Goal: Task Accomplishment & Management: Use online tool/utility

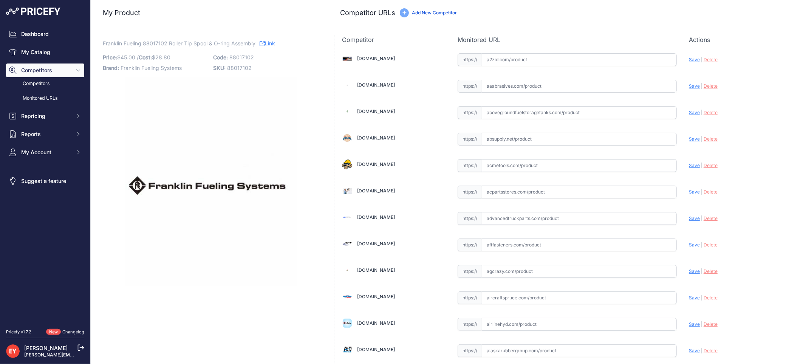
scroll to position [2183, 0]
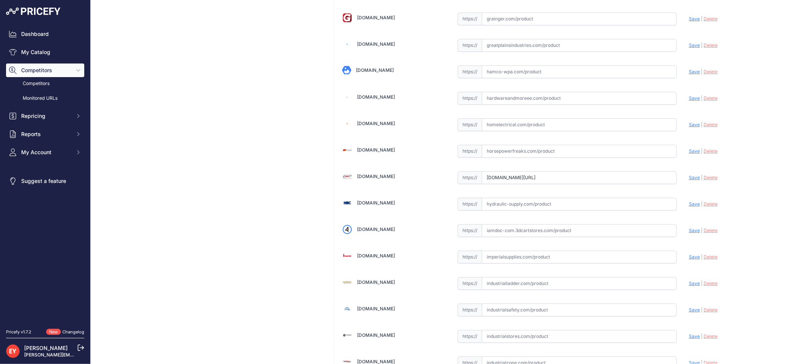
drag, startPoint x: 482, startPoint y: 184, endPoint x: 665, endPoint y: 187, distance: 182.9
click at [665, 184] on input "www.hose.com/itemdetail/88017102?prirule_jdsnikfkfjsd=3888" at bounding box center [579, 177] width 195 height 13
paste input "https://www.hose.com/itemdetail/88017102"
click at [689, 180] on span "Save" at bounding box center [694, 178] width 11 height 6
type input "https://www.hose.com/itemdetail/88017102?prirule_jdsnikfkfjsd=3888"
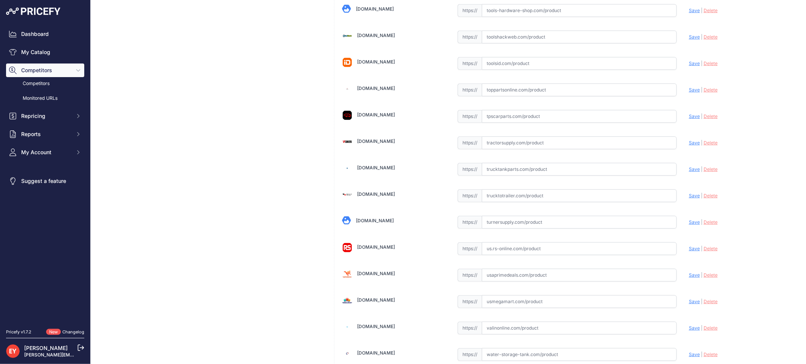
scroll to position [5658, 0]
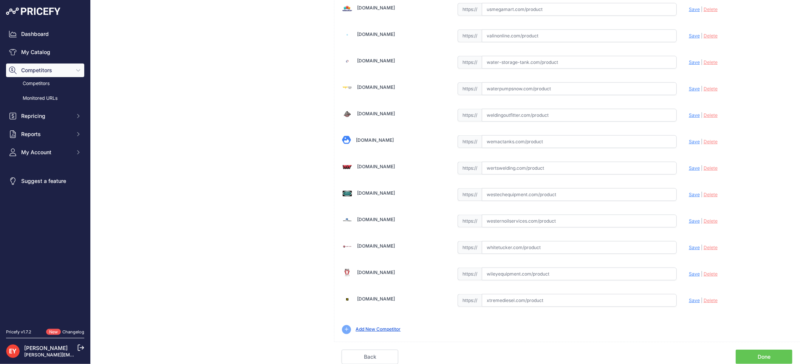
click at [778, 353] on link "Done" at bounding box center [764, 357] width 57 height 14
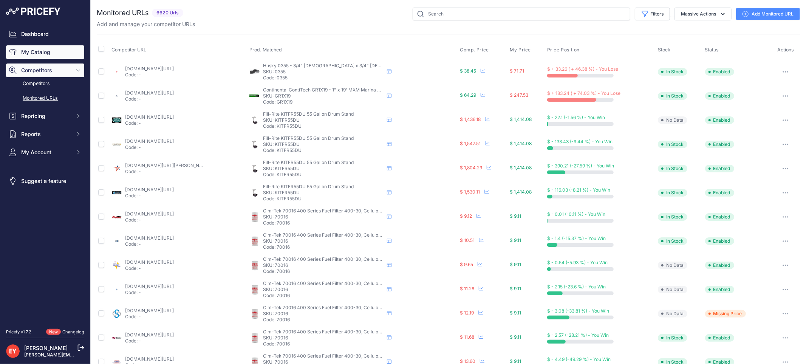
click at [43, 47] on link "My Catalog" at bounding box center [45, 52] width 78 height 14
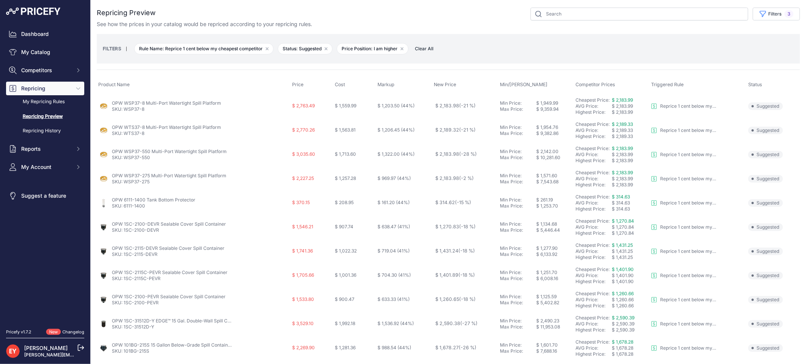
scroll to position [245, 0]
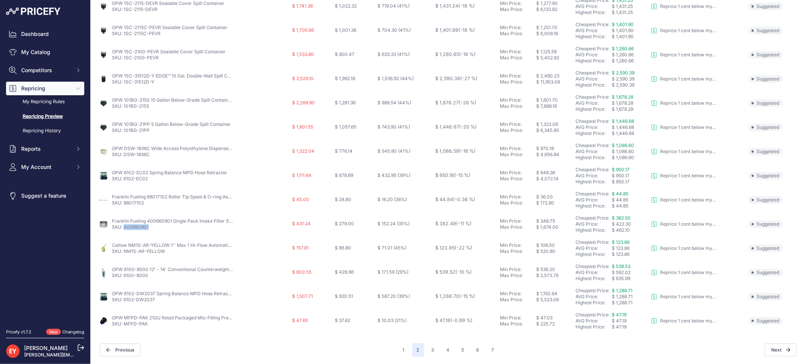
drag, startPoint x: 162, startPoint y: 229, endPoint x: 123, endPoint y: 228, distance: 38.5
click at [123, 228] on p "SKU: 400660901" at bounding box center [172, 227] width 121 height 6
copy link "400660901"
drag, startPoint x: 171, startPoint y: 254, endPoint x: 125, endPoint y: 251, distance: 46.2
click at [125, 251] on p "SKU: NM1S-AR-YELLOW" at bounding box center [172, 251] width 121 height 6
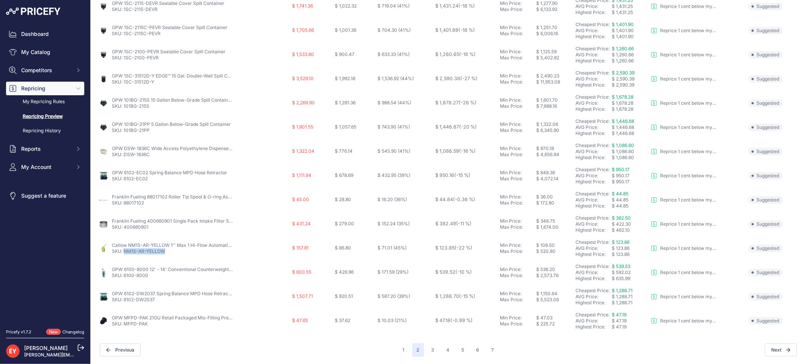
copy link "NM1S-AR-YELLOW"
drag, startPoint x: 110, startPoint y: 244, endPoint x: 168, endPoint y: 246, distance: 57.8
click at [168, 246] on div "Catlow NM1S-AR-YELLOW 1'' Max 1 Hi-Flow Automatic Diesel Nozzle w/ Anchor Bushi…" at bounding box center [193, 248] width 191 height 12
copy link "Catlow NM1S-AR-YELLOW"
drag, startPoint x: 150, startPoint y: 276, endPoint x: 125, endPoint y: 276, distance: 24.9
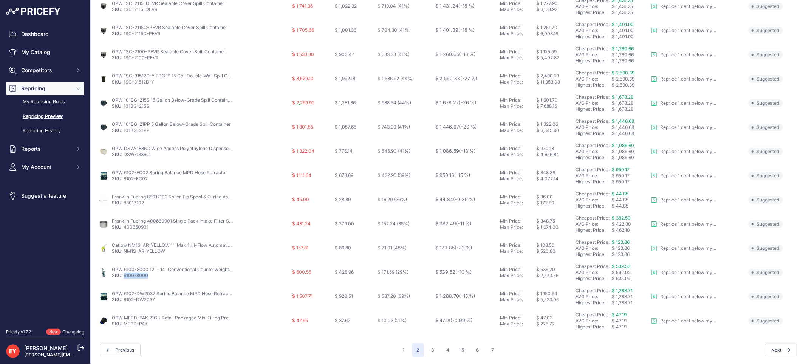
click at [125, 277] on p "SKU: 6100-8000" at bounding box center [172, 275] width 121 height 6
copy link "6100-8000"
drag, startPoint x: 161, startPoint y: 299, endPoint x: 124, endPoint y: 297, distance: 37.1
click at [124, 297] on p "SKU: 6102-DW2037" at bounding box center [172, 300] width 121 height 6
copy link "6102-DW2037"
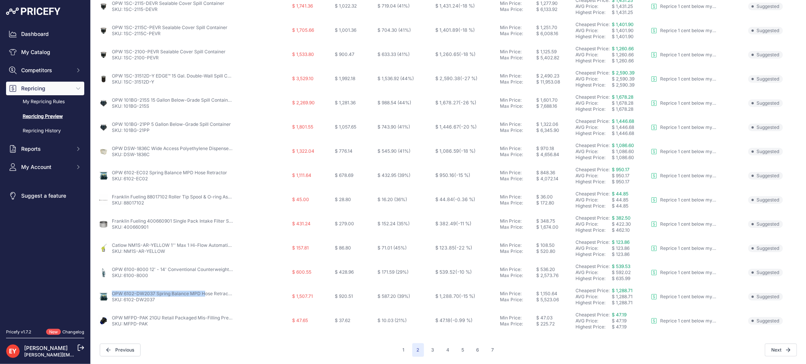
drag, startPoint x: 110, startPoint y: 292, endPoint x: 154, endPoint y: 292, distance: 43.8
click at [154, 292] on div "OPW 6102-DW2037 Spring Balance MPD Hose Retractor SKU: 6102-DW2037" at bounding box center [193, 297] width 191 height 12
copy div "OPW 6102-DW2037"
drag, startPoint x: 160, startPoint y: 325, endPoint x: 125, endPoint y: 322, distance: 34.9
click at [125, 322] on p "SKU: MFPD-PAK" at bounding box center [172, 324] width 121 height 6
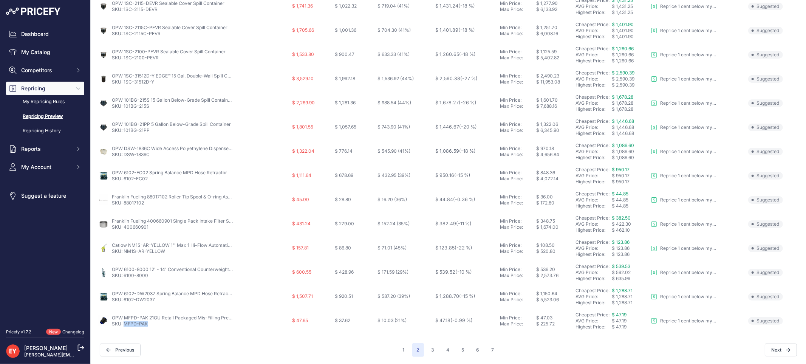
copy link "MFPD-PAK"
click at [437, 346] on div "1 2 3 4 5 6 7" at bounding box center [448, 350] width 101 height 14
click at [435, 346] on button "3" at bounding box center [433, 350] width 12 height 14
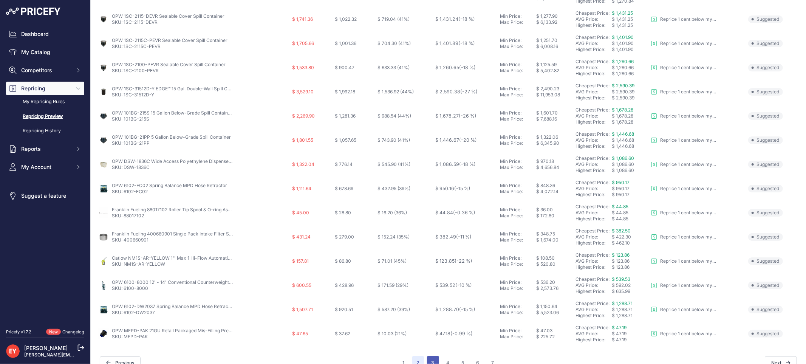
scroll to position [258, 0]
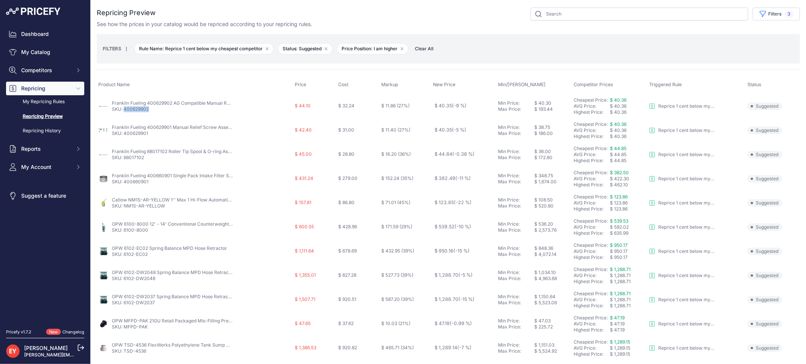
drag, startPoint x: 156, startPoint y: 111, endPoint x: 125, endPoint y: 112, distance: 30.6
click at [125, 112] on td "Franklin Fueling 400629902 AG Compatible Manual Relief Screw Assmbly SKU: 40062…" at bounding box center [195, 106] width 196 height 25
copy link "400629902"
drag, startPoint x: 152, startPoint y: 109, endPoint x: 125, endPoint y: 111, distance: 27.6
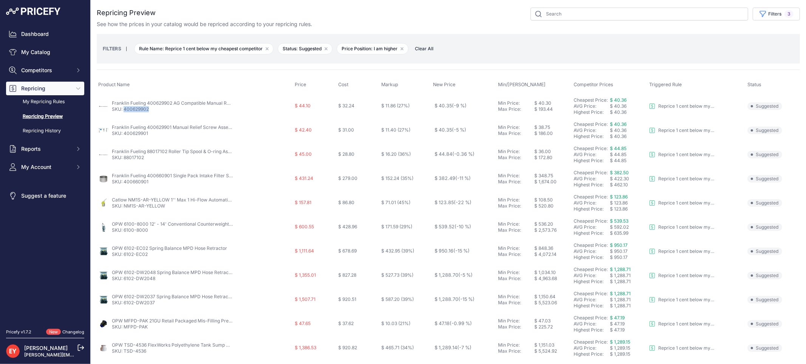
click at [125, 111] on p "SKU: 400629902" at bounding box center [172, 109] width 121 height 6
drag, startPoint x: 110, startPoint y: 102, endPoint x: 173, endPoint y: 104, distance: 62.4
click at [173, 104] on div "Franklin Fueling 400629902 AG Compatible Manual Relief Screw Assmbly SKU: 40062…" at bounding box center [194, 106] width 193 height 12
copy link "Franklin Fueling 400629902"
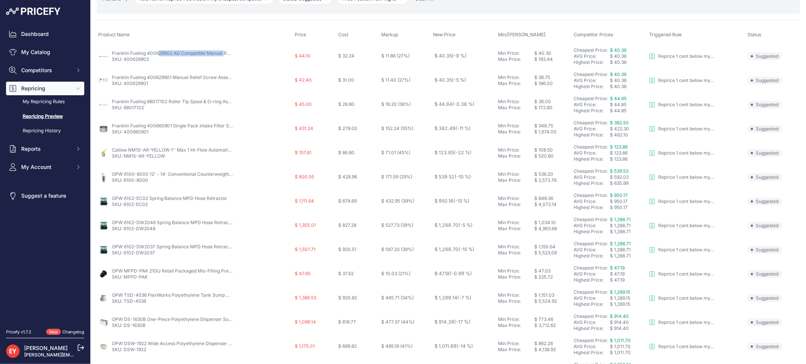
scroll to position [35, 0]
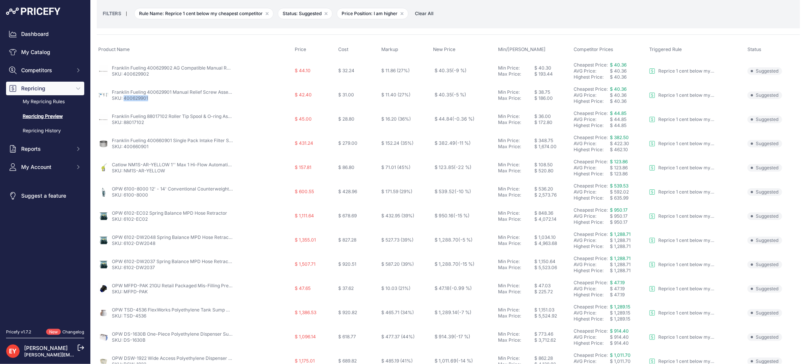
drag, startPoint x: 154, startPoint y: 99, endPoint x: 125, endPoint y: 97, distance: 29.1
click at [125, 97] on p "SKU: 400629901" at bounding box center [172, 98] width 121 height 6
copy link "400629901"
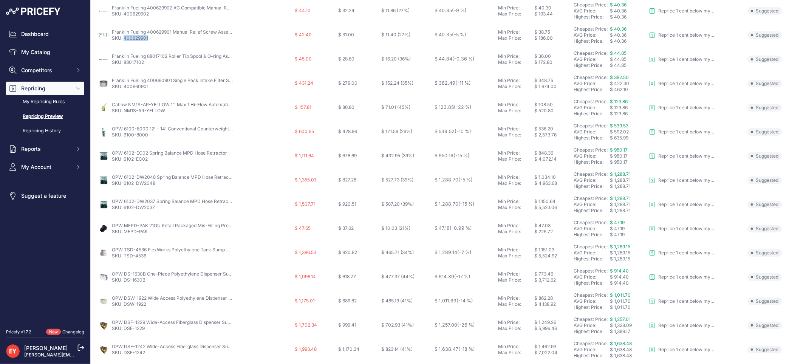
scroll to position [77, 0]
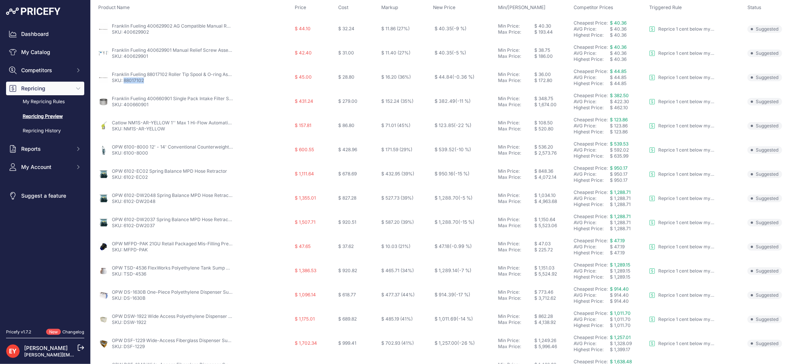
drag, startPoint x: 146, startPoint y: 82, endPoint x: 124, endPoint y: 81, distance: 22.3
click at [124, 81] on p "SKU: 88017102" at bounding box center [172, 80] width 121 height 6
drag, startPoint x: 153, startPoint y: 107, endPoint x: 125, endPoint y: 106, distance: 28.3
click at [125, 106] on p "SKU: 400660901" at bounding box center [172, 105] width 121 height 6
drag, startPoint x: 150, startPoint y: 153, endPoint x: 125, endPoint y: 153, distance: 24.9
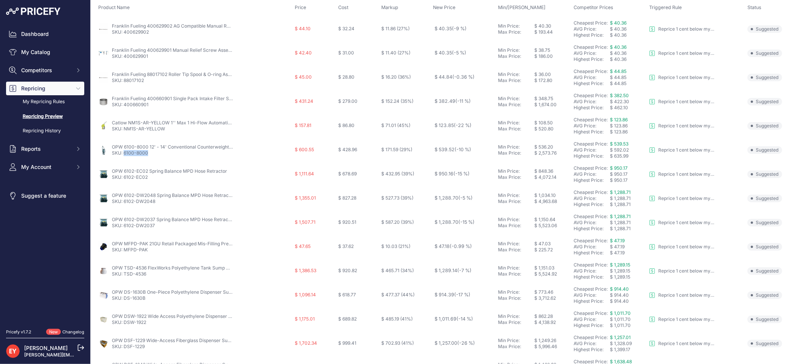
click at [125, 153] on p "SKU: 6100-8000" at bounding box center [172, 153] width 121 height 6
drag, startPoint x: 150, startPoint y: 179, endPoint x: 124, endPoint y: 179, distance: 26.5
click at [124, 179] on p "SKU: 6102-EC02" at bounding box center [169, 177] width 115 height 6
drag, startPoint x: 156, startPoint y: 201, endPoint x: 125, endPoint y: 203, distance: 31.8
click at [125, 203] on p "SKU: 6102-DW2048" at bounding box center [172, 201] width 121 height 6
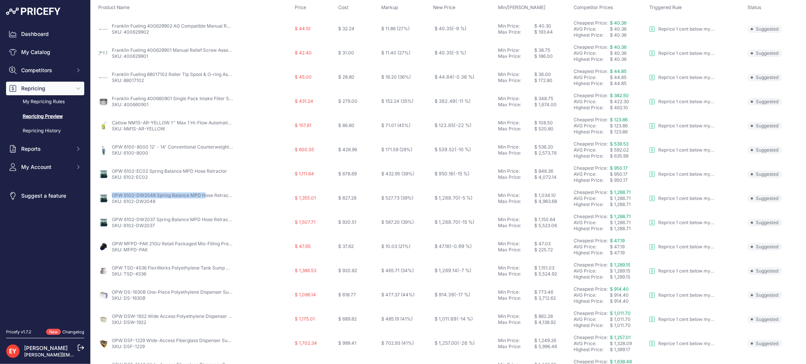
drag, startPoint x: 110, startPoint y: 193, endPoint x: 154, endPoint y: 195, distance: 44.6
click at [154, 195] on div "OPW 6102-DW2048 Spring Balance MPD Hose Retractor SKU: 6102-DW2048" at bounding box center [194, 198] width 193 height 12
drag, startPoint x: 156, startPoint y: 227, endPoint x: 125, endPoint y: 228, distance: 31.4
click at [125, 228] on p "SKU: 6102-DW2037" at bounding box center [172, 226] width 121 height 6
drag, startPoint x: 152, startPoint y: 248, endPoint x: 124, endPoint y: 249, distance: 27.6
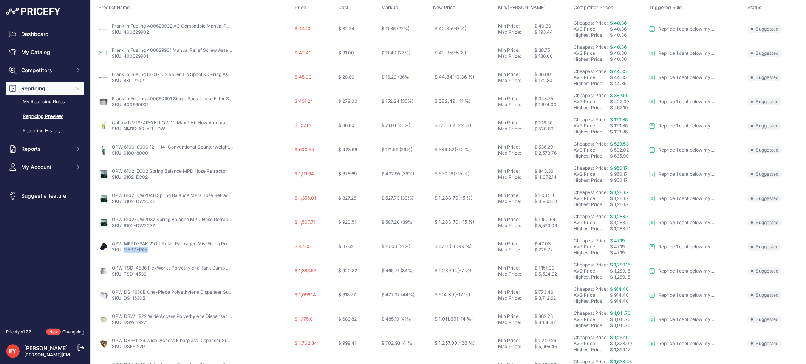
click at [124, 249] on p "SKU: MFPD-PAK" at bounding box center [172, 250] width 121 height 6
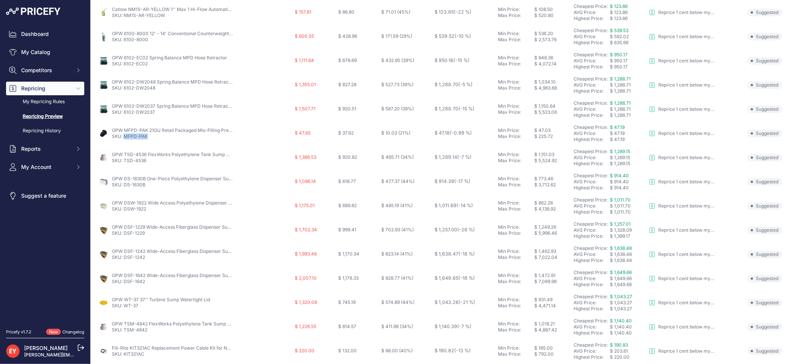
scroll to position [245, 0]
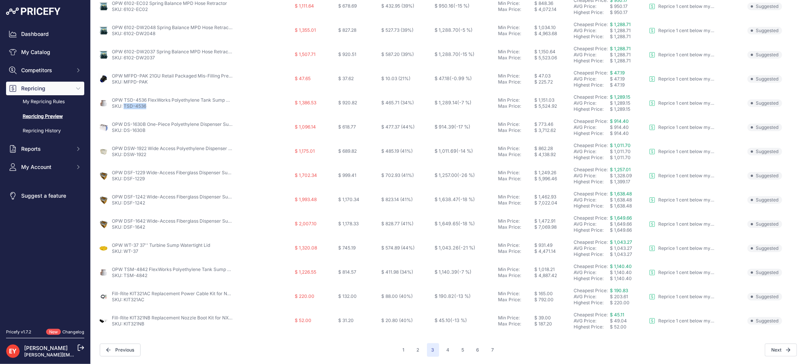
drag, startPoint x: 147, startPoint y: 108, endPoint x: 125, endPoint y: 108, distance: 21.9
click at [125, 108] on p "SKU: TSD-4536" at bounding box center [172, 106] width 121 height 6
drag, startPoint x: 158, startPoint y: 34, endPoint x: 124, endPoint y: 32, distance: 33.7
click at [124, 32] on p "SKU: 6102-DW2048" at bounding box center [172, 34] width 121 height 6
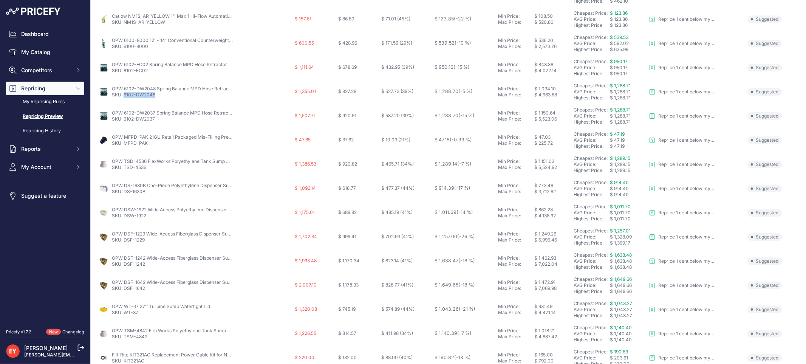
scroll to position [203, 0]
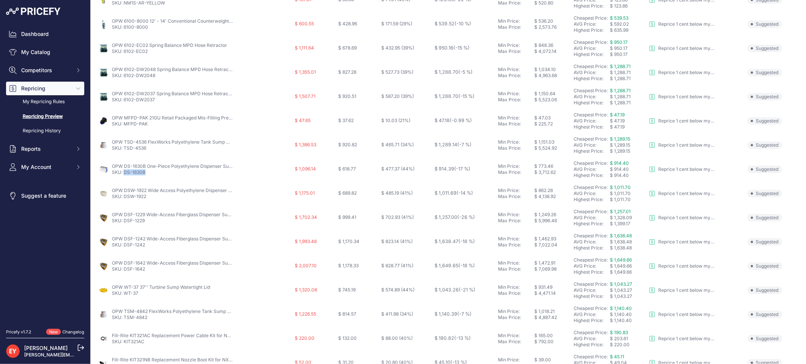
drag, startPoint x: 148, startPoint y: 172, endPoint x: 125, endPoint y: 173, distance: 22.7
click at [125, 173] on p "SKU: DS-1630B" at bounding box center [172, 172] width 121 height 6
drag, startPoint x: 110, startPoint y: 165, endPoint x: 145, endPoint y: 167, distance: 34.8
click at [145, 167] on div "OPW DS-1630B One-Piece Polyethylene Dispenser Sump SKU: DS-1630B" at bounding box center [194, 169] width 193 height 12
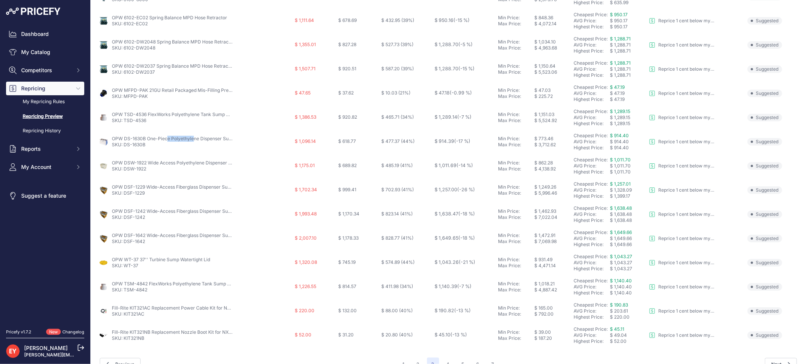
scroll to position [245, 0]
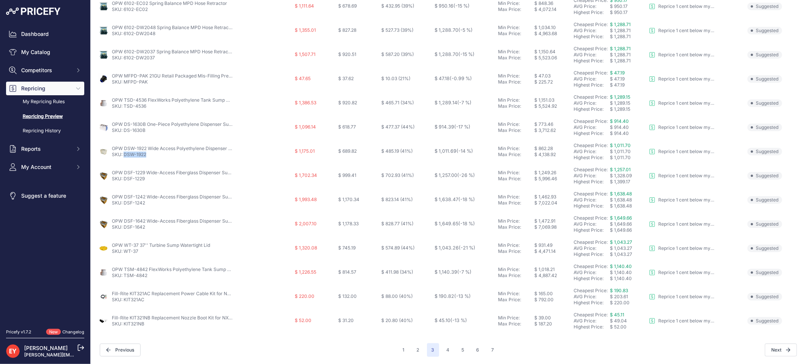
drag, startPoint x: 152, startPoint y: 155, endPoint x: 125, endPoint y: 152, distance: 26.7
click at [125, 152] on p "SKU: DSW-1922" at bounding box center [172, 155] width 121 height 6
drag, startPoint x: 150, startPoint y: 179, endPoint x: 124, endPoint y: 179, distance: 26.4
click at [124, 179] on p "SKU: DSF-1229" at bounding box center [172, 179] width 121 height 6
drag, startPoint x: 148, startPoint y: 202, endPoint x: 125, endPoint y: 203, distance: 23.1
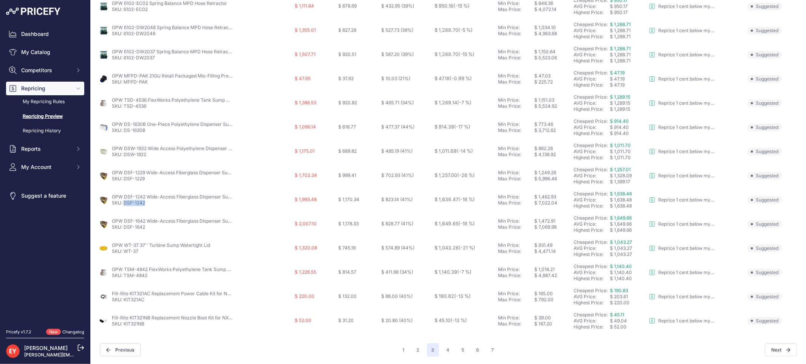
click at [125, 203] on p "SKU: DSF-1242" at bounding box center [172, 203] width 121 height 6
drag, startPoint x: 149, startPoint y: 229, endPoint x: 124, endPoint y: 228, distance: 25.3
click at [124, 228] on p "SKU: DSF-1642" at bounding box center [172, 227] width 121 height 6
drag, startPoint x: 141, startPoint y: 253, endPoint x: 125, endPoint y: 252, distance: 15.1
click at [125, 252] on p "SKU: WT-37" at bounding box center [161, 251] width 98 height 6
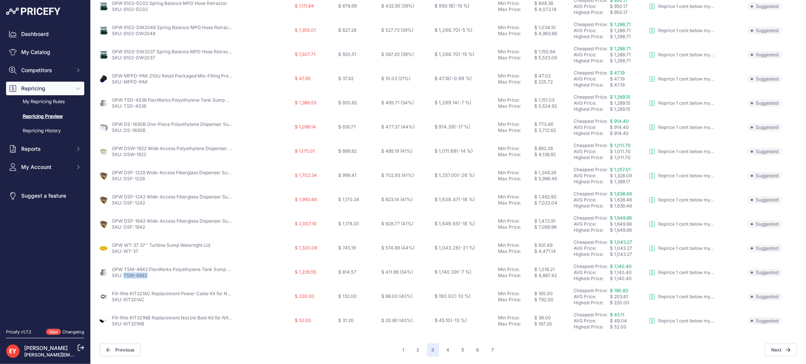
drag, startPoint x: 150, startPoint y: 276, endPoint x: 124, endPoint y: 277, distance: 26.5
click at [124, 277] on p "SKU: TSM-4842" at bounding box center [172, 275] width 121 height 6
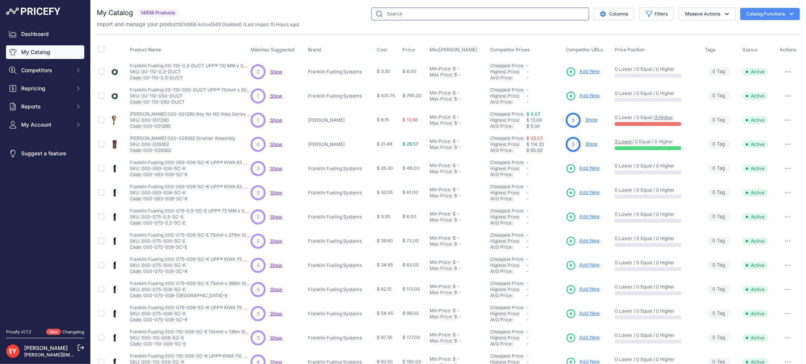
click at [395, 10] on input "text" at bounding box center [480, 14] width 218 height 13
paste input "400660901"
type input "400660901"
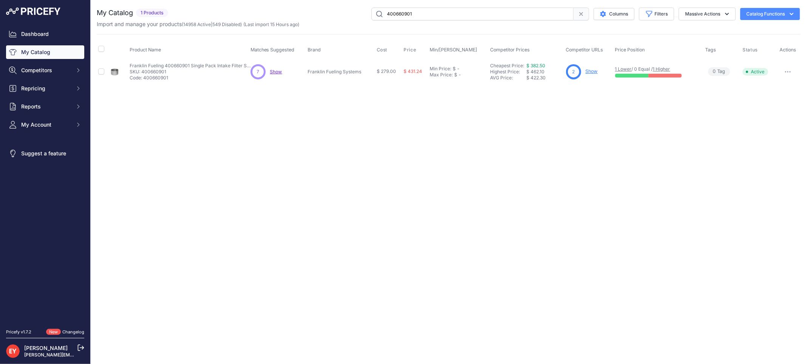
click at [589, 71] on link "Show" at bounding box center [592, 71] width 12 height 6
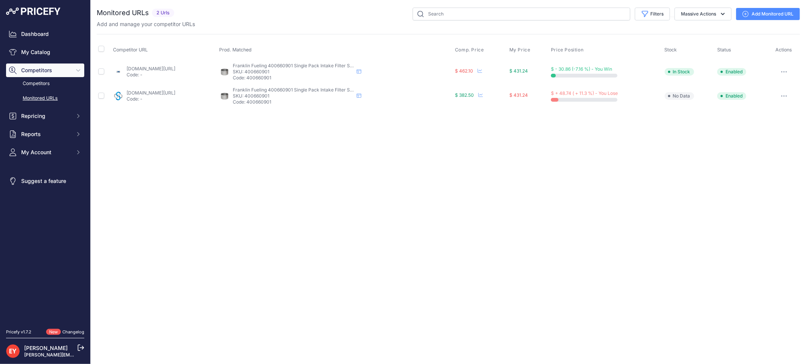
click at [765, 13] on link "Add Monitored URL" at bounding box center [768, 14] width 64 height 12
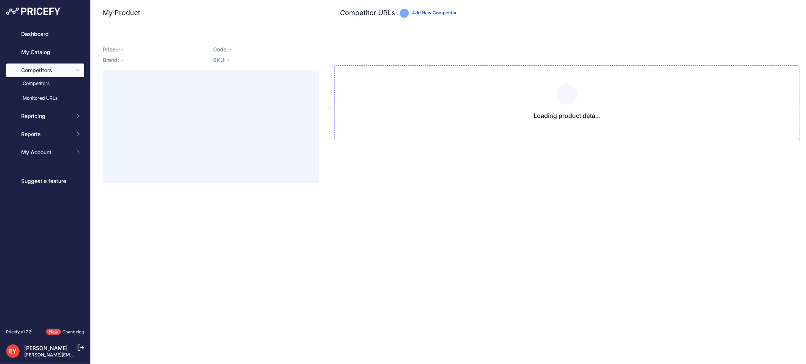
type input "[DOMAIN_NAME][URL]"
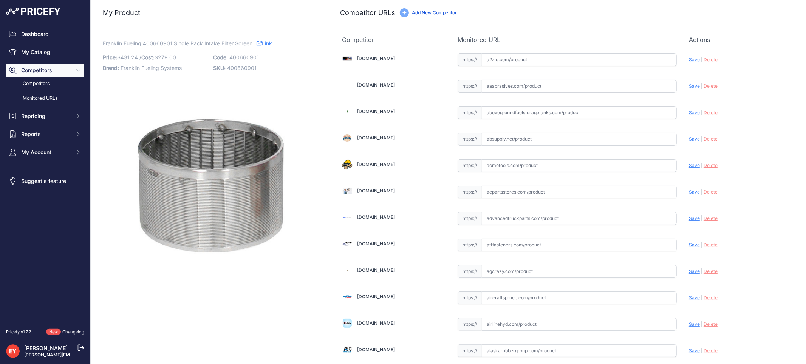
scroll to position [699, 0]
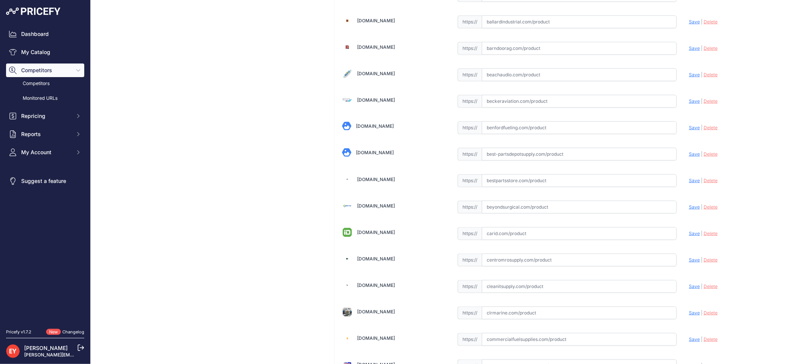
click at [510, 181] on input "text" at bounding box center [579, 180] width 195 height 13
paste input "https://www.bestpartsstore.com/product/franklin-fueling-400660901-single-pack-i…"
click at [689, 183] on span "Save" at bounding box center [694, 181] width 11 height 6
type input "https://www.bestpartsstore.com/product/franklin-fueling-400660901-single-pack-i…"
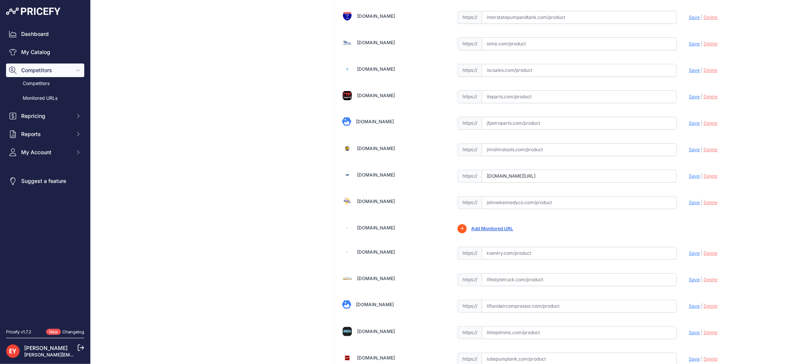
scroll to position [0, 18]
drag, startPoint x: 483, startPoint y: 180, endPoint x: 700, endPoint y: 187, distance: 217.4
paste input "https://www.jmesales.com/franklin-fueling-systems-intake-filter-screens/"
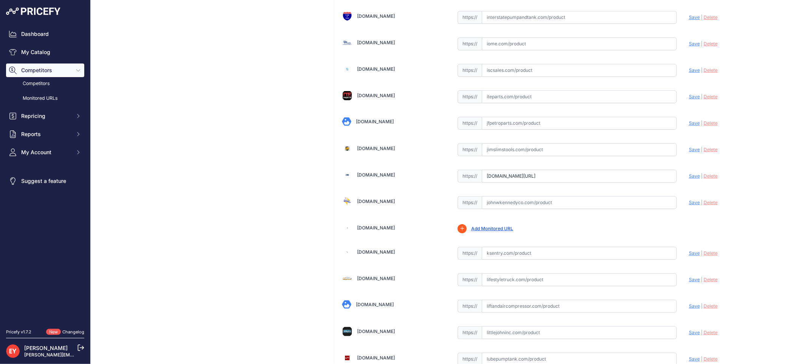
drag, startPoint x: 687, startPoint y: 181, endPoint x: 679, endPoint y: 181, distance: 8.3
click at [689, 179] on span "Save" at bounding box center [694, 176] width 11 height 6
type input "https://www.jmesales.com/franklin-fueling-systems-intake-filter-screens/?prirul…"
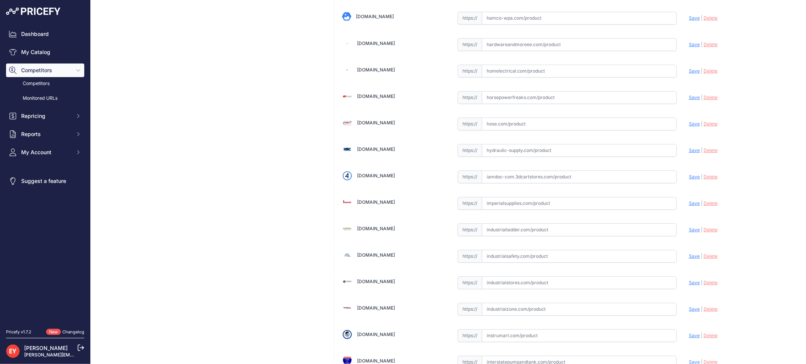
click at [533, 179] on input "text" at bounding box center [579, 176] width 195 height 13
paste input "https://iamdoc-com.3dcartstores.com/Ifs-Single_p_10567819.html"
click at [689, 179] on span "Save" at bounding box center [694, 177] width 11 height 6
type input "https://iamdoc-com.3dcartstores.com/Ifs-Single_p_10567819.html?prirule_jdsnikfk…"
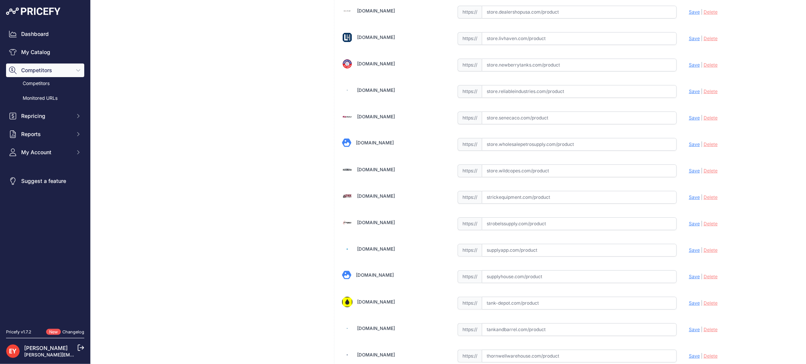
click at [493, 177] on input "text" at bounding box center [579, 170] width 195 height 13
paste input "https://store.wildcopes.com/ba0c3ac057aa8901b46731135a5c0025/product.htm?pid=26…"
click at [689, 173] on span "Save" at bounding box center [694, 171] width 11 height 6
type input "https://store.wildcopes.com/ba0c3ac057aa8901b46731135a5c0025/product.htm?pid=26…"
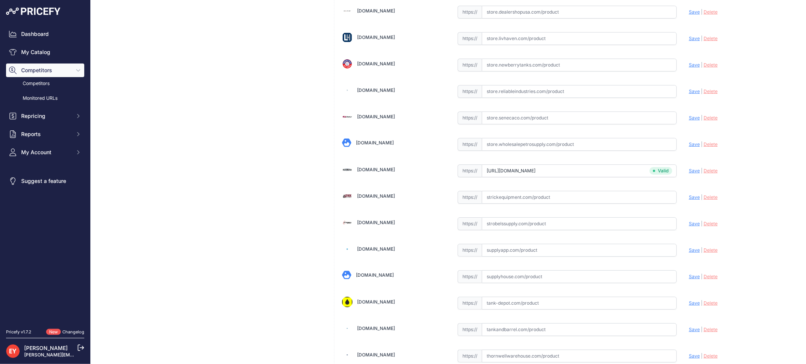
scroll to position [4380, 0]
drag, startPoint x: 481, startPoint y: 186, endPoint x: 702, endPoint y: 209, distance: 222.3
paste input "https://shop.sourcena.com/Franklin-Electric/Replacement-Parts-Z2414/400660901/F…"
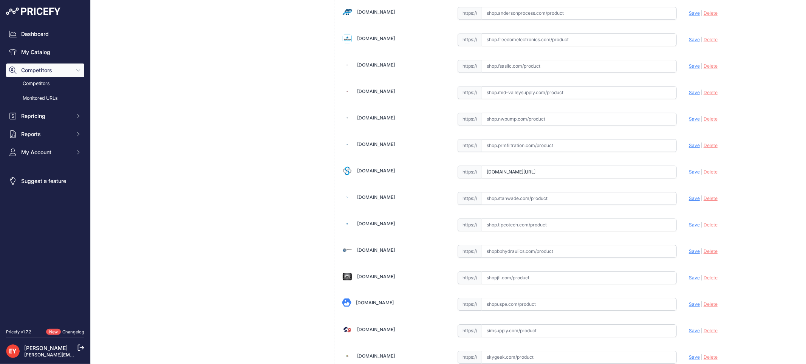
click at [691, 175] on span "Save" at bounding box center [694, 172] width 11 height 6
type input "https://shop.sourcena.com/Franklin-Electric/Replacement-Parts-Z2414/400660901/F…"
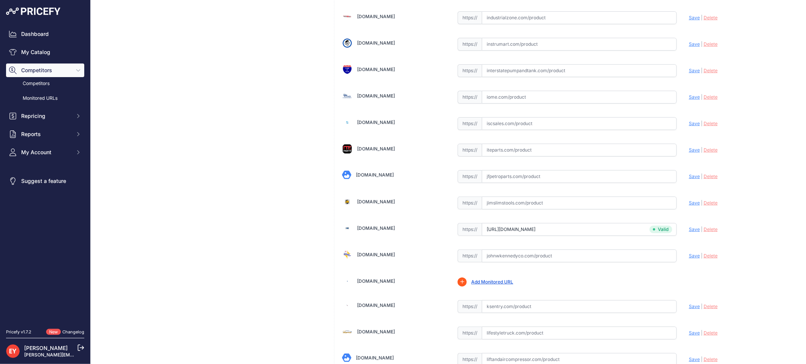
click at [486, 182] on input "text" at bounding box center [579, 176] width 195 height 13
paste input "https://www.jfpetroparts.com/products/ust-equipment/submersible-pumps/ifs-screen"
click at [690, 179] on span "Save" at bounding box center [694, 176] width 11 height 6
type input "https://www.jfpetroparts.com/products/ust-equipment/submersible-pumps/ifs-scree…"
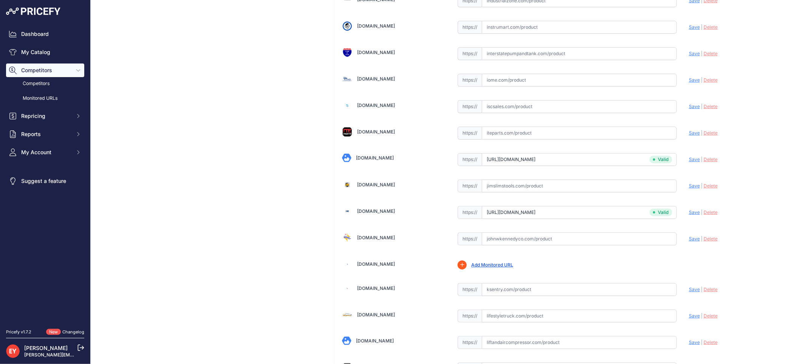
scroll to position [2528, 0]
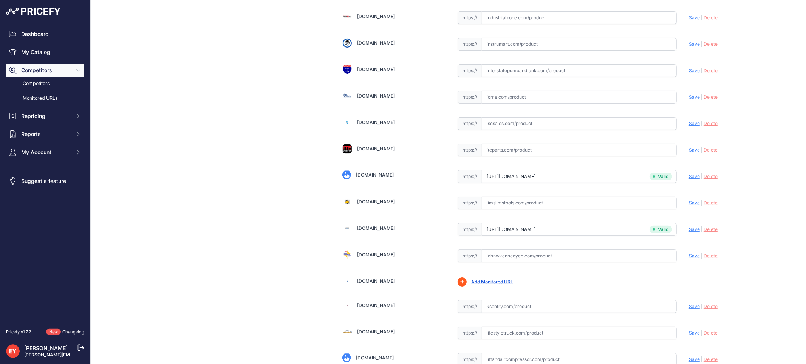
click at [510, 262] on input "text" at bounding box center [579, 255] width 195 height 13
paste input "https://www.johnwkennedyco.com/buy/product/400660901-fe/72864"
click at [689, 258] on span "Save" at bounding box center [694, 256] width 11 height 6
click at [0, 0] on icon at bounding box center [0, 0] width 0 height 0
type input "https://www.johnwkennedyco.com/buy/product/400660901-fe/72864?prirule_jdsnikfkf…"
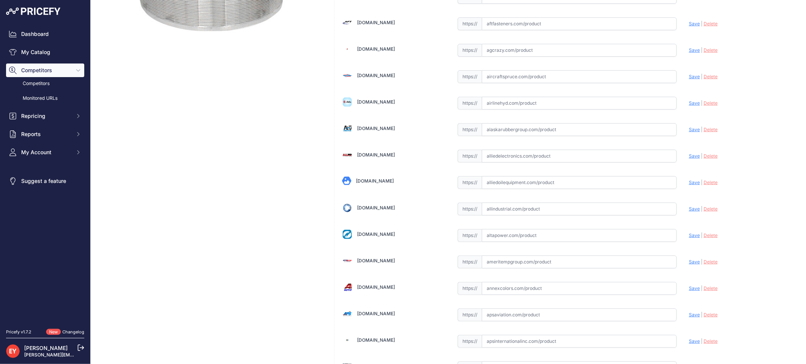
click at [503, 184] on input "text" at bounding box center [579, 182] width 195 height 13
paste input "https://alliedoilequipment.com/shop/franklin-electric-co-inc/400660901-intake-f…"
click at [689, 182] on span "Save" at bounding box center [694, 182] width 11 height 6
type input "https://alliedoilequipment.com/shop/franklin-electric-co-inc/400660901-intake-f…"
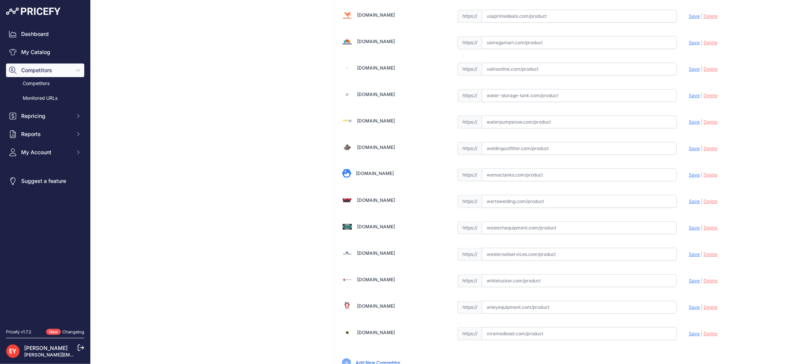
scroll to position [5640, 0]
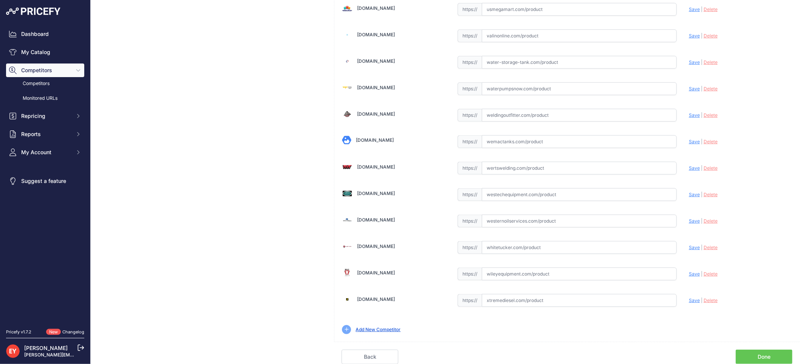
click at [765, 354] on link "Done" at bounding box center [764, 357] width 57 height 14
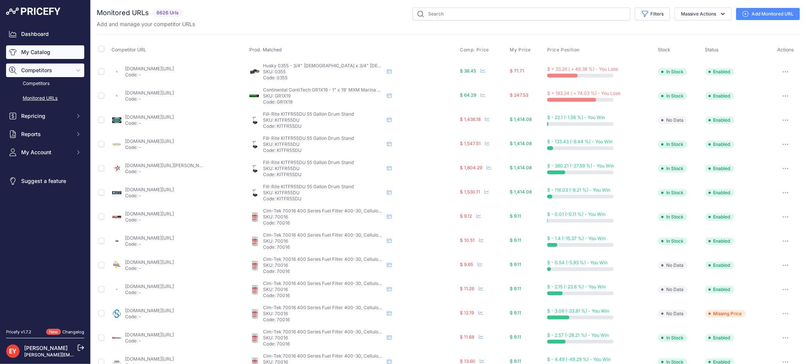
click at [34, 47] on link "My Catalog" at bounding box center [45, 52] width 78 height 14
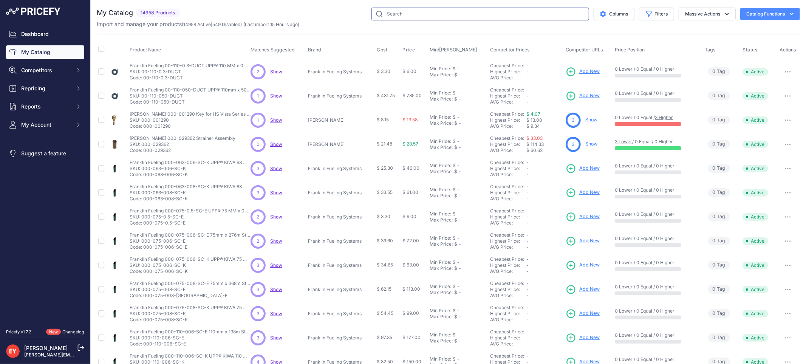
click at [391, 15] on input "text" at bounding box center [480, 14] width 218 height 13
paste input "6100-8000"
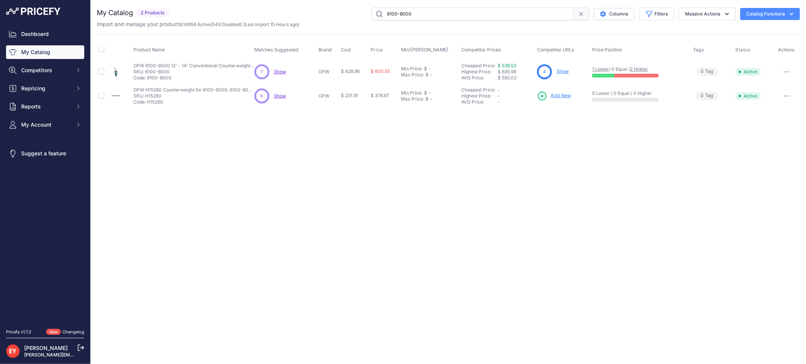
click at [425, 14] on input "6100-8000" at bounding box center [472, 14] width 202 height 13
drag, startPoint x: 433, startPoint y: 12, endPoint x: 277, endPoint y: 11, distance: 155.7
click at [277, 11] on div "6100-8000 Columns Filters Status All Status Only Enabled Only Disabled" at bounding box center [486, 14] width 628 height 13
paste input "2-DW2037"
type input "6102-DW2037"
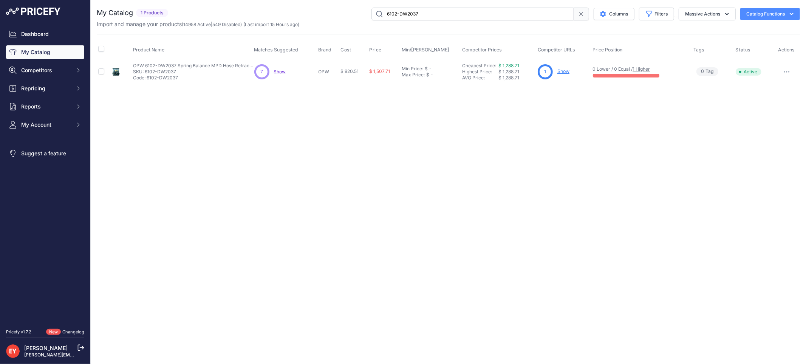
click at [569, 70] on link "Show" at bounding box center [563, 71] width 12 height 6
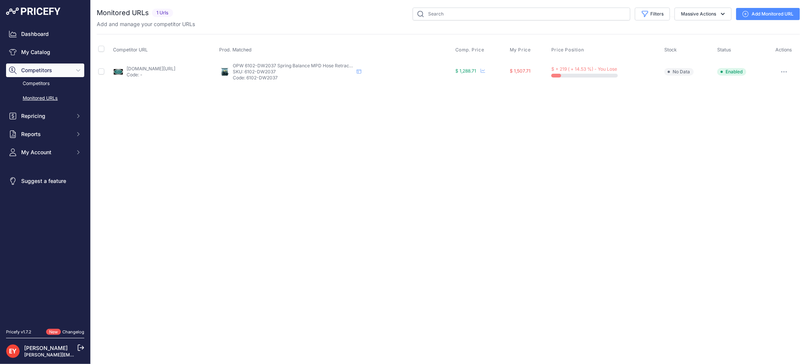
click at [766, 14] on link "Add Monitored URL" at bounding box center [768, 14] width 64 height 12
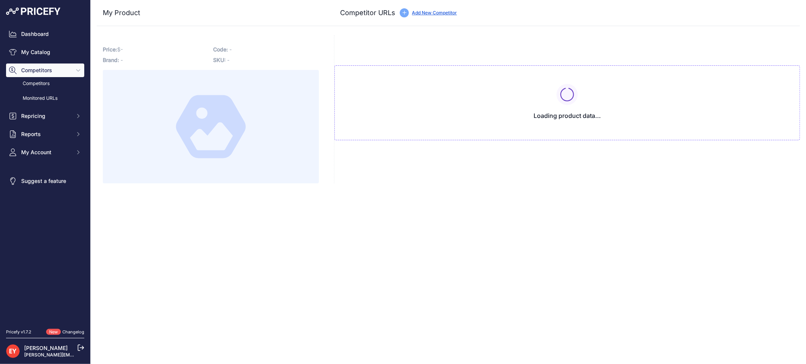
type input "westechequipment.com/index.php?main_page=product_info&products_id=69859&prirule…"
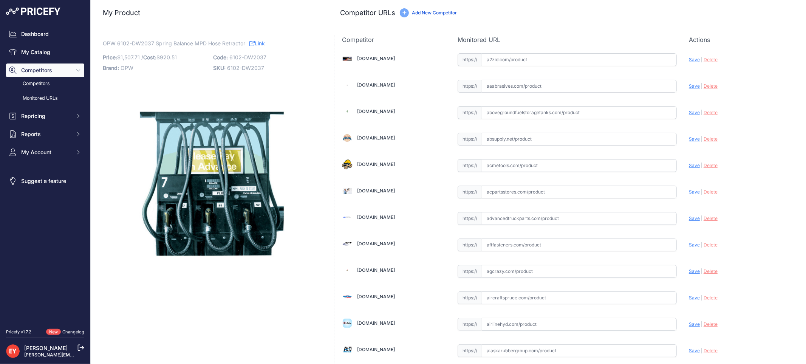
scroll to position [2237, 0]
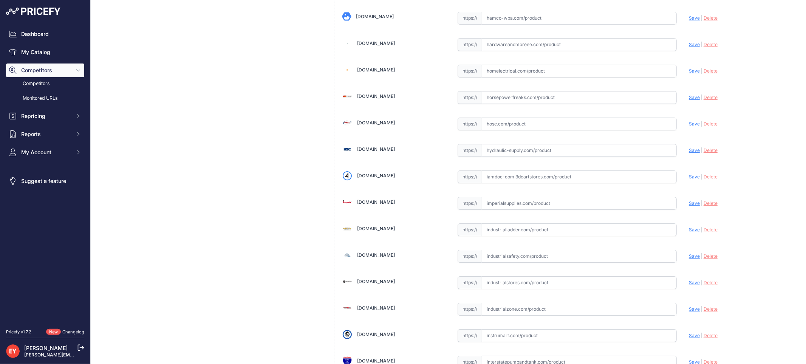
click at [527, 178] on input "text" at bounding box center [579, 176] width 195 height 13
paste input "https://iamdoc-com.3dcartstores.com/4-Hose-Spring-Bal-Ret-Mpdx37-12-Lg-Dresser-…"
click at [689, 179] on span "Save" at bounding box center [694, 177] width 11 height 6
type input "https://iamdoc-com.3dcartstores.com/4-Hose-Spring-Bal-Ret-Mpdx37-12-Lg-Dresser-…"
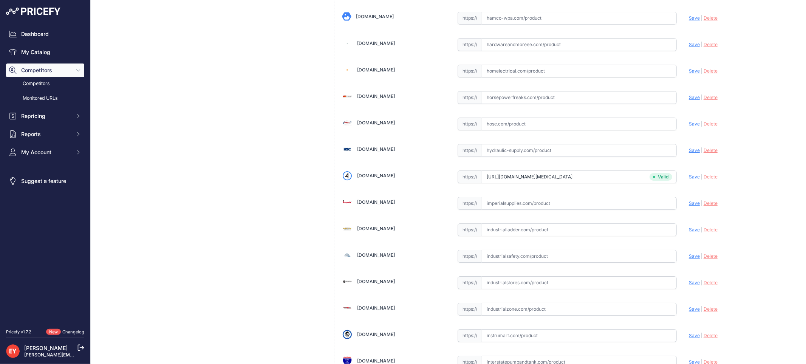
scroll to position [5640, 0]
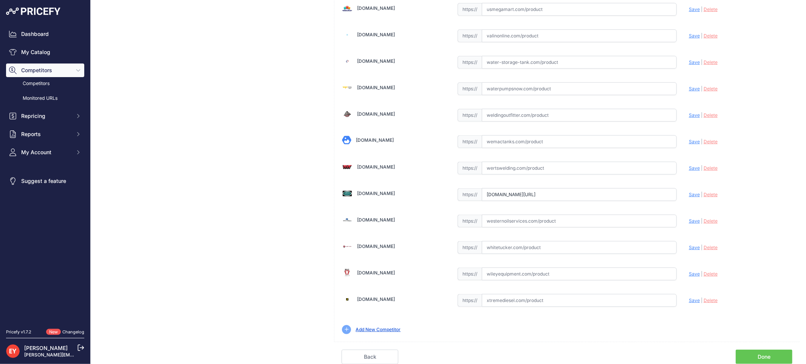
drag, startPoint x: 484, startPoint y: 194, endPoint x: 673, endPoint y: 199, distance: 188.2
paste input "https://westechequipment.com/index.php?main_page=product_info&products_id=69859…"
click at [689, 192] on span "Save" at bounding box center [694, 195] width 11 height 6
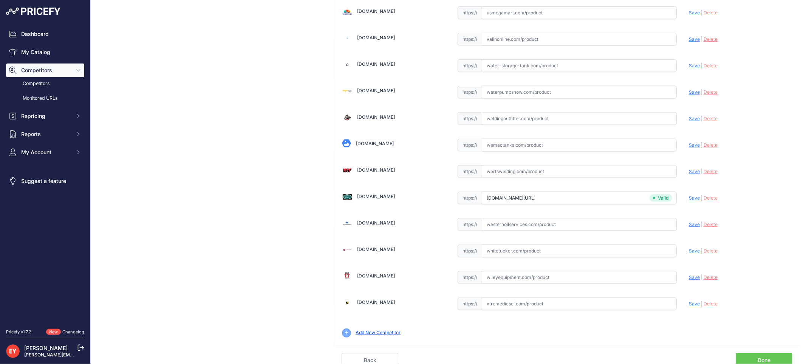
type input "https://westechequipment.com/index.php?main_page=product_info&products_id=69859…"
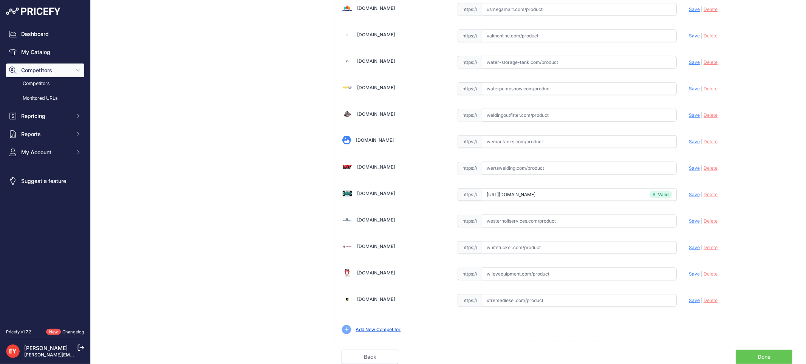
scroll to position [221, 0]
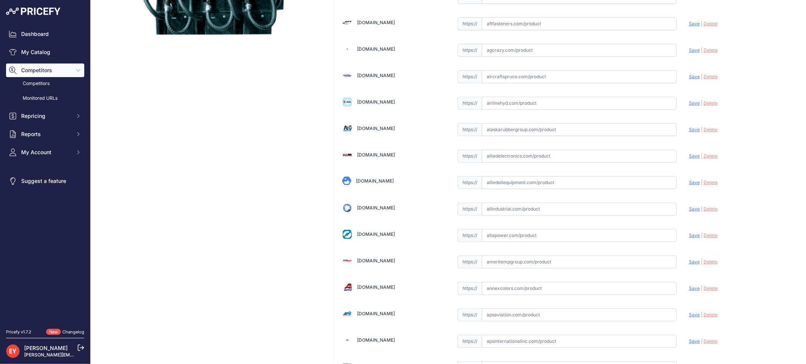
click at [486, 186] on input "text" at bounding box center [579, 182] width 195 height 13
paste input "https://alliedoilequipment.com/shop/opw-fueling-components/6102-dw2037-4-hose-s…"
click at [692, 180] on span "Save" at bounding box center [694, 182] width 11 height 6
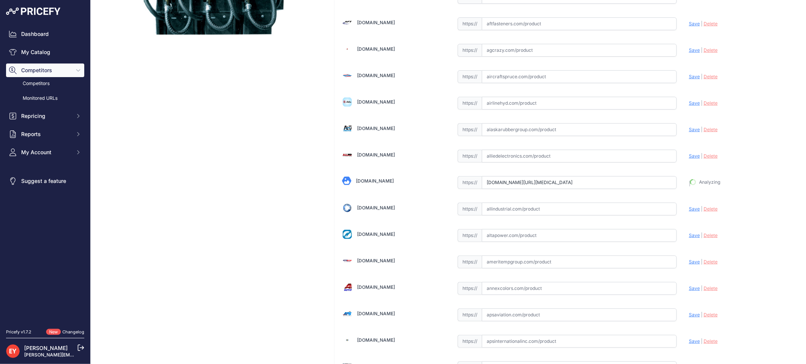
type input "https://alliedoilequipment.com/shop/opw-fueling-components/6102-dw2037-4-hose-s…"
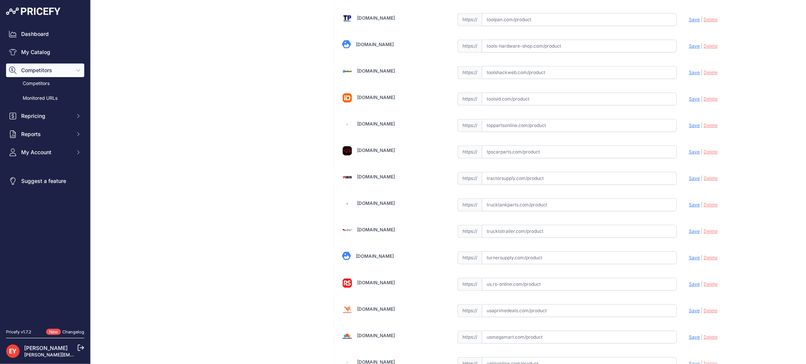
scroll to position [5658, 0]
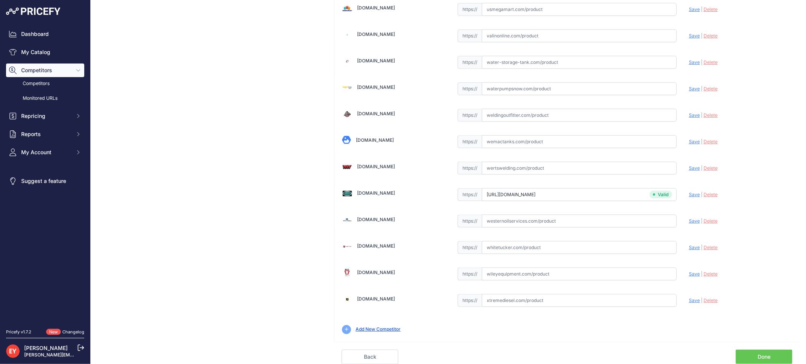
click at [765, 352] on link "Done" at bounding box center [764, 357] width 57 height 14
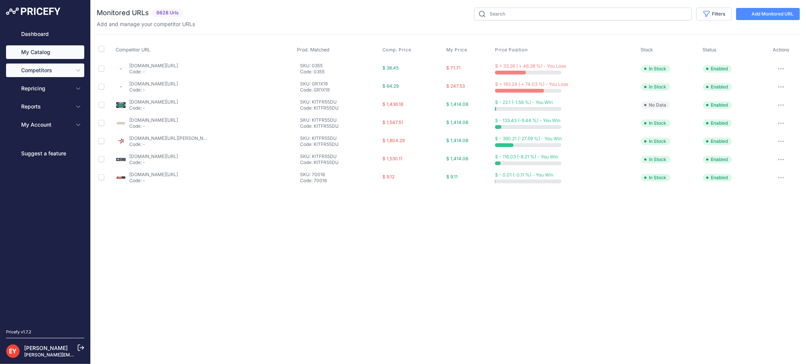
click at [48, 52] on link "My Catalog" at bounding box center [45, 52] width 78 height 14
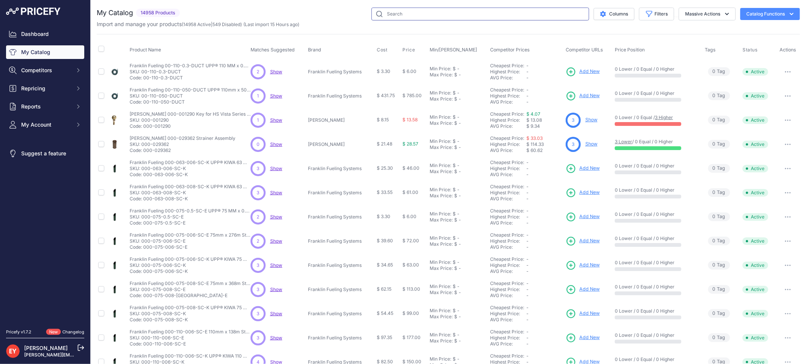
click at [399, 14] on input "text" at bounding box center [480, 14] width 218 height 13
click at [398, 13] on input "text" at bounding box center [480, 14] width 218 height 13
paste input "MFPD-PAK"
type input "MFPD-PAK"
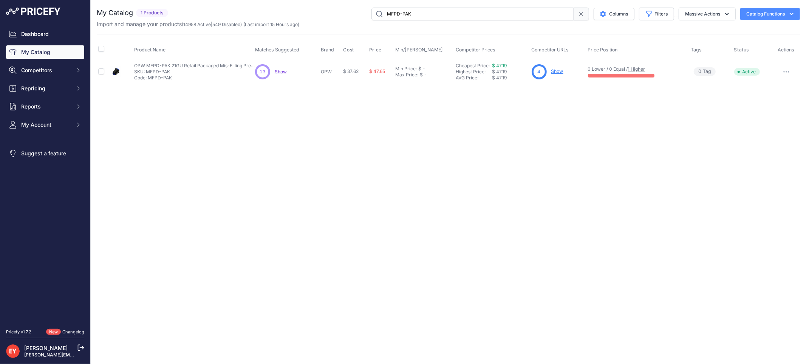
click at [556, 71] on link "Show" at bounding box center [557, 71] width 12 height 6
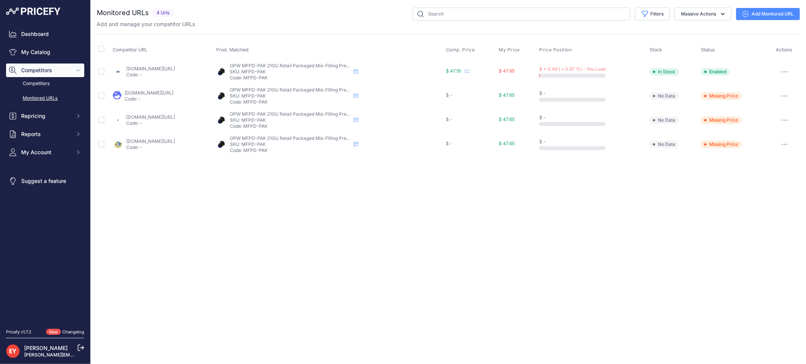
click at [786, 119] on icon "button" at bounding box center [784, 120] width 6 height 2
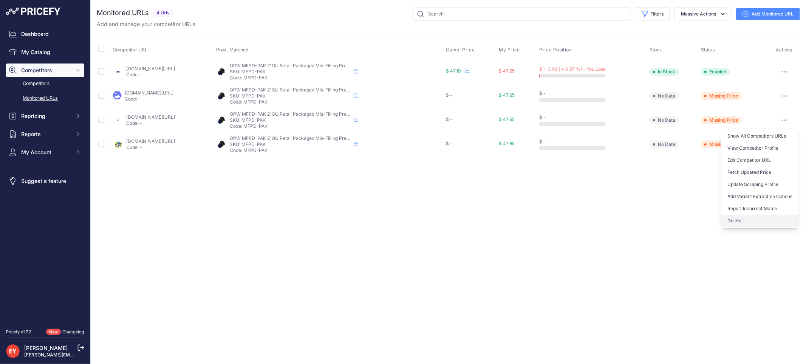
click at [745, 217] on button "Delete" at bounding box center [759, 221] width 77 height 12
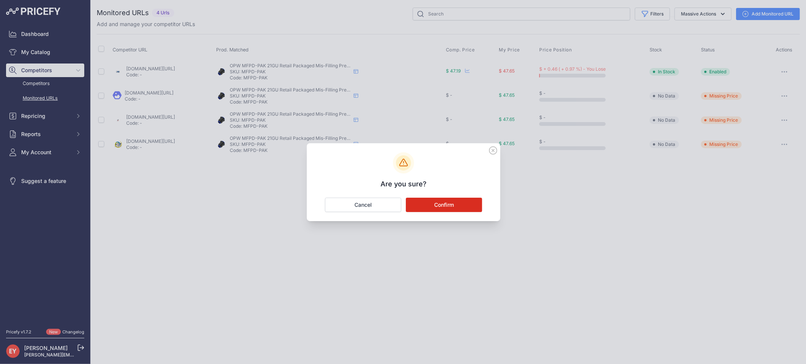
click at [459, 206] on button "Confirm" at bounding box center [444, 205] width 76 height 14
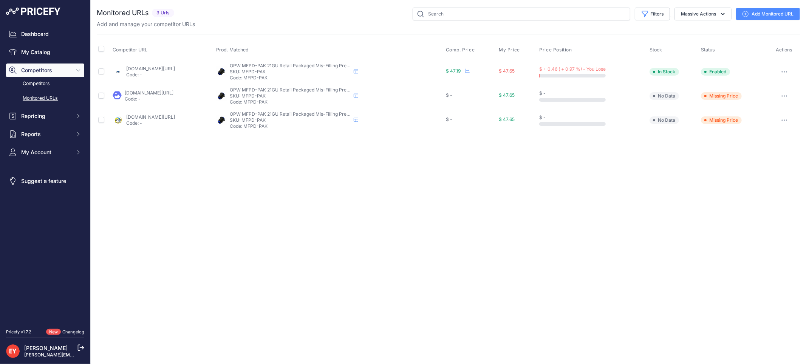
click at [783, 118] on button "button" at bounding box center [784, 120] width 15 height 11
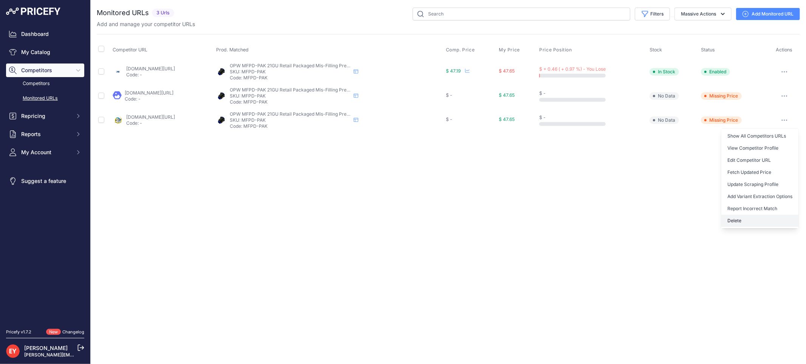
click at [737, 219] on button "Delete" at bounding box center [759, 221] width 77 height 12
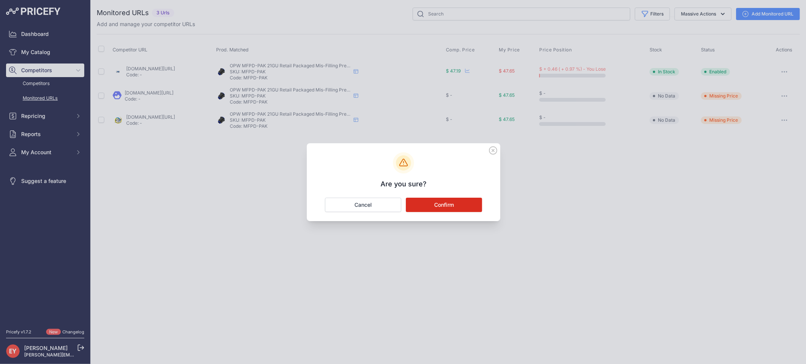
click at [437, 208] on button "Confirm" at bounding box center [444, 205] width 76 height 14
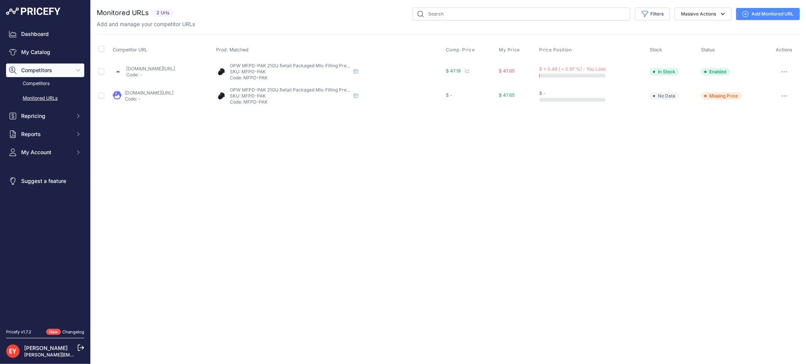
click at [149, 94] on link "[DOMAIN_NAME][URL]" at bounding box center [149, 93] width 49 height 6
click at [175, 66] on link "[DOMAIN_NAME][URL]" at bounding box center [150, 69] width 49 height 6
click at [783, 70] on button "button" at bounding box center [784, 71] width 15 height 11
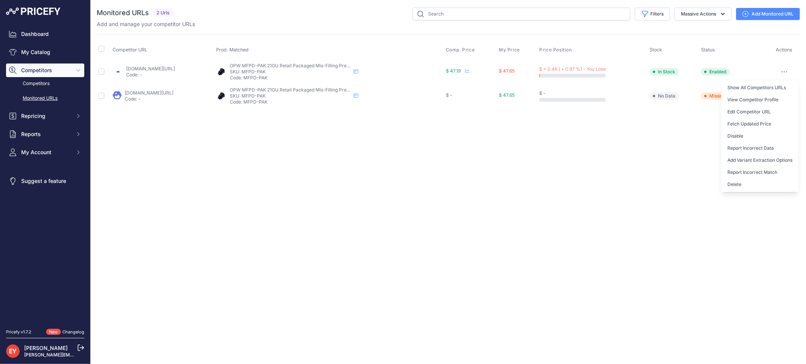
click at [744, 186] on button "Delete" at bounding box center [759, 184] width 77 height 12
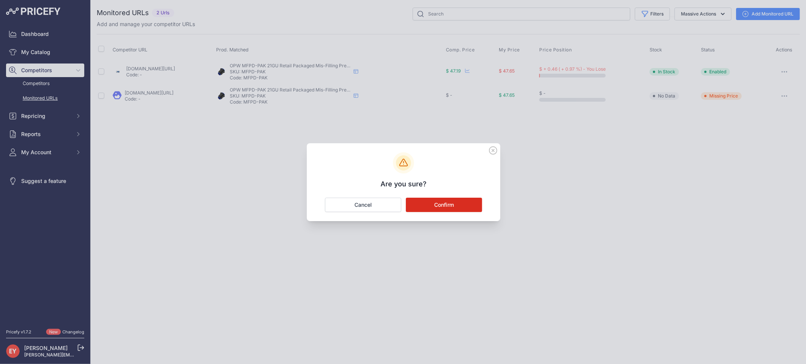
click at [444, 205] on button "Confirm" at bounding box center [444, 205] width 76 height 14
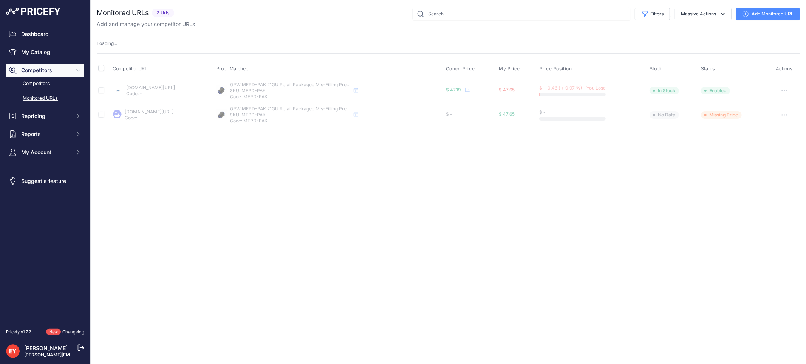
click at [765, 13] on link "Add Monitored URL" at bounding box center [768, 14] width 64 height 12
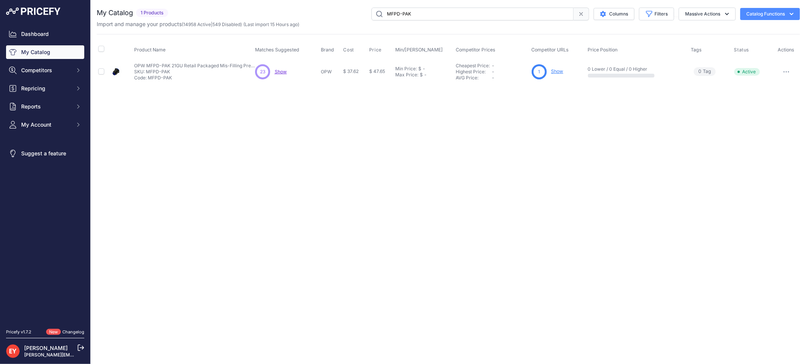
click at [555, 71] on link "Show" at bounding box center [557, 71] width 12 height 6
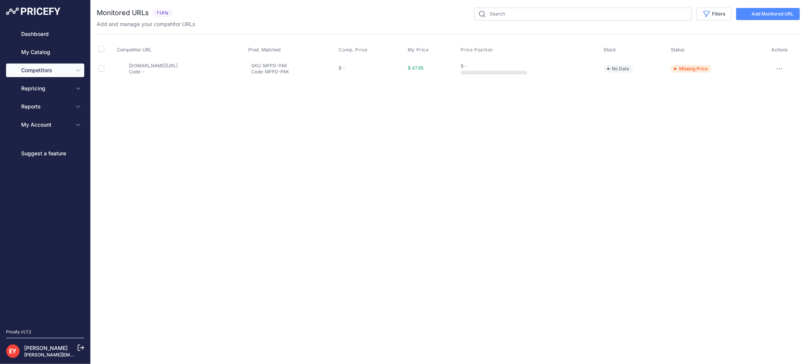
click at [764, 15] on link "Add Monitored URL" at bounding box center [768, 14] width 64 height 12
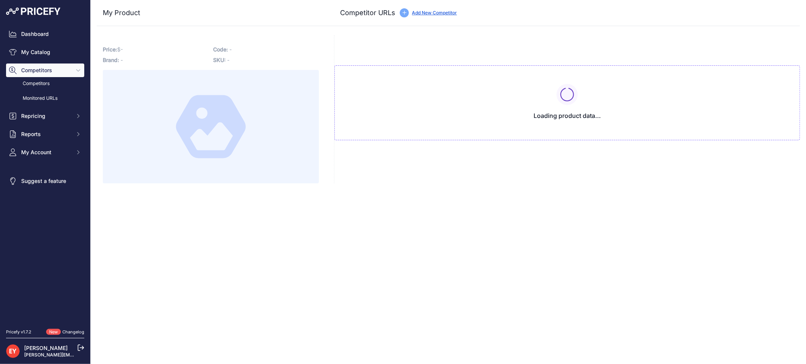
type input "alliedoilequipment.com/shop/opw-fueling-components/mfpd-pak-mis-filling-prevent…"
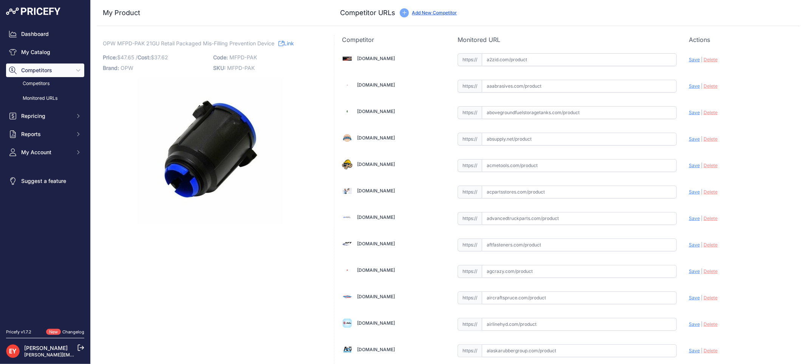
scroll to position [699, 0]
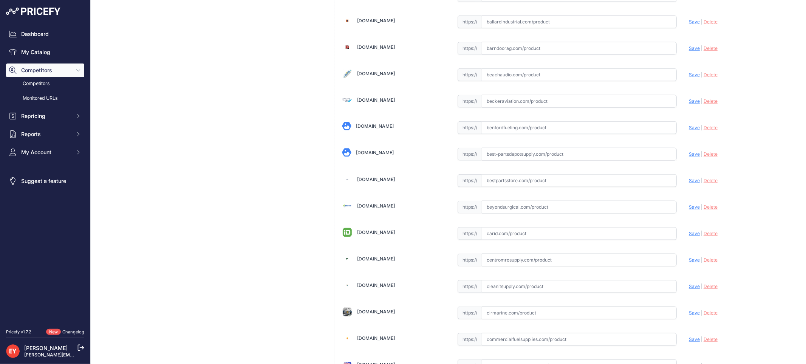
click at [497, 184] on input "text" at bounding box center [579, 180] width 195 height 13
paste input "https://www.bestpartsstore.com/product/opw-mfpd-pak-21gu-retail-packaged-mis-fi…"
click at [689, 181] on span "Save" at bounding box center [694, 181] width 11 height 6
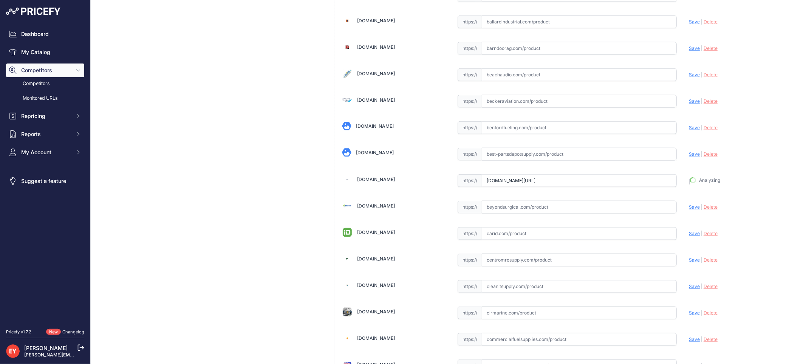
type input "https://www.bestpartsstore.com/product/opw-mfpd-pak-21gu-retail-packaged-mis-fi…"
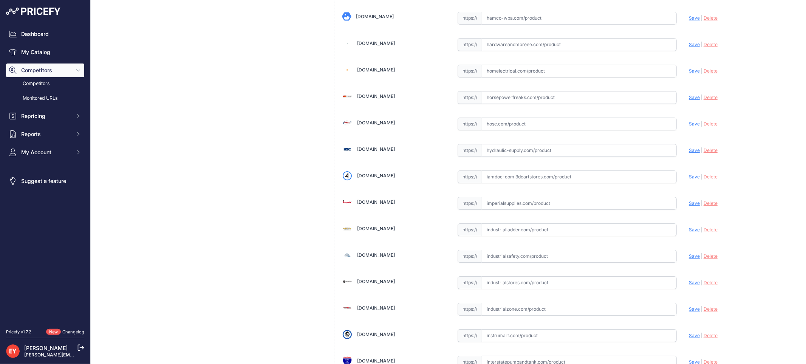
click at [518, 183] on input "text" at bounding box center [579, 176] width 195 height 13
paste input "https://iamdoc-com.3dcartstores.com/Mis-Filling-Prevention-Device_p_10601636.ht…"
click at [689, 179] on span "Save" at bounding box center [694, 177] width 11 height 6
type input "https://iamdoc-com.3dcartstores.com/Mis-Filling-Prevention-Device_p_10601636.ht…"
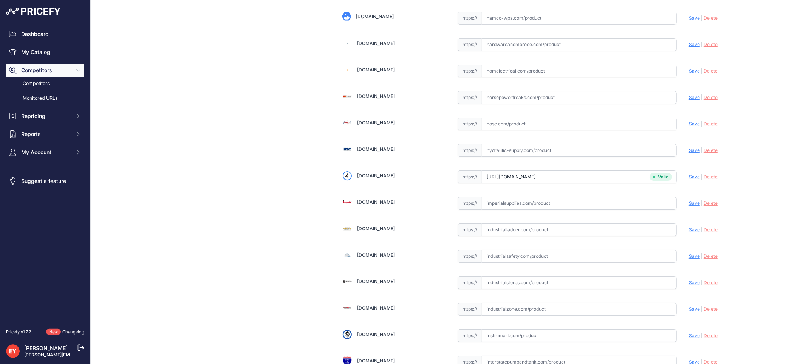
scroll to position [221, 0]
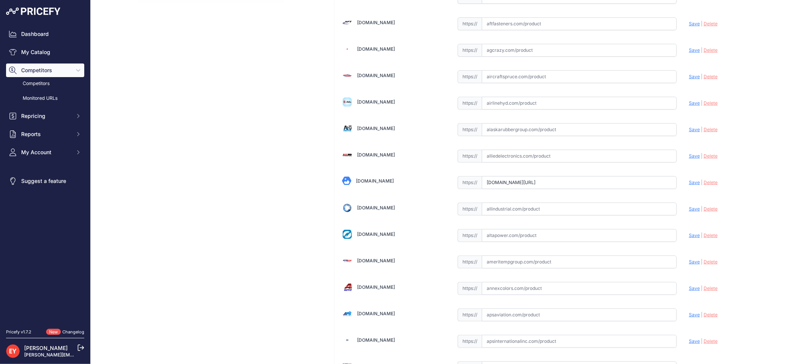
drag, startPoint x: 480, startPoint y: 186, endPoint x: 691, endPoint y: 215, distance: 213.6
paste input "https://"
click at [689, 185] on span "Save" at bounding box center [694, 182] width 11 height 6
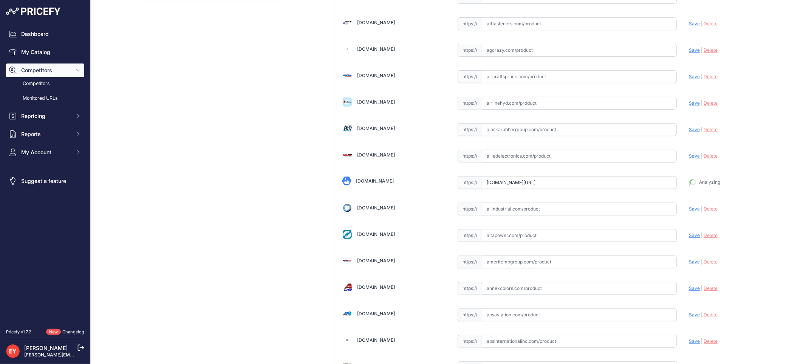
type input "https://alliedoilequipment.com/shop/opw-fueling-components/mfpd-pak-mis-filling…"
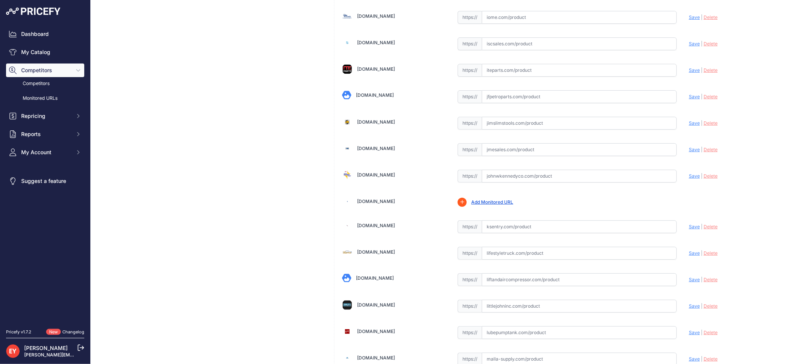
click at [504, 182] on input "text" at bounding box center [579, 176] width 195 height 13
paste input "https://www.johnwkennedyco.com/buy/product/mfpd-pak-opw/76611"
click at [690, 179] on span "Save" at bounding box center [694, 176] width 11 height 6
type input "https://www.johnwkennedyco.com/buy/product/mfpd-pak-opw/76611?prirule_jdsnikfkf…"
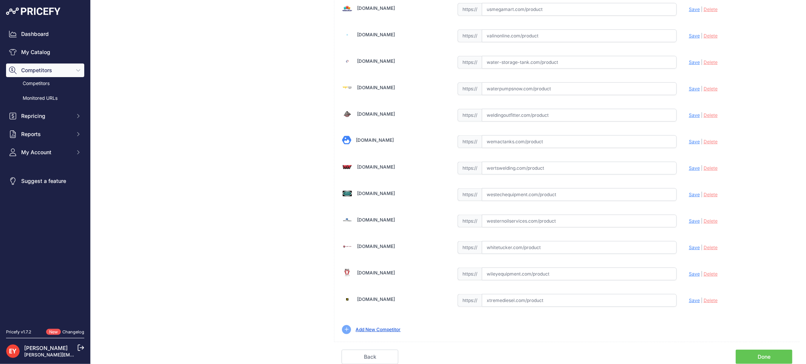
scroll to position [5640, 0]
click at [760, 358] on link "Done" at bounding box center [764, 357] width 57 height 14
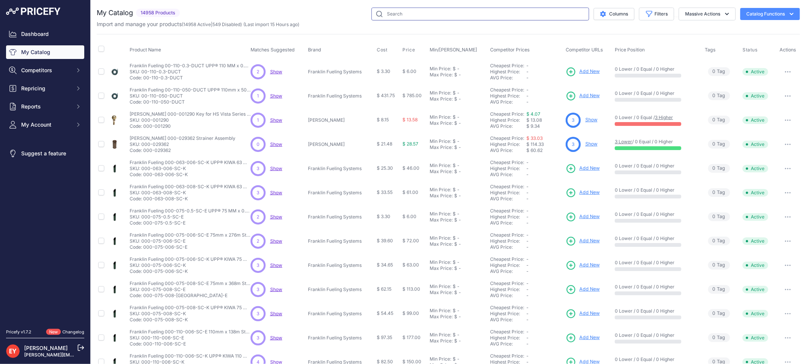
click at [397, 14] on input "text" at bounding box center [480, 14] width 218 height 13
paste input "400629902"
type input "400629902"
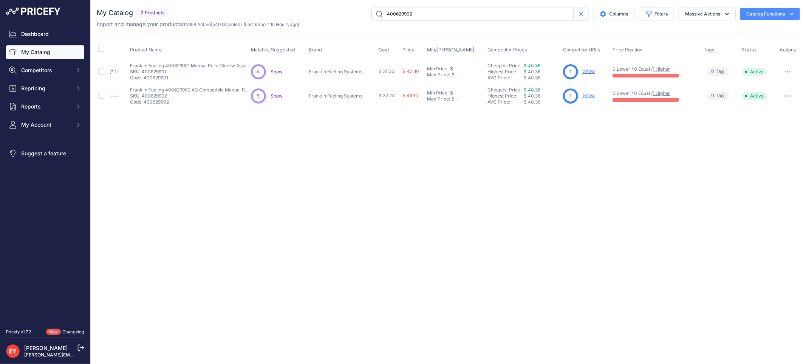
click at [589, 93] on link "Show" at bounding box center [589, 96] width 12 height 6
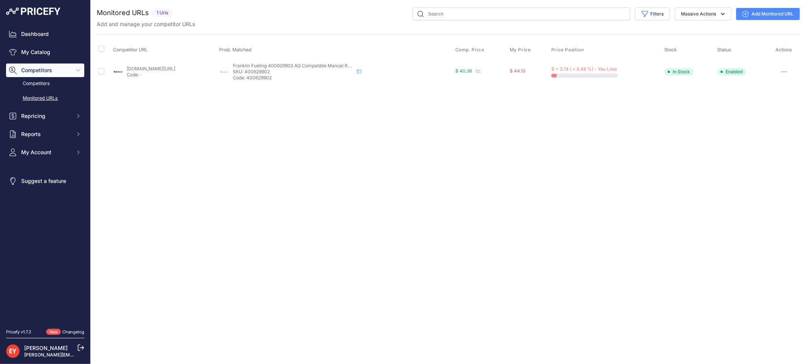
click at [763, 15] on link "Add Monitored URL" at bounding box center [768, 14] width 64 height 12
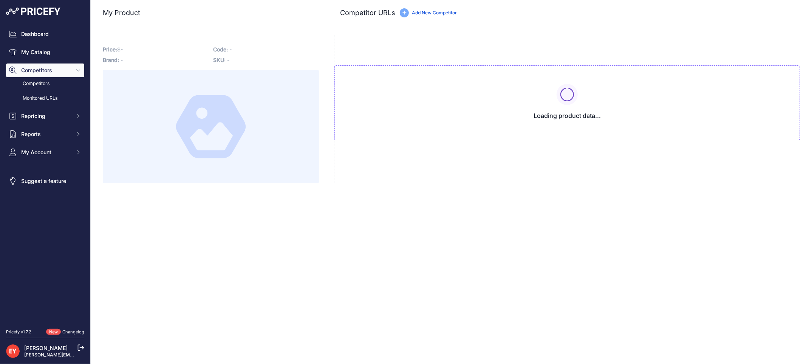
type input "[DOMAIN_NAME][URL]"
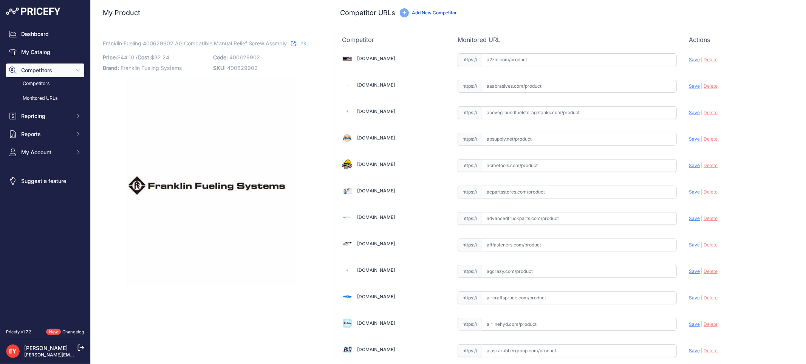
scroll to position [5254, 0]
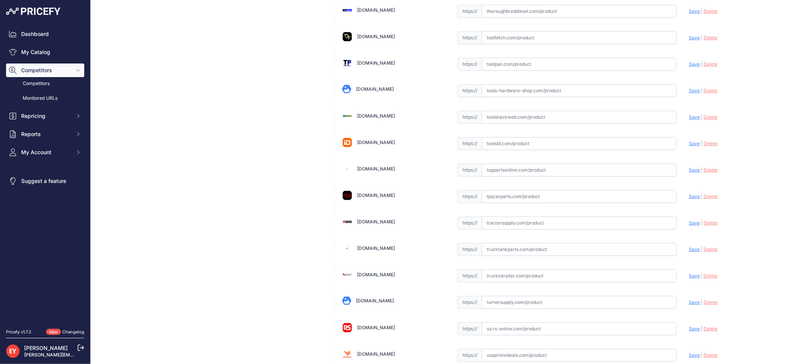
click at [497, 176] on input "text" at bounding box center [579, 170] width 195 height 13
paste input "https://www.toppartsonline.com/product/franklin-fueling-400629902-ag-compatible…"
click at [689, 173] on span "Save" at bounding box center [694, 170] width 11 height 6
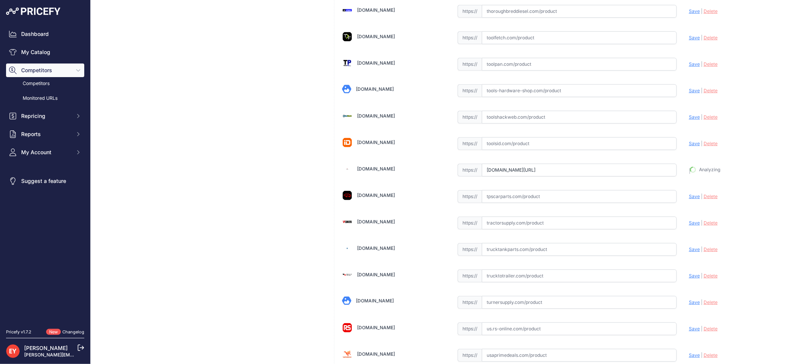
type input "https://www.toppartsonline.com/product/franklin-fueling-400629902-ag-compatible…"
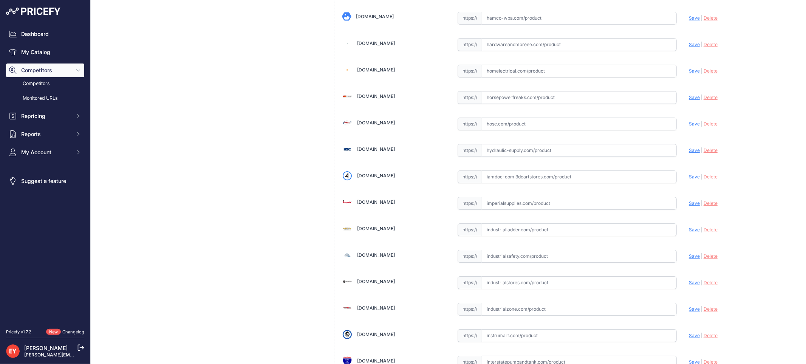
click at [509, 180] on input "text" at bounding box center [579, 176] width 195 height 13
paste input "https://iamdoc-com.3dcartstores.com/Relief-Screw-Assy-Agb_p_10567795.html"
click at [689, 179] on span "Save" at bounding box center [694, 177] width 11 height 6
type input "https://iamdoc-com.3dcartstores.com/Relief-Screw-Assy-Agb_p_10567795.html?priru…"
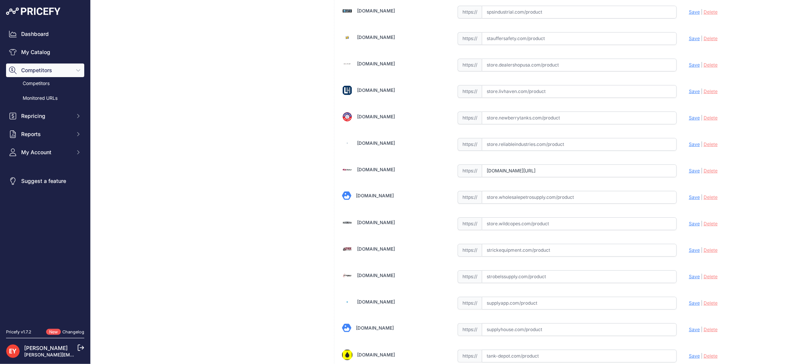
drag, startPoint x: 481, startPoint y: 180, endPoint x: 671, endPoint y: 198, distance: 191.3
paste input "https://store.senecaco.com/store/c91/fe-petro-pumps-and-parts/p677/fe-petro-400…"
click at [689, 173] on span "Save" at bounding box center [694, 171] width 11 height 6
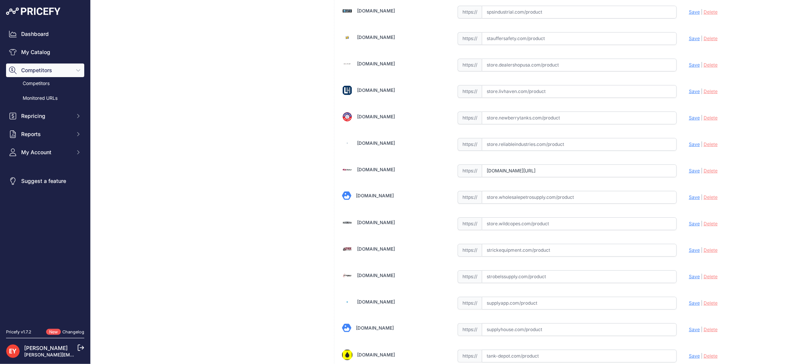
scroll to position [0, 0]
type input "https://store.senecaco.com/store/c91/fe-petro-pumps-and-parts/p677/fe-petro-400…"
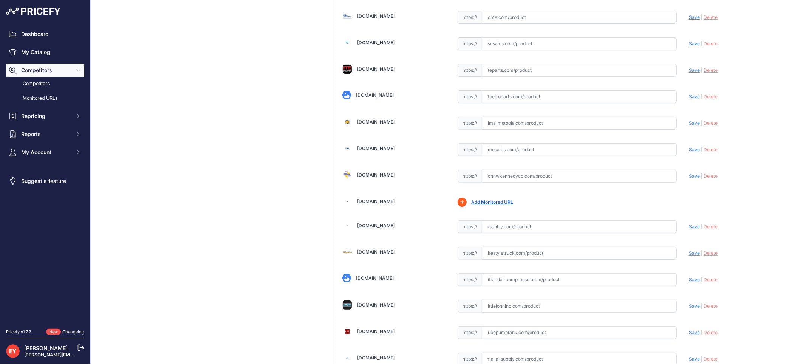
click at [505, 178] on input "text" at bounding box center [579, 176] width 195 height 13
paste input "https://www.johnwkennedyco.com/buy/product/400629902-FE-92780-product-400629902…"
click at [689, 179] on span "Save" at bounding box center [694, 176] width 11 height 6
type input "https://www.johnwkennedyco.com/buy/product/400629902-FE-92780-product-400629902…"
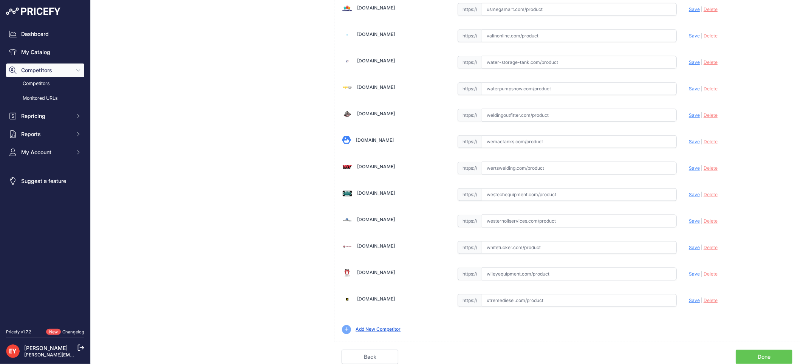
scroll to position [5640, 0]
click at [775, 356] on link "Done" at bounding box center [764, 357] width 57 height 14
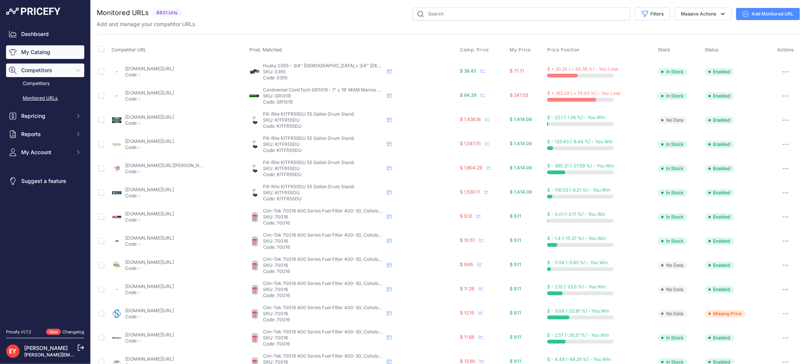
click at [39, 56] on link "My Catalog" at bounding box center [45, 52] width 78 height 14
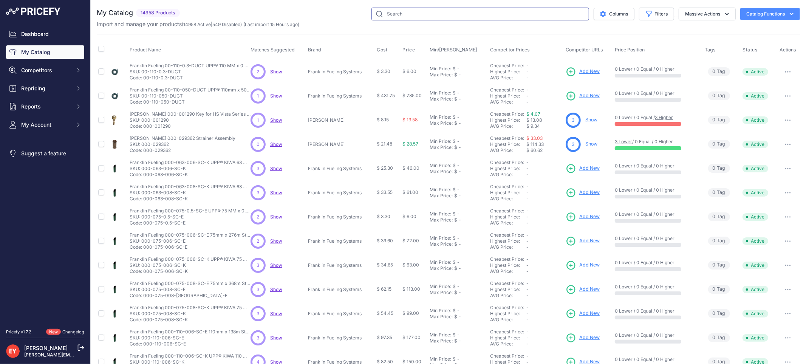
drag, startPoint x: 0, startPoint y: 0, endPoint x: 507, endPoint y: 16, distance: 507.3
click at [507, 16] on input "text" at bounding box center [480, 14] width 218 height 13
paste input "400629901"
type input "400629901"
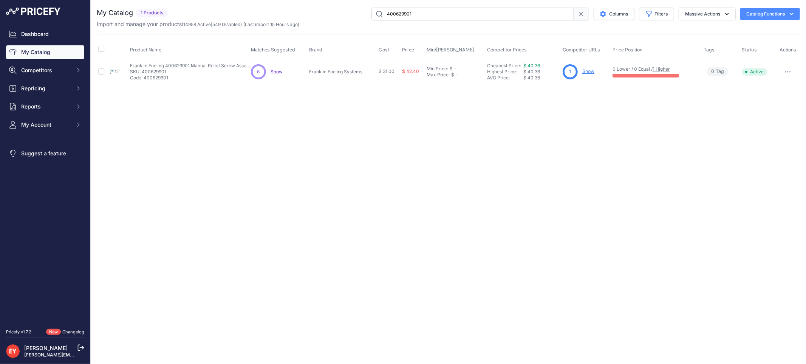
click at [583, 71] on link "Show" at bounding box center [588, 71] width 12 height 6
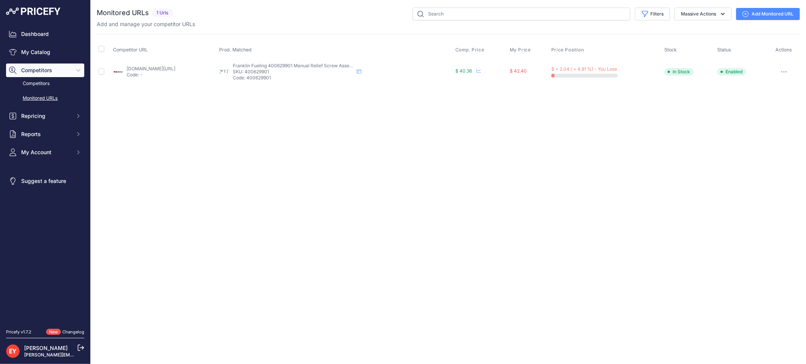
click at [752, 14] on link "Add Monitored URL" at bounding box center [768, 14] width 64 height 12
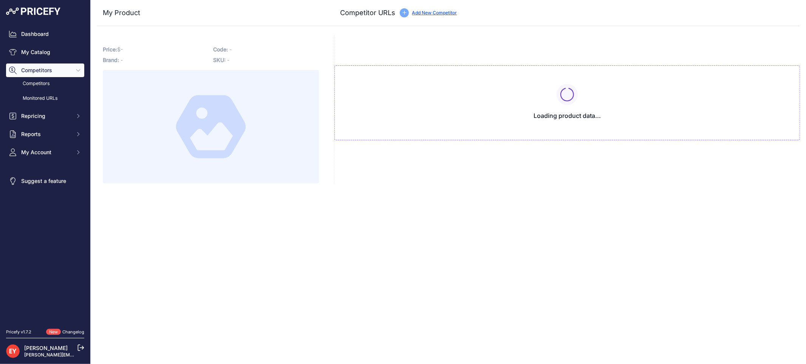
type input "[DOMAIN_NAME][URL]"
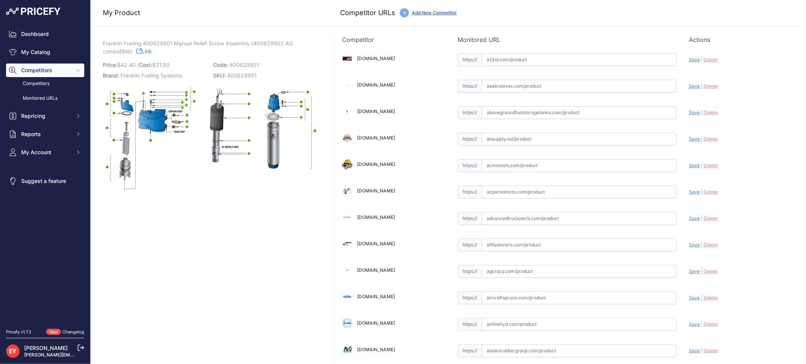
scroll to position [2237, 0]
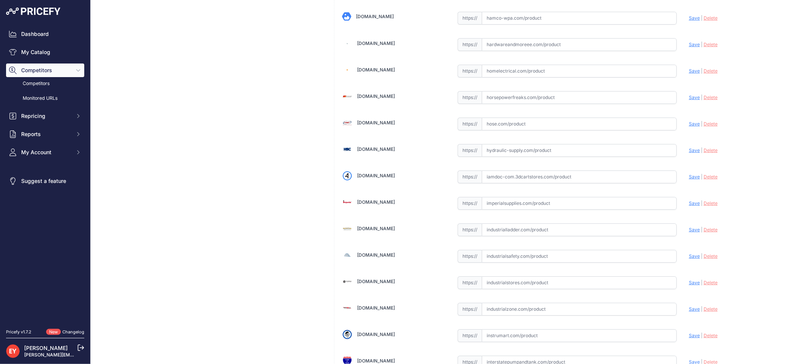
click at [485, 183] on input "text" at bounding box center [579, 176] width 195 height 13
paste input "[URL][DOMAIN_NAME]"
click at [690, 179] on span "Save" at bounding box center [694, 177] width 11 height 6
type input "https://iamdoc-com.3dcartstores.com/Relief-Screw-Assy_p_10567794.html?prirule_j…"
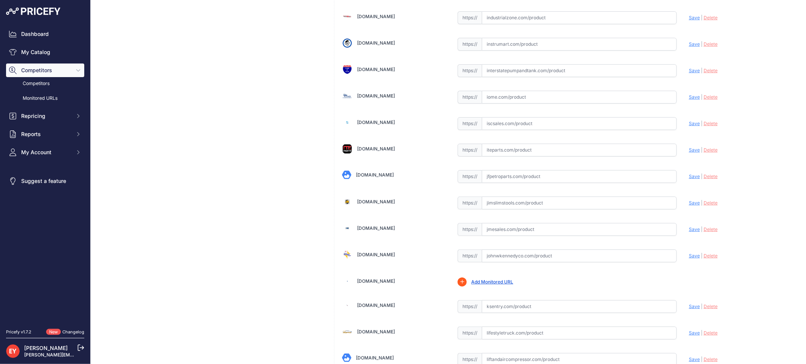
click at [503, 183] on input "text" at bounding box center [579, 176] width 195 height 13
paste input "https://www.jfpetroparts.com/products/shop-by-manufacturer/franklin-electric-fu…"
click at [689, 179] on span "Save" at bounding box center [694, 176] width 11 height 6
type input "https://www.jfpetroparts.com/products/shop-by-manufacturer/franklin-electric-fu…"
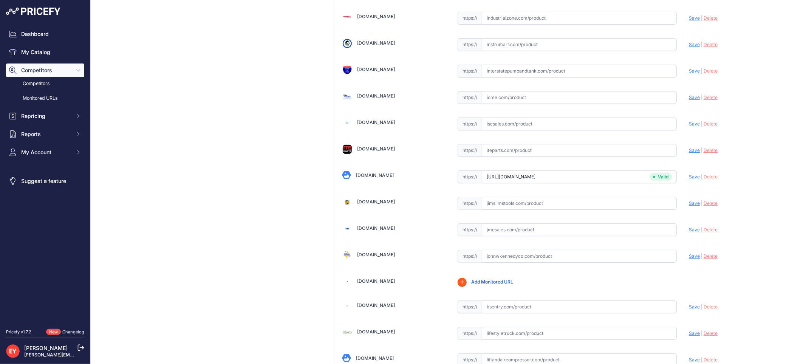
scroll to position [2528, 0]
click at [501, 258] on input "text" at bounding box center [579, 255] width 195 height 13
click at [507, 262] on input "text" at bounding box center [579, 255] width 195 height 13
paste input "https://www.johnwkennedyco.com/buy/product/400629901-FE-23313-product-400629901…"
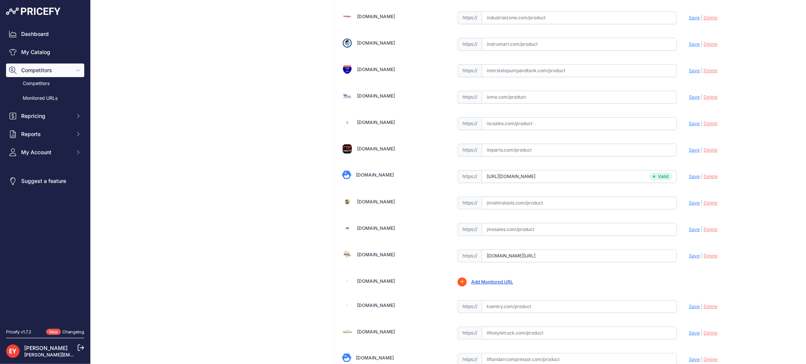
click at [689, 258] on span "Save" at bounding box center [694, 256] width 11 height 6
type input "https://www.johnwkennedyco.com/buy/product/400629901-FE-23313-product-400629901…"
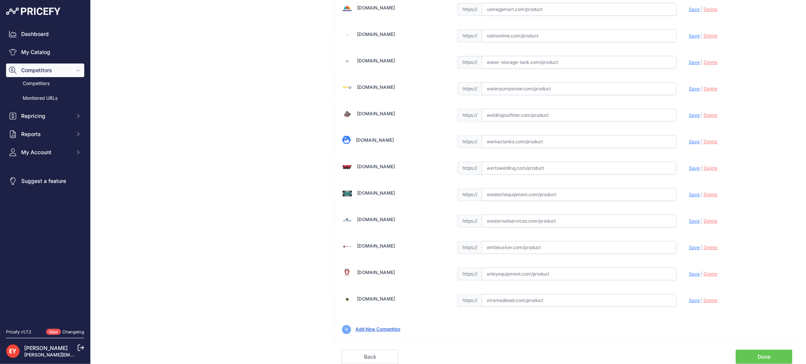
scroll to position [5640, 0]
click at [755, 353] on link "Done" at bounding box center [764, 357] width 57 height 14
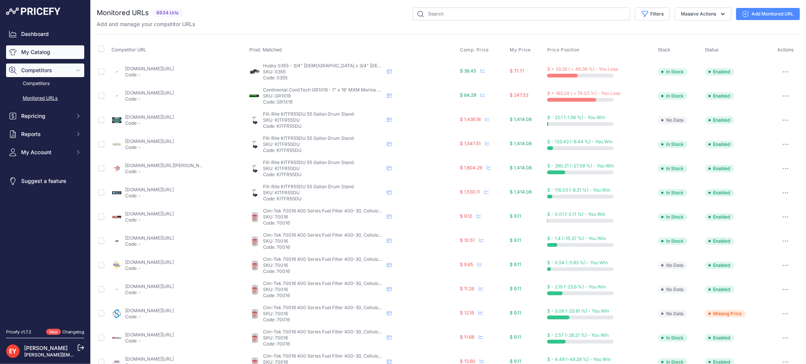
click at [40, 56] on link "My Catalog" at bounding box center [45, 52] width 78 height 14
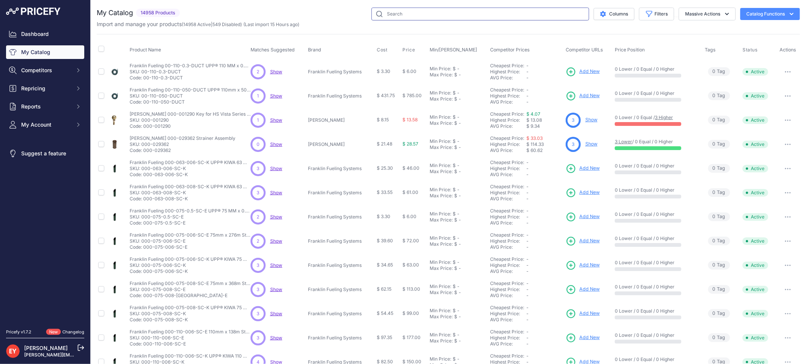
click at [393, 13] on input "text" at bounding box center [480, 14] width 218 height 13
paste input "[DATE]"
type input "8"
click at [411, 17] on input "text" at bounding box center [480, 14] width 218 height 13
paste input "6102-DW2048"
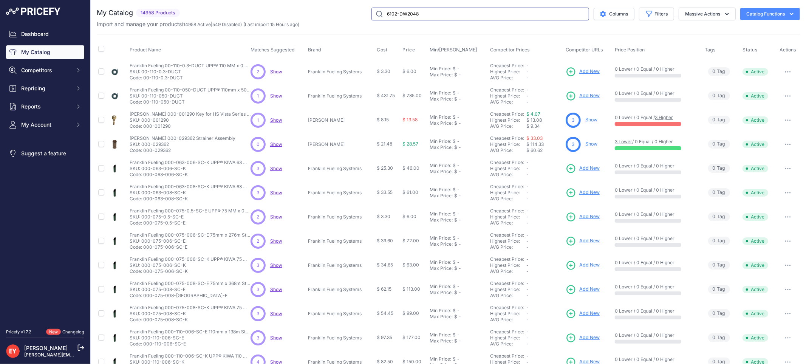
type input "6102-DW2048"
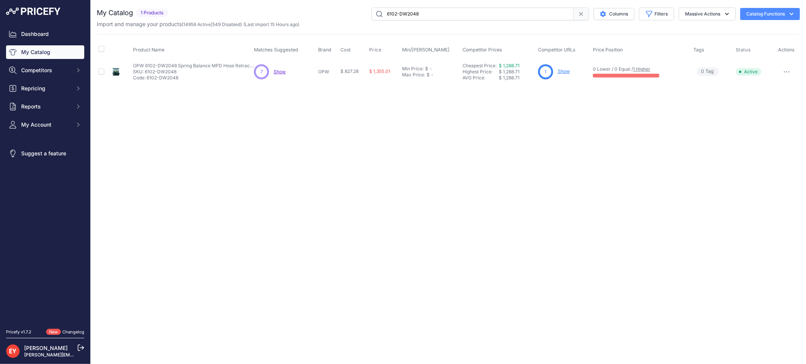
click at [567, 69] on link "Show" at bounding box center [564, 71] width 12 height 6
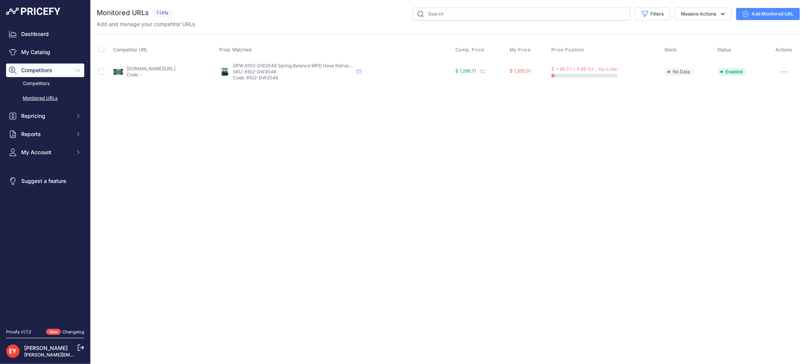
click at [175, 68] on link "[DOMAIN_NAME][URL]" at bounding box center [151, 69] width 49 height 6
click at [758, 12] on link "Add Monitored URL" at bounding box center [768, 14] width 64 height 12
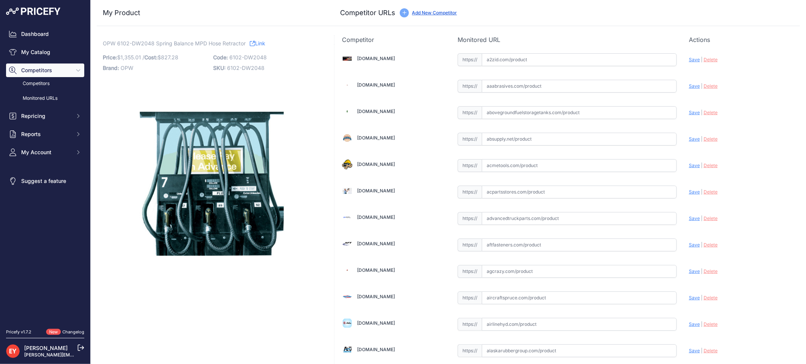
scroll to position [5640, 0]
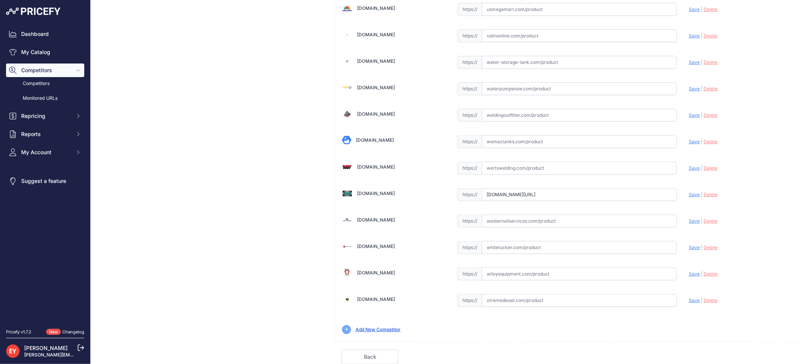
drag, startPoint x: 480, startPoint y: 195, endPoint x: 749, endPoint y: 221, distance: 269.9
paste input "https://westechequipment.com/index.php?main_page=product_info&products_id=70135…"
click at [689, 189] on div "Update Profile Save | Delete Analyzing" at bounding box center [741, 193] width 104 height 12
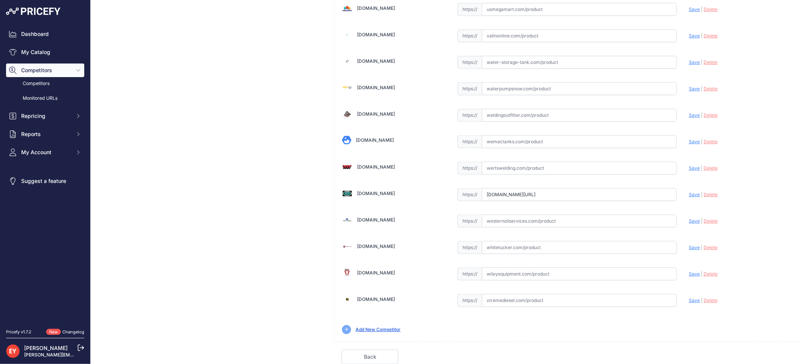
click at [689, 193] on span "Save" at bounding box center [694, 195] width 11 height 6
type input "https://westechequipment.com/index.php?main_page=product_info&products_id=70135…"
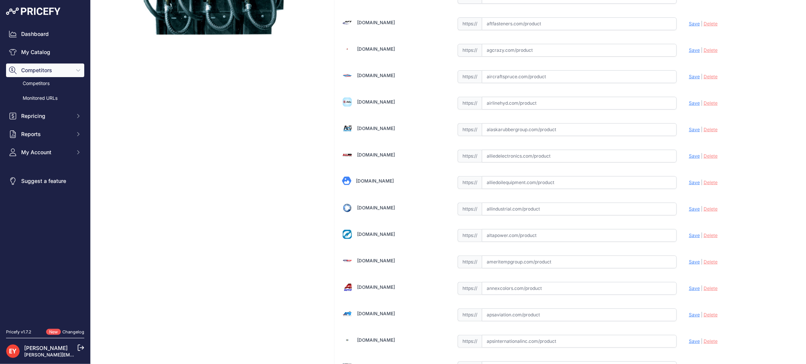
click at [518, 182] on input "text" at bounding box center [579, 182] width 195 height 13
paste input "https://alliedoilequipment.com/shop/opw-fueling-components/tsd-4536-tank-sump-d…"
click at [689, 183] on span "Save" at bounding box center [694, 182] width 11 height 6
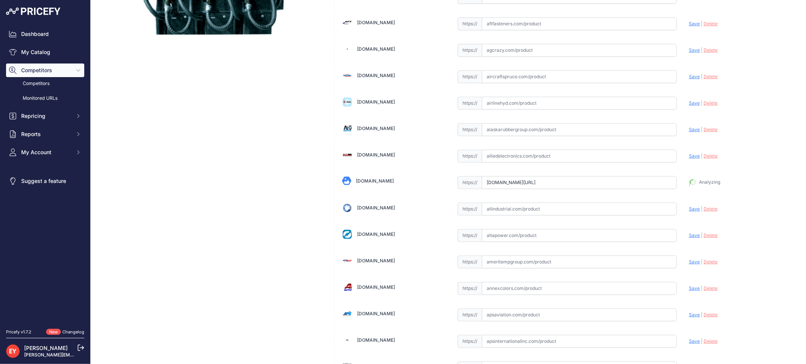
type input "https://alliedoilequipment.com/shop/opw-fueling-components/tsd-4536-tank-sump-d…"
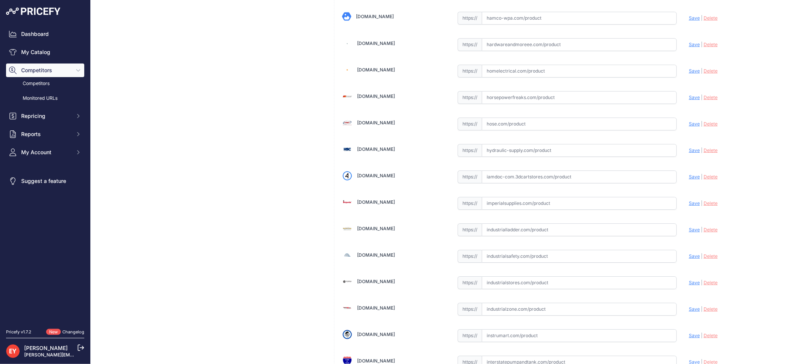
click at [518, 180] on input "text" at bounding box center [579, 176] width 195 height 13
paste input "https://iamdoc-com.3dcartstores.com/Tank-Sump-Deep-45-Base-36-Manway_p_10603568…"
click at [689, 179] on span "Save" at bounding box center [694, 177] width 11 height 6
type input "https://iamdoc-com.3dcartstores.com/Tank-Sump-Deep-45-Base-36-Manway_p_10603568…"
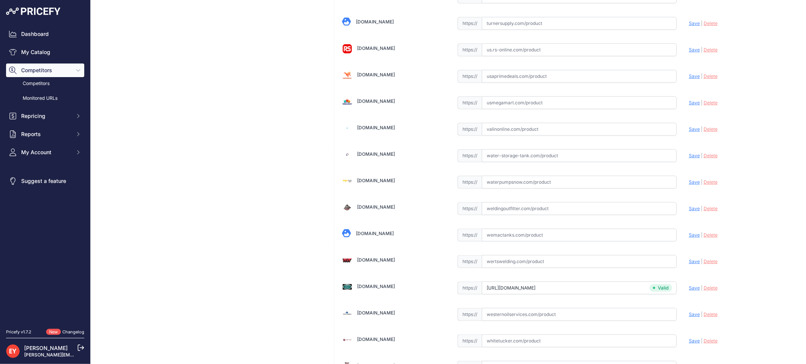
scroll to position [5658, 0]
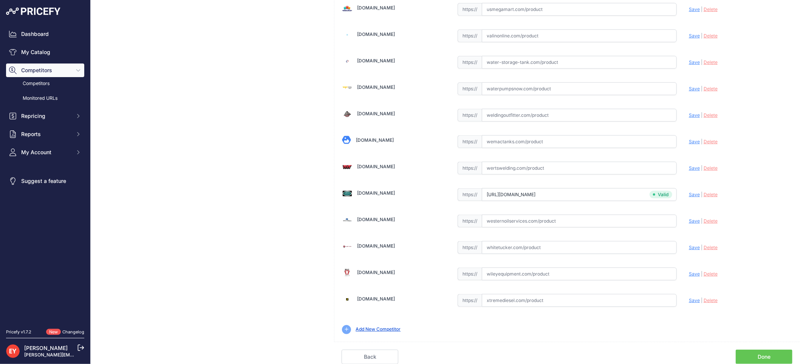
click at [765, 353] on link "Done" at bounding box center [764, 357] width 57 height 14
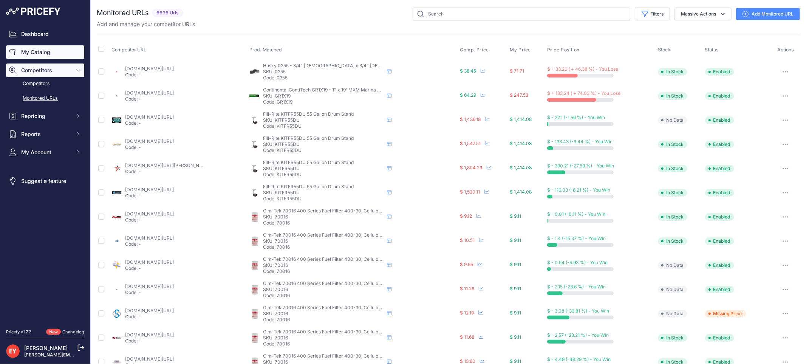
click at [36, 50] on link "My Catalog" at bounding box center [45, 52] width 78 height 14
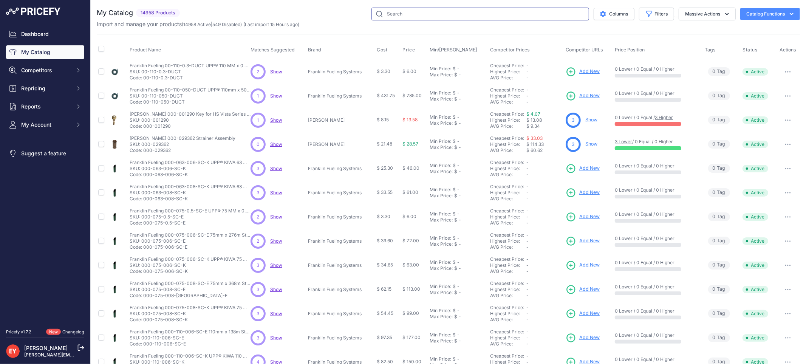
click at [488, 13] on input "text" at bounding box center [480, 14] width 218 height 13
paste input "6102-DW2048"
type input "6102-DW2048"
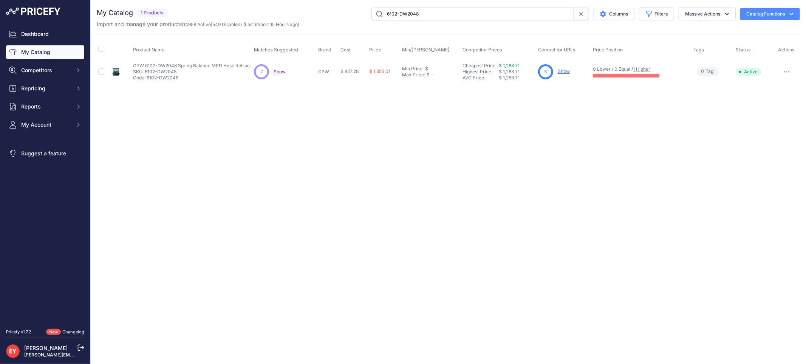
click at [563, 73] on link "Show" at bounding box center [564, 71] width 12 height 6
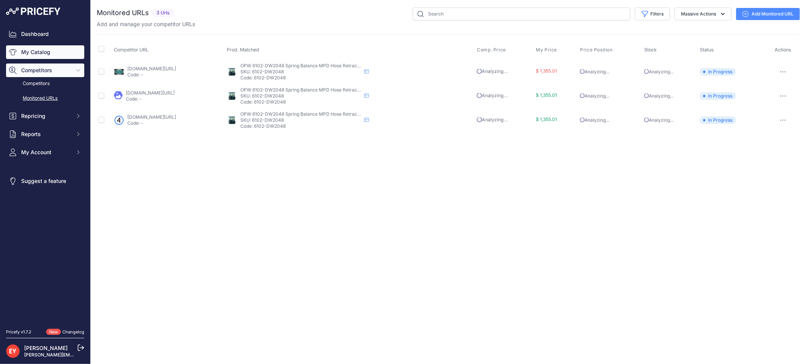
click at [57, 51] on link "My Catalog" at bounding box center [45, 52] width 78 height 14
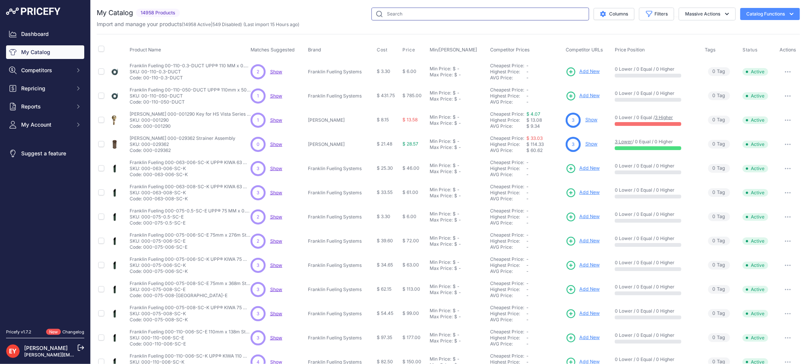
click at [398, 14] on input "text" at bounding box center [480, 14] width 218 height 13
paste input "DS-1630B"
type input "DS-1630B"
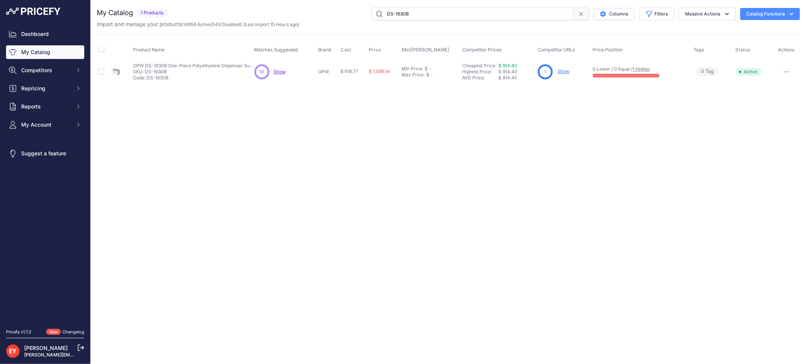
click at [565, 70] on link "Show" at bounding box center [563, 71] width 12 height 6
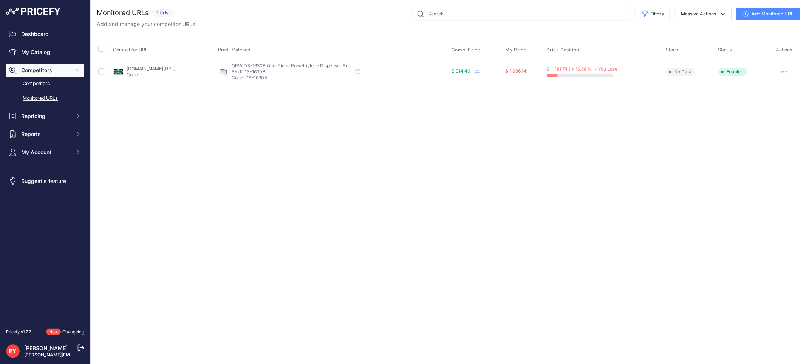
click at [164, 66] on link "westechequipment.com/index.php?main_page=product_info&products_id=70010&prirule…" at bounding box center [151, 69] width 49 height 6
click at [781, 70] on button "button" at bounding box center [783, 71] width 15 height 11
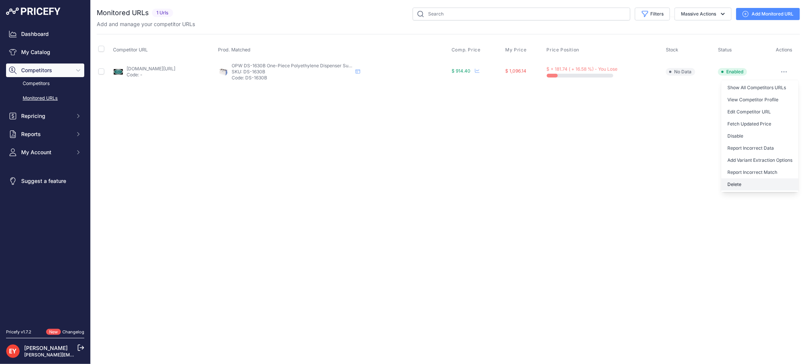
click at [744, 184] on button "Delete" at bounding box center [759, 184] width 77 height 12
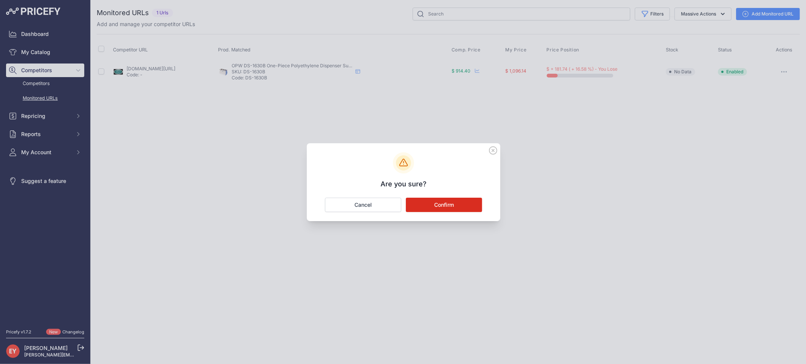
click at [446, 202] on button "Confirm" at bounding box center [444, 205] width 76 height 14
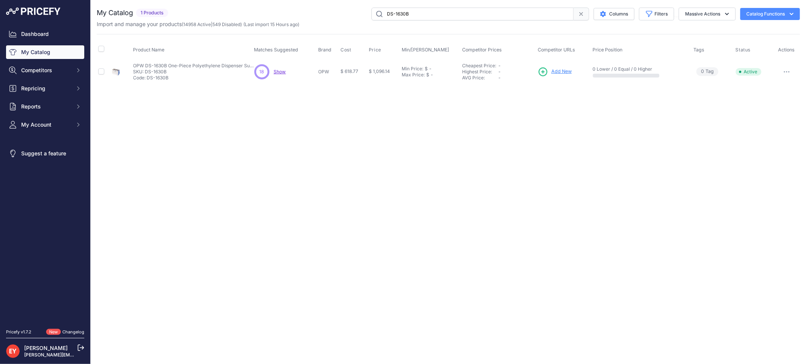
click at [553, 73] on span "Add New" at bounding box center [561, 71] width 20 height 7
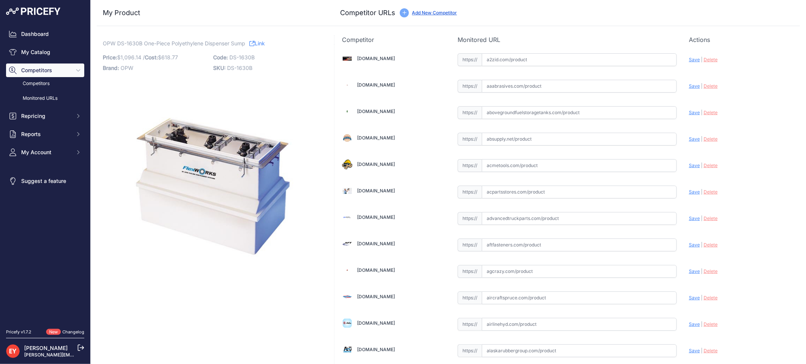
scroll to position [699, 0]
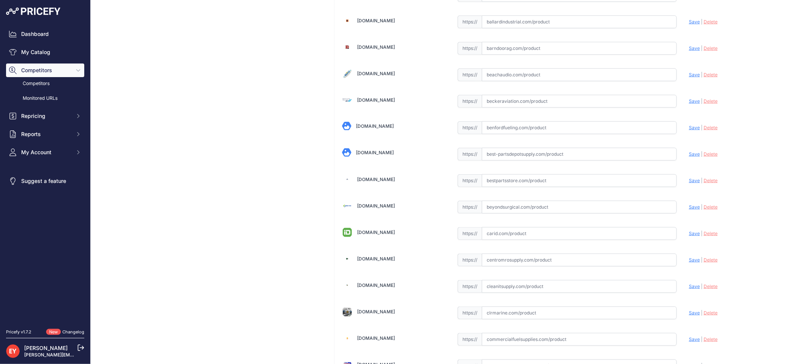
click at [500, 186] on input "text" at bounding box center [579, 180] width 195 height 13
paste input "https://www.bestpartsstore.com/product/opw-ds-1630b-one-piece-polyethylene-disp…"
click at [689, 183] on span "Save" at bounding box center [694, 181] width 11 height 6
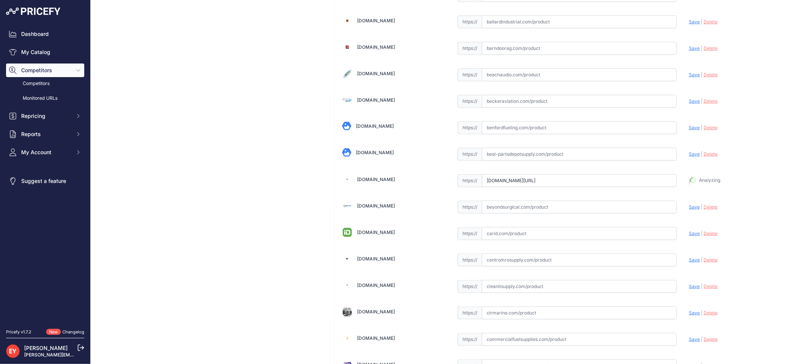
type input "https://www.bestpartsstore.com/product/opw-ds-1630b-one-piece-polyethylene-disp…"
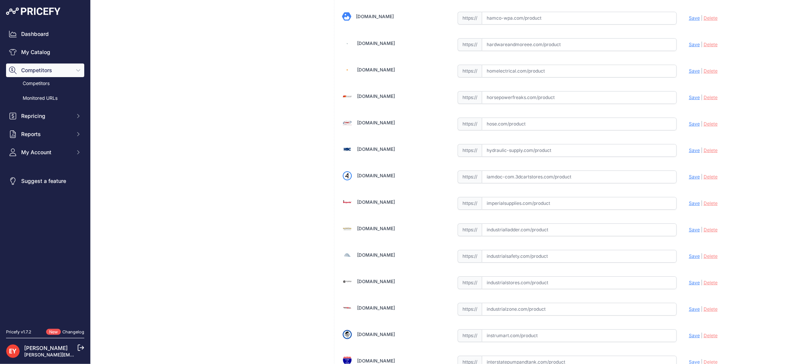
click at [543, 183] on input "text" at bounding box center [579, 176] width 195 height 13
paste input "https://iamdoc-com.3dcartstores.com/16-X-30-Dispenser-Sump-B_p_10590590.html"
click at [689, 179] on span "Save" at bounding box center [694, 177] width 11 height 6
type input "https://iamdoc-com.3dcartstores.com/16-X-30-Dispenser-Sump-B_p_10590590.html?pr…"
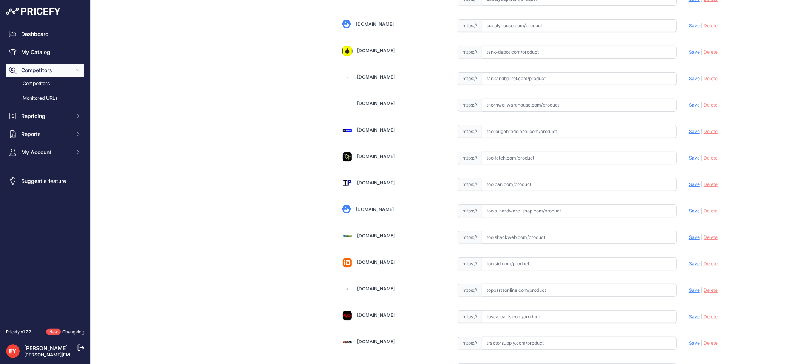
scroll to position [5658, 0]
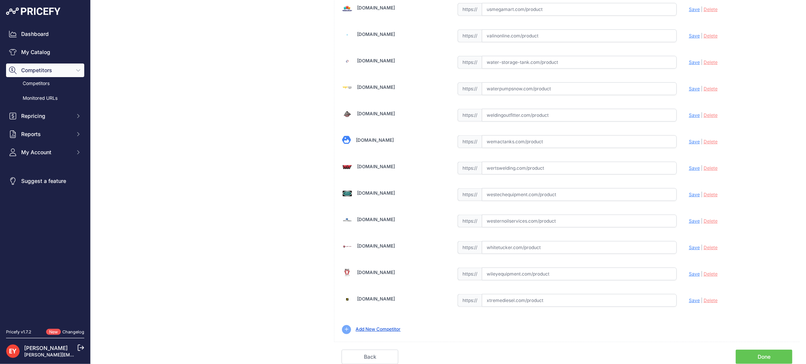
click at [769, 353] on link "Done" at bounding box center [764, 357] width 57 height 14
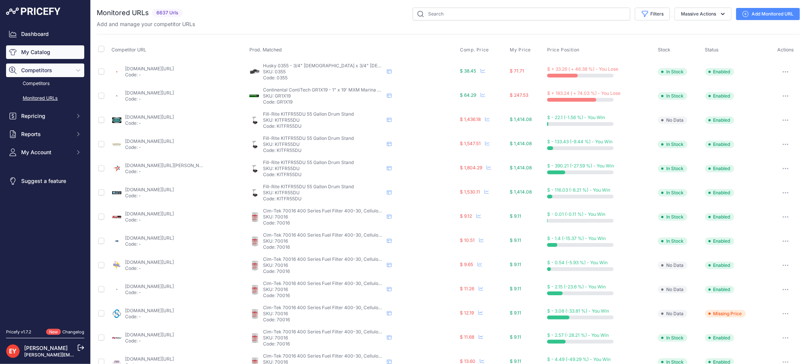
click at [37, 57] on link "My Catalog" at bounding box center [45, 52] width 78 height 14
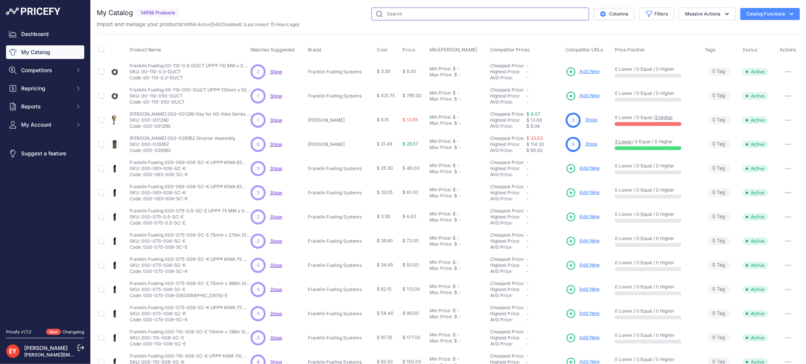
click at [512, 13] on input "text" at bounding box center [480, 14] width 218 height 13
paste input "DSW-1922"
type input "DSW-1922"
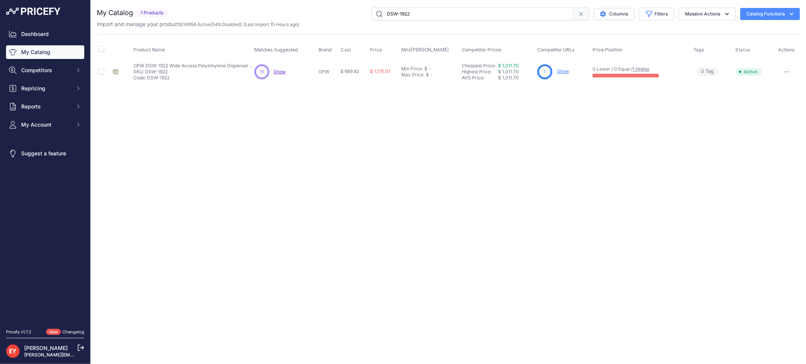
click at [560, 71] on link "Show" at bounding box center [563, 71] width 12 height 6
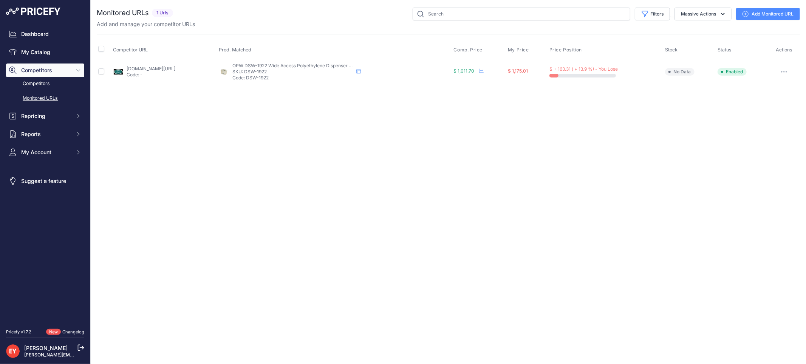
click at [172, 70] on link "[DOMAIN_NAME][URL]" at bounding box center [151, 69] width 49 height 6
click at [787, 71] on icon "button" at bounding box center [784, 72] width 6 height 2
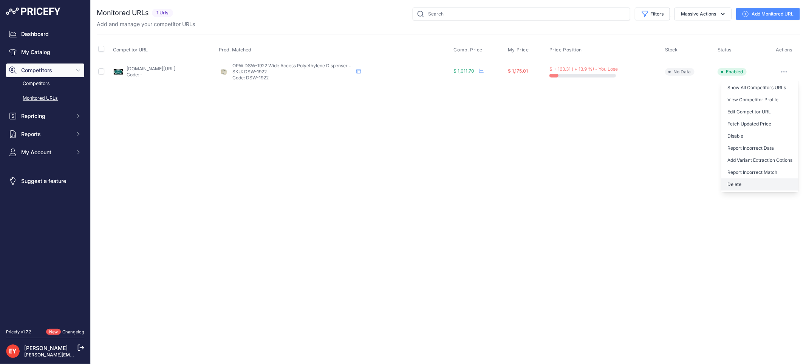
click at [745, 181] on button "Delete" at bounding box center [759, 184] width 77 height 12
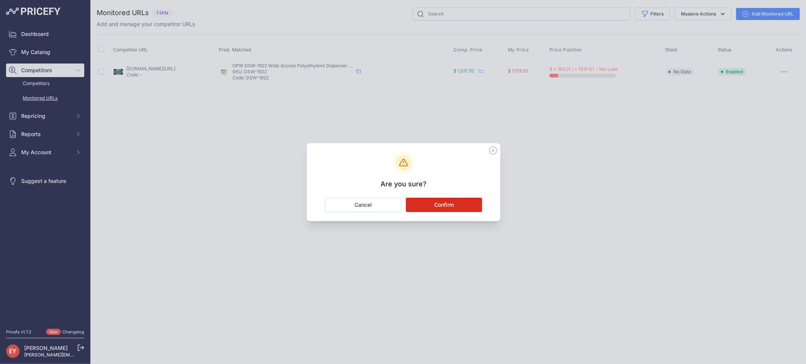
click at [439, 201] on button "Confirm" at bounding box center [444, 205] width 76 height 14
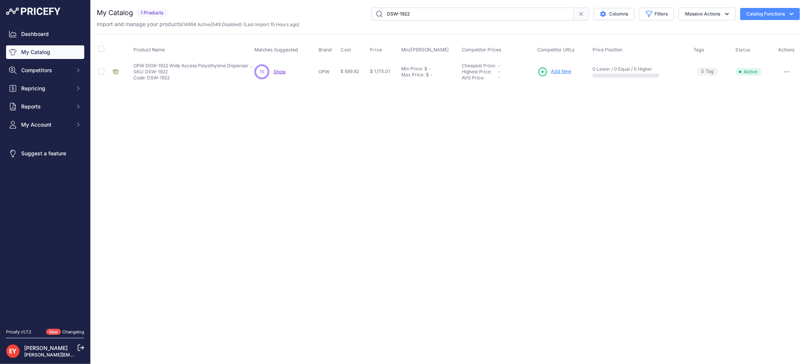
click at [554, 73] on span "Add New" at bounding box center [561, 71] width 20 height 7
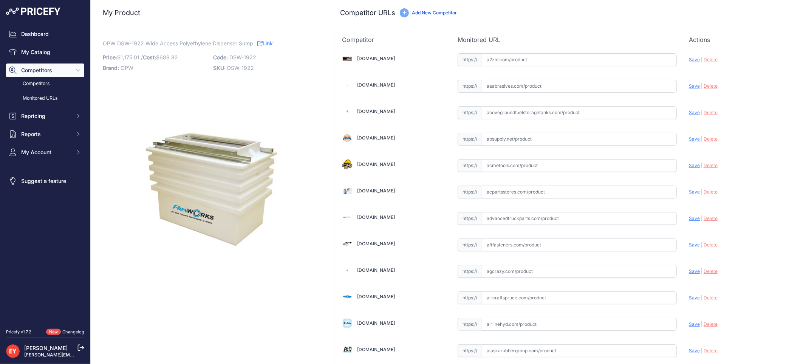
scroll to position [699, 0]
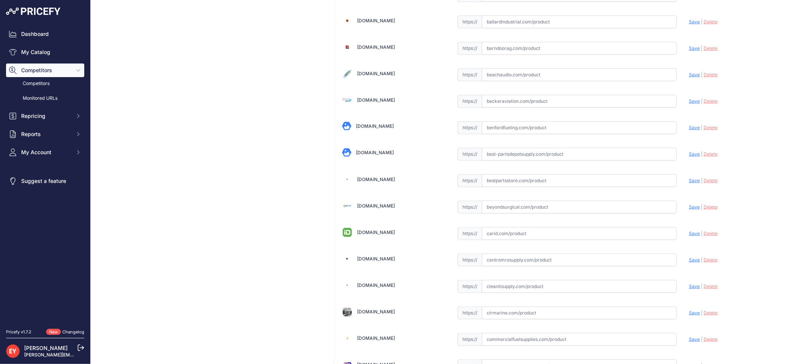
drag, startPoint x: 512, startPoint y: 182, endPoint x: 506, endPoint y: 154, distance: 28.7
click at [512, 182] on input "text" at bounding box center [579, 180] width 195 height 13
paste input "https://www.bestpartsstore.com/product/opw-dsw-1922-wide-access-polyethylene-di…"
click at [689, 182] on span "Save" at bounding box center [694, 181] width 11 height 6
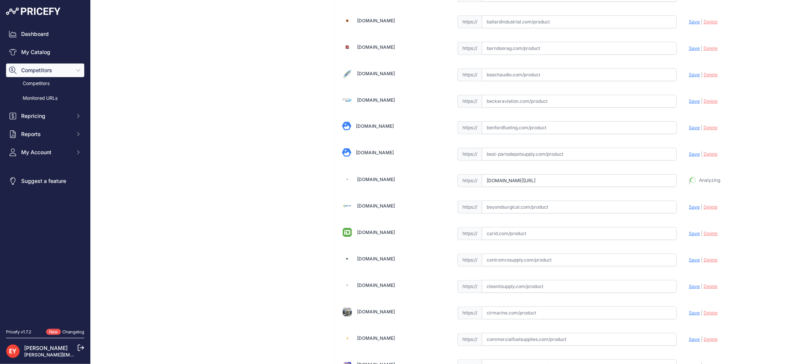
type input "https://www.bestpartsstore.com/product/opw-dsw-1922-wide-access-polyethylene-di…"
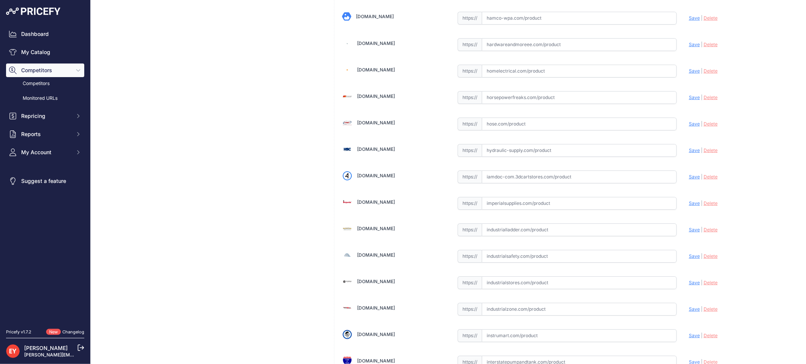
click at [501, 179] on input "text" at bounding box center [579, 176] width 195 height 13
paste input "https://iamdoc-com.3dcartstores.com/Wide-Access-Dispenser-Sump-Rdr_p_10592530.h…"
click at [689, 179] on span "Save" at bounding box center [694, 177] width 11 height 6
type input "https://iamdoc-com.3dcartstores.com/Wide-Access-Dispenser-Sump-Rdr_p_10592530.h…"
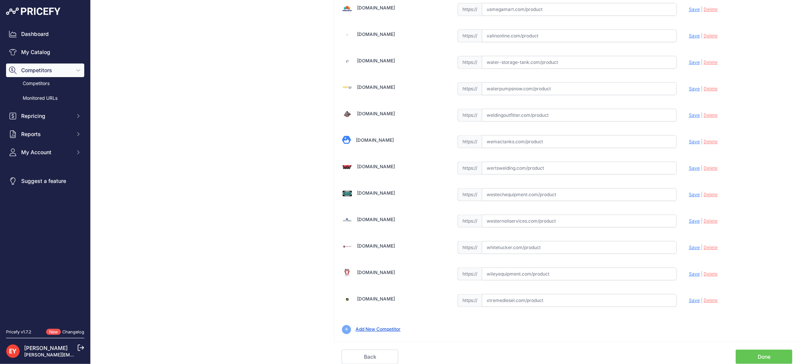
scroll to position [5640, 0]
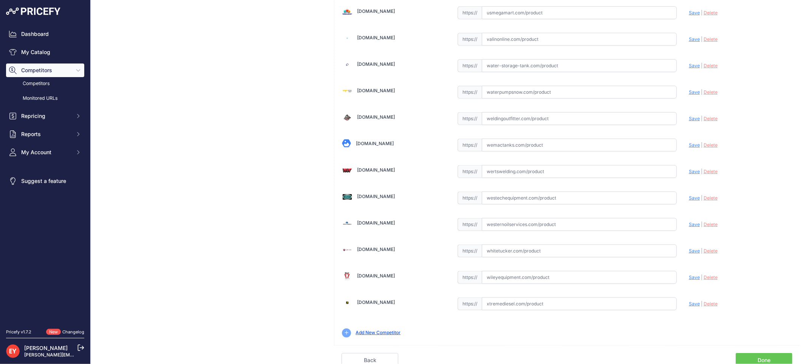
click at [758, 355] on link "Done" at bounding box center [764, 360] width 57 height 14
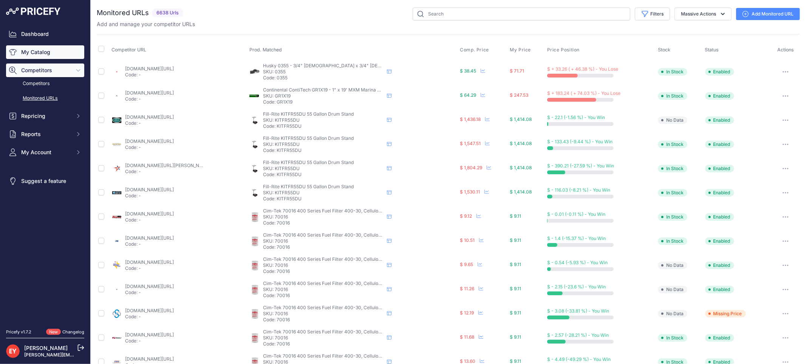
click at [46, 54] on link "My Catalog" at bounding box center [45, 52] width 78 height 14
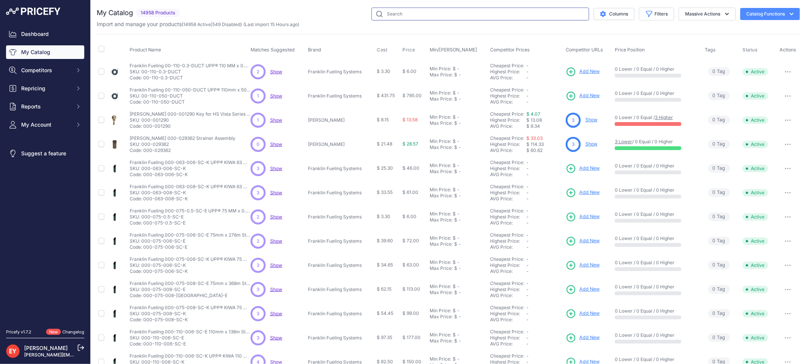
click at [463, 14] on input "text" at bounding box center [480, 14] width 218 height 13
paste input "DSF-1229"
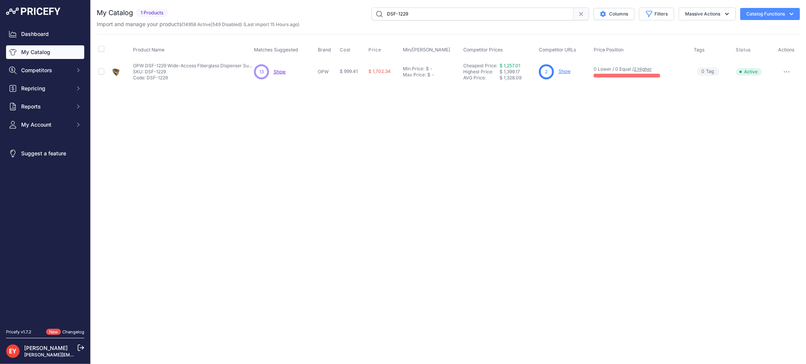
drag, startPoint x: 420, startPoint y: 13, endPoint x: 360, endPoint y: 16, distance: 59.8
click at [360, 16] on div "DSF-1229 Columns Filters Status All Status Only Enabled Only Disabled" at bounding box center [485, 14] width 629 height 13
paste input "42"
type input "DSF-1242"
click at [565, 72] on link "Show" at bounding box center [567, 71] width 12 height 6
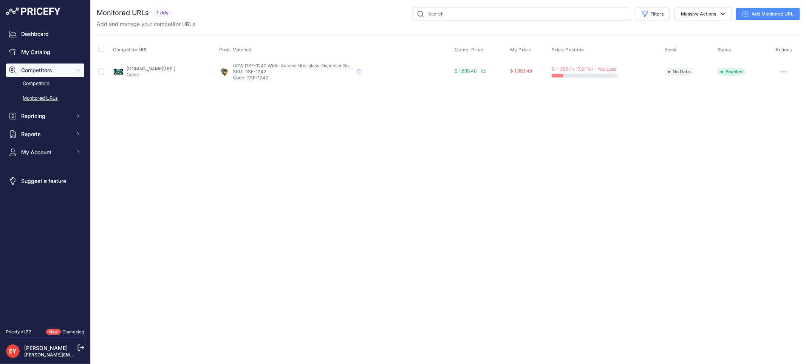
click at [757, 14] on link "Add Monitored URL" at bounding box center [768, 14] width 64 height 12
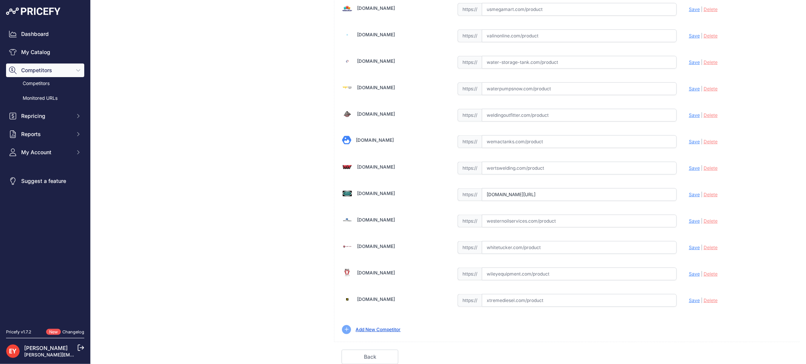
scroll to position [0, 50]
drag, startPoint x: 482, startPoint y: 194, endPoint x: 693, endPoint y: 209, distance: 211.7
paste input "https://westechequipment.com/index.php?main_page=product_info&products_id=70025…"
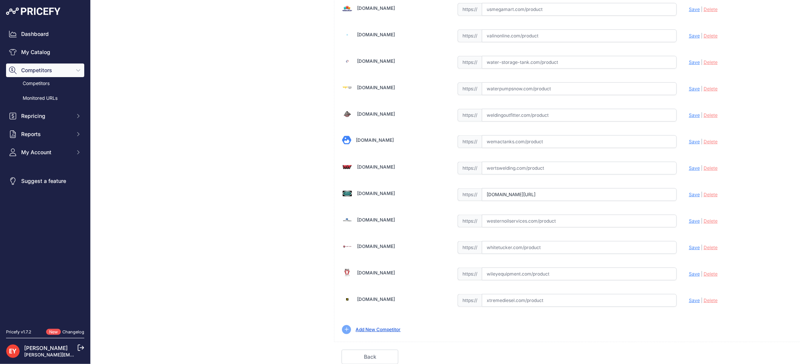
click at [689, 193] on span "Save" at bounding box center [694, 195] width 11 height 6
type input "https://westechequipment.com/index.php?main_page=product_info&products_id=70025…"
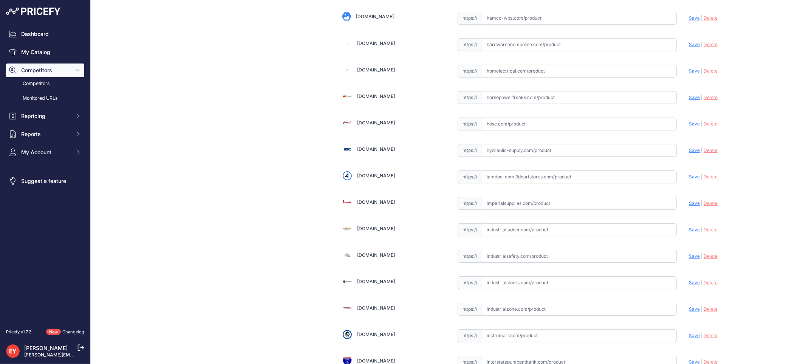
click at [509, 183] on input "text" at bounding box center [579, 176] width 195 height 13
paste input "https://iamdoc-com.3dcartstores.com/12-X-42-Fiberglass-Dispenser-Sump_p_1059070…"
click at [689, 179] on span "Save" at bounding box center [694, 177] width 11 height 6
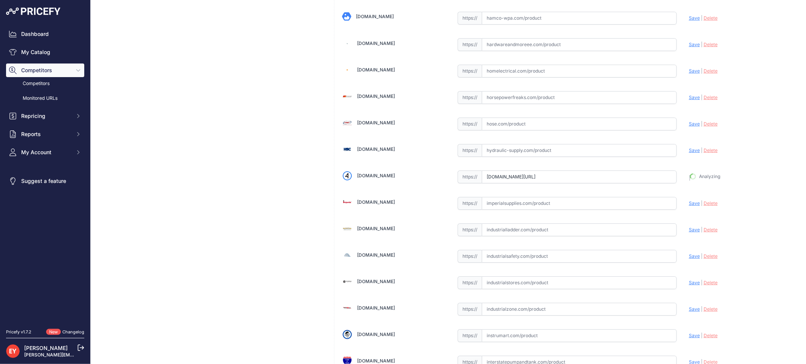
type input "https://iamdoc-com.3dcartstores.com/12-X-42-Fiberglass-Dispenser-Sump_p_1059070…"
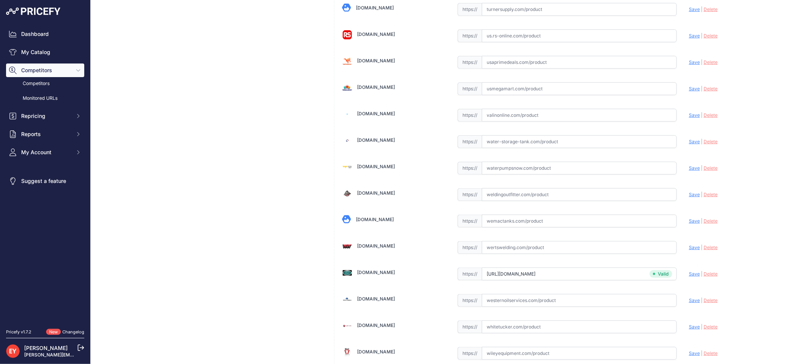
scroll to position [5658, 0]
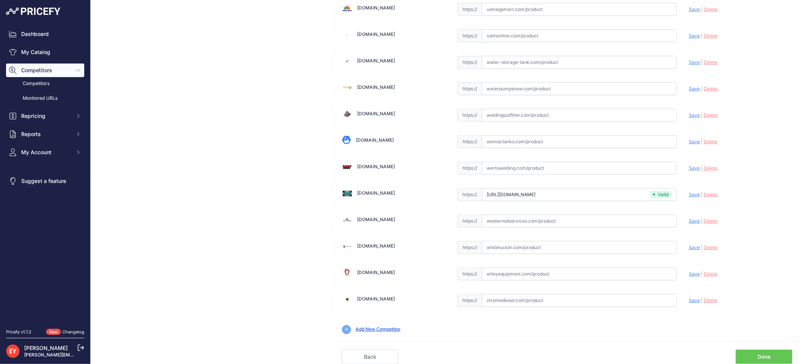
click at [756, 352] on link "Done" at bounding box center [764, 357] width 57 height 14
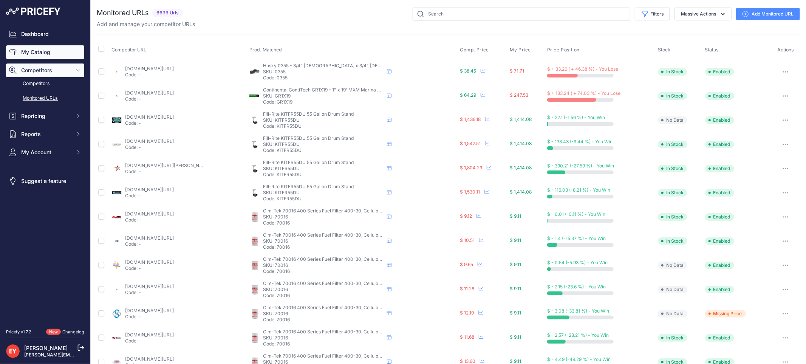
click at [57, 46] on link "My Catalog" at bounding box center [45, 52] width 78 height 14
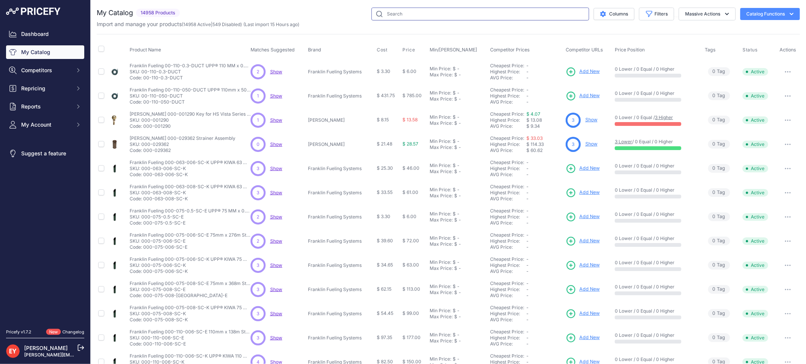
click at [391, 14] on input "text" at bounding box center [480, 14] width 218 height 13
paste input "DSF-1642"
type input "DSF-1642"
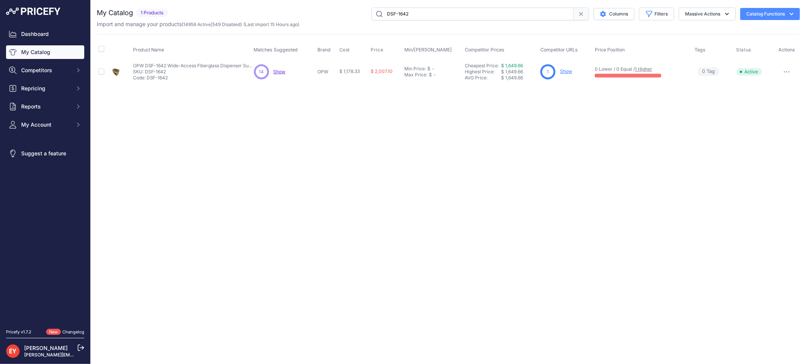
click at [565, 71] on link "Show" at bounding box center [566, 71] width 12 height 6
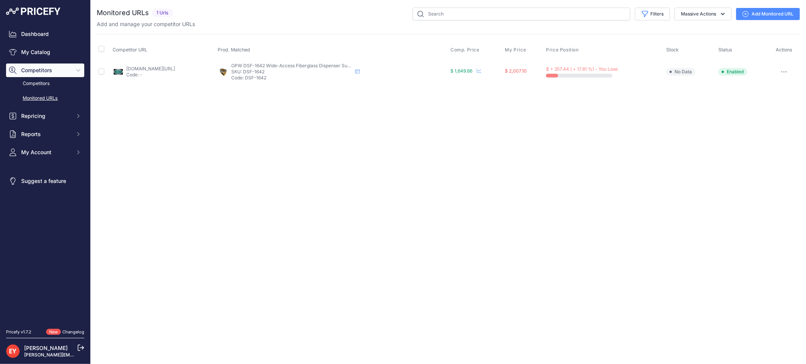
click at [765, 13] on link "Add Monitored URL" at bounding box center [768, 14] width 64 height 12
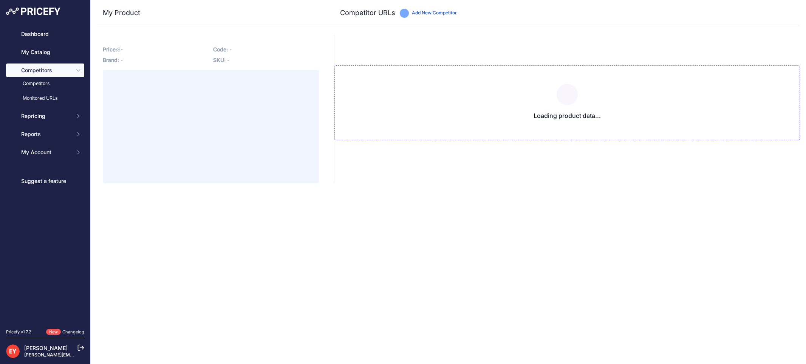
type input "westechequipment.com/index.php?main_page=product_info&products_id=70028&prirule…"
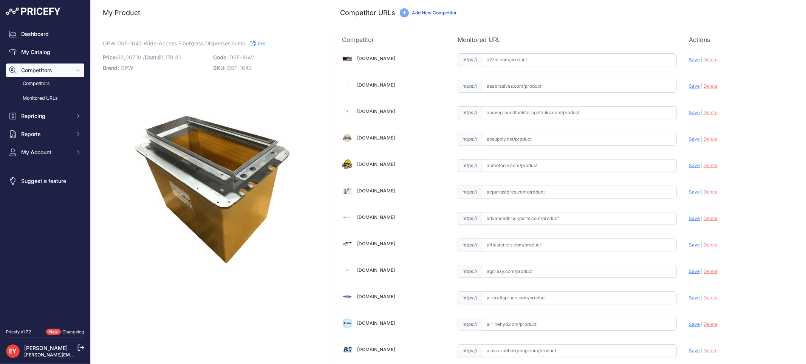
scroll to position [699, 0]
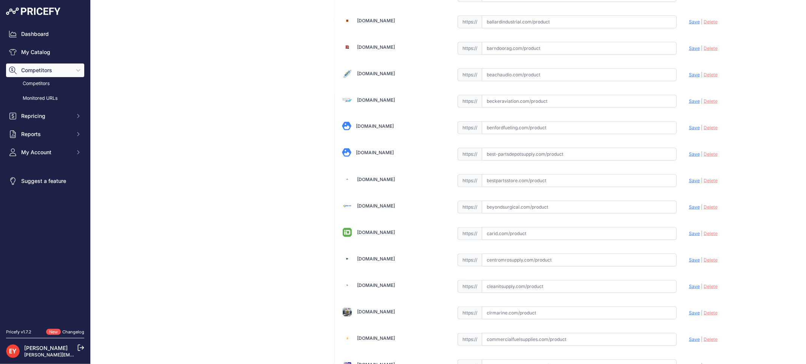
click at [499, 187] on input "text" at bounding box center [579, 180] width 195 height 13
paste input "https://www.bestpartsstore.com/product/opw-dsf-1642-wide-access-fiberglass-disp…"
click at [689, 182] on span "Save" at bounding box center [694, 181] width 11 height 6
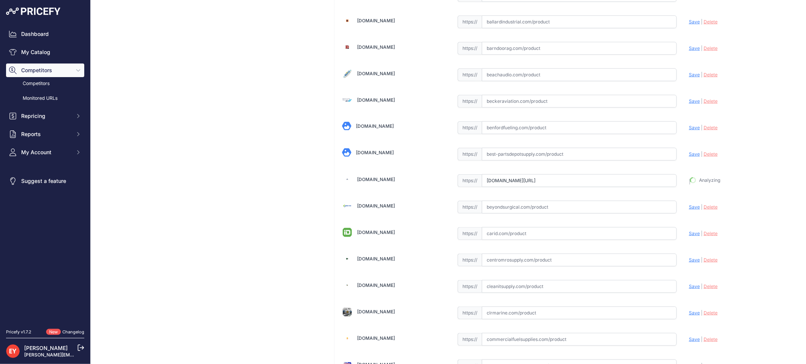
type input "https://www.bestpartsstore.com/product/opw-dsf-1642-wide-access-fiberglass-disp…"
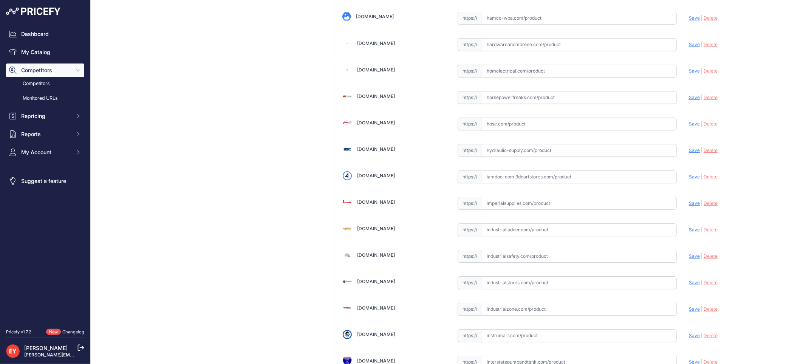
click at [533, 183] on input "text" at bounding box center [579, 176] width 195 height 13
paste input "https://iamdoc-com.3dcartstores.com/Fiberglass-Disp-Sump-16X42-D02197M-_p_10590…"
click at [690, 179] on span "Save" at bounding box center [694, 177] width 11 height 6
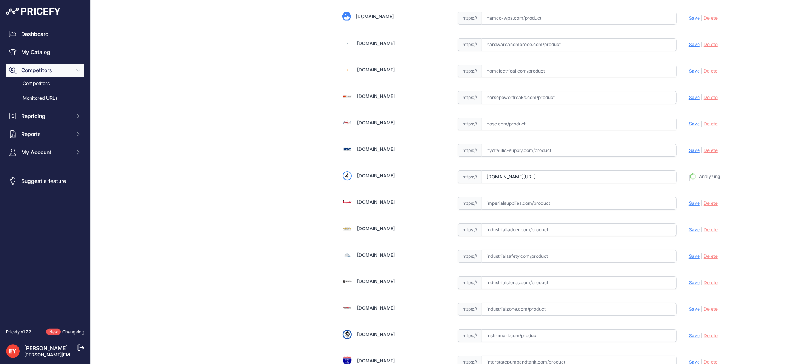
type input "https://iamdoc-com.3dcartstores.com/Fiberglass-Disp-Sump-16X42-D02197M-_p_10590…"
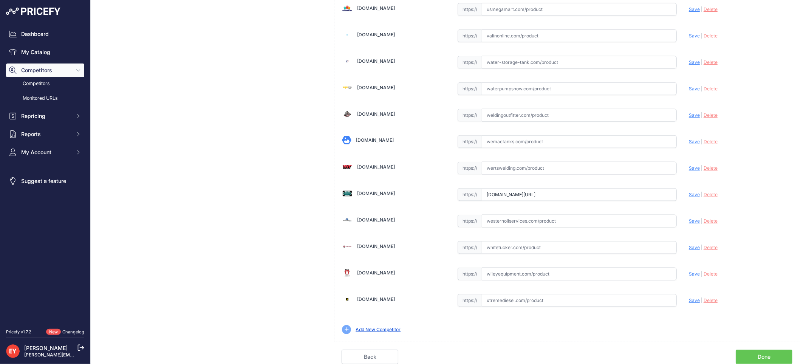
scroll to position [0, 50]
drag, startPoint x: 482, startPoint y: 195, endPoint x: 670, endPoint y: 229, distance: 191.5
paste input "https://westechequipment.com/index.php?main_page=product_info&products_id=70028…"
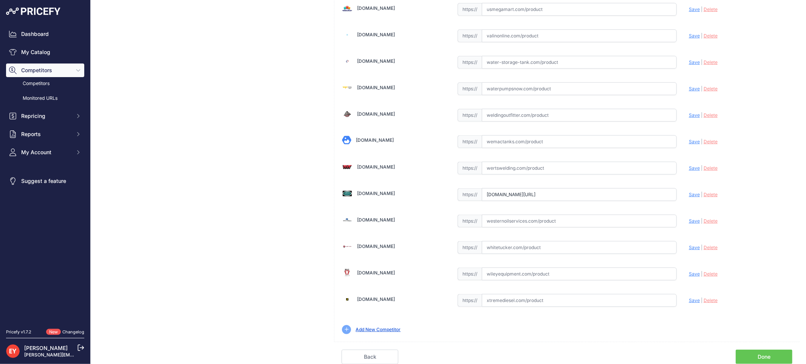
click at [689, 192] on span "Save" at bounding box center [694, 195] width 11 height 6
type input "https://westechequipment.com/index.php?main_page=product_info&products_id=70028…"
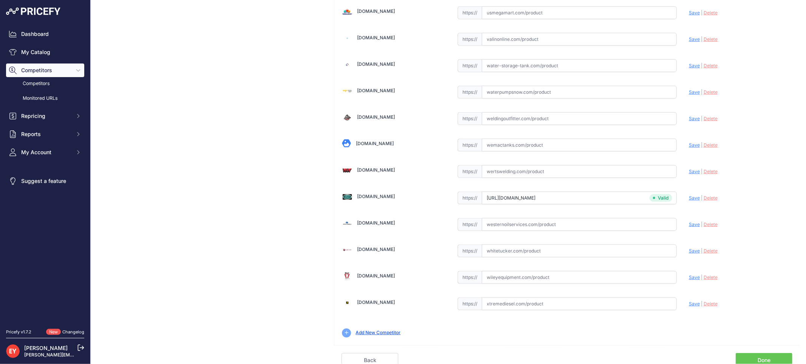
scroll to position [5658, 0]
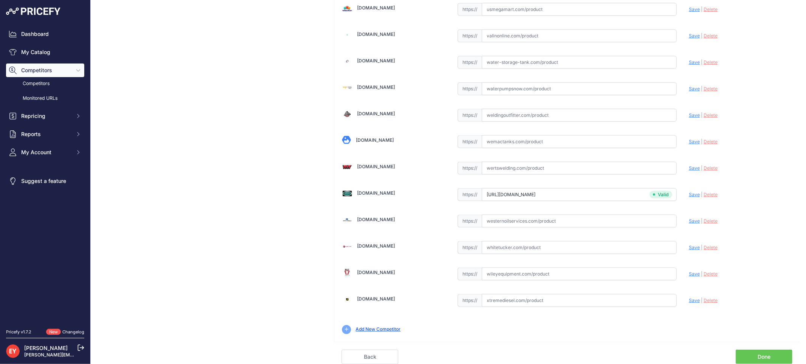
click at [760, 354] on link "Done" at bounding box center [764, 357] width 57 height 14
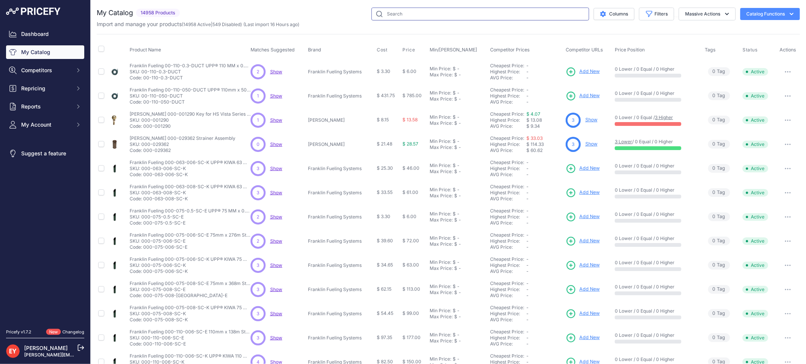
click at [394, 12] on input "text" at bounding box center [480, 14] width 218 height 13
click at [386, 14] on input "text" at bounding box center [480, 14] width 218 height 13
paste input "TSM-4842"
type input "TSM-4842"
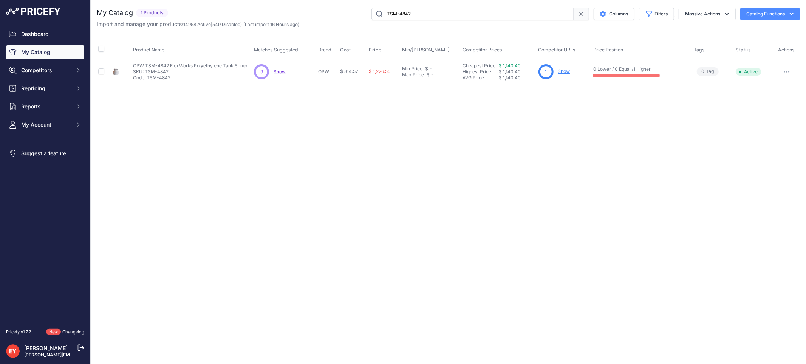
click at [566, 70] on link "Show" at bounding box center [564, 71] width 12 height 6
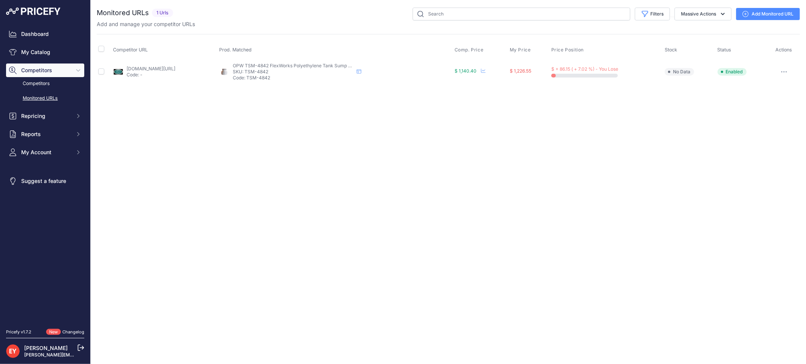
click at [772, 5] on div "You are not connected to the internet. Monitored URLs" at bounding box center [448, 45] width 703 height 91
click at [771, 12] on link "Add Monitored URL" at bounding box center [768, 14] width 64 height 12
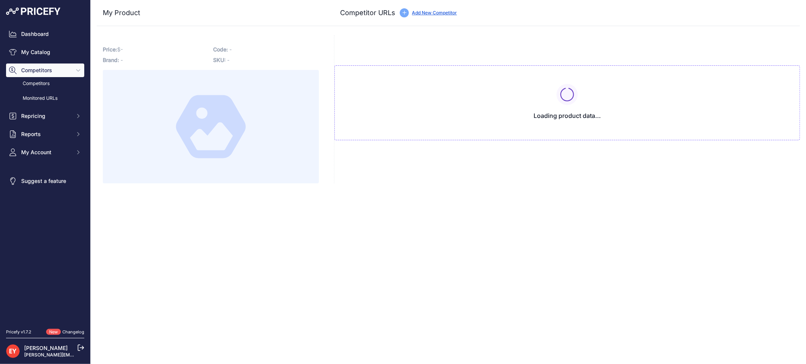
type input "westechequipment.com/index.php?main_page=product_info&products_id=70138&prirule…"
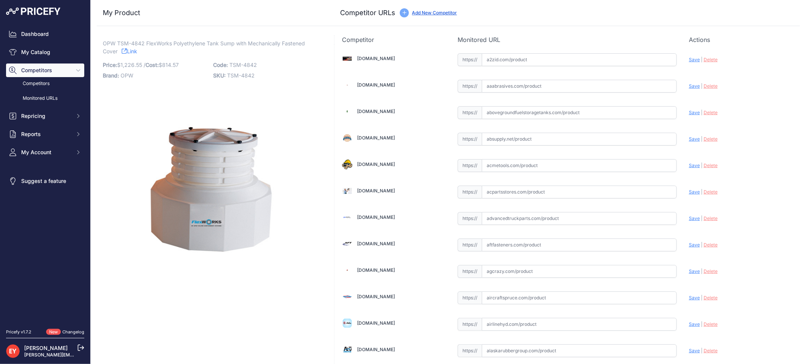
scroll to position [2528, 0]
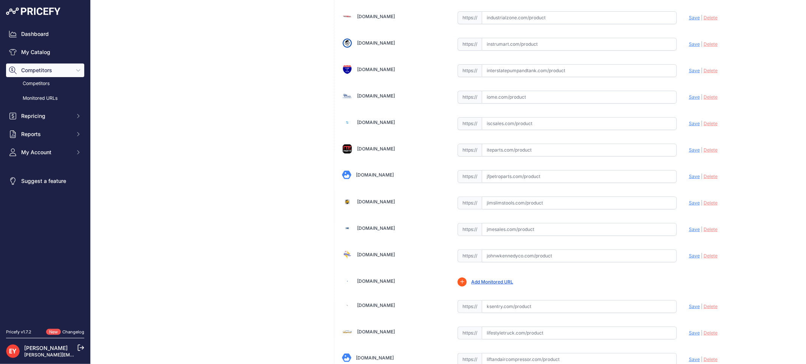
click at [496, 183] on input "text" at bounding box center [579, 176] width 195 height 13
paste input "https://www.jfpetroparts.com/products/ust-equipment/sumps-accessories/tank-sump…"
click at [689, 179] on span "Save" at bounding box center [694, 176] width 11 height 6
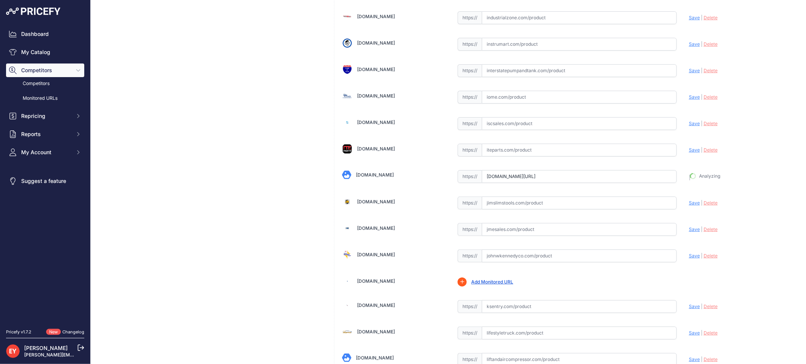
type input "https://www.jfpetroparts.com/products/ust-equipment/sumps-accessories/tank-sump…"
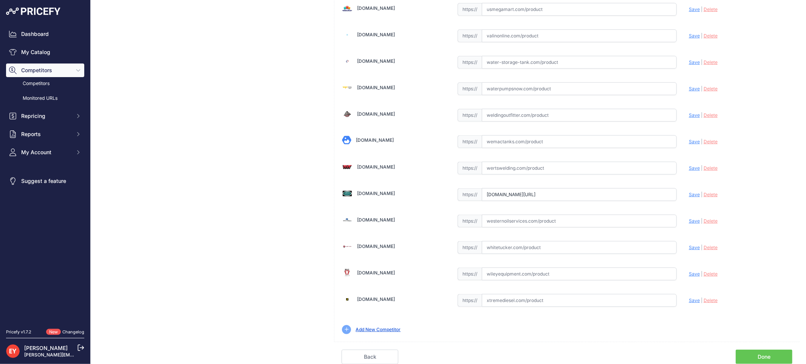
drag, startPoint x: 480, startPoint y: 194, endPoint x: 705, endPoint y: 211, distance: 225.8
paste input "https://westechequipment.com/index.php?main_page=product_info&products_id=70138…"
click at [689, 195] on span "Save" at bounding box center [694, 195] width 11 height 6
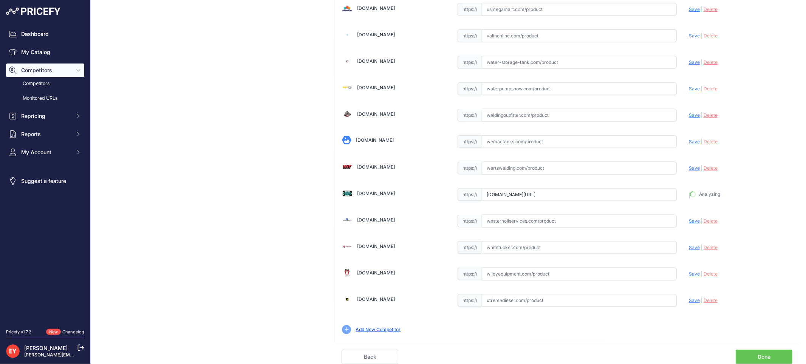
type input "https://westechequipment.com/index.php?main_page=product_info&products_id=70138…"
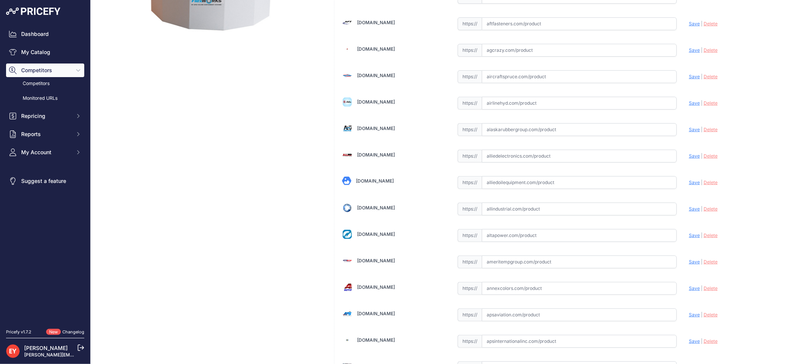
click at [503, 183] on input "text" at bounding box center [579, 182] width 195 height 13
paste input "https://alliedoilequipment.com/shop/opw-fueling-components/tsm-4842-tank-sumpme…"
click at [689, 184] on span "Save" at bounding box center [694, 182] width 11 height 6
type input "https://alliedoilequipment.com/shop/opw-fueling-components/tsm-4842-tank-sumpme…"
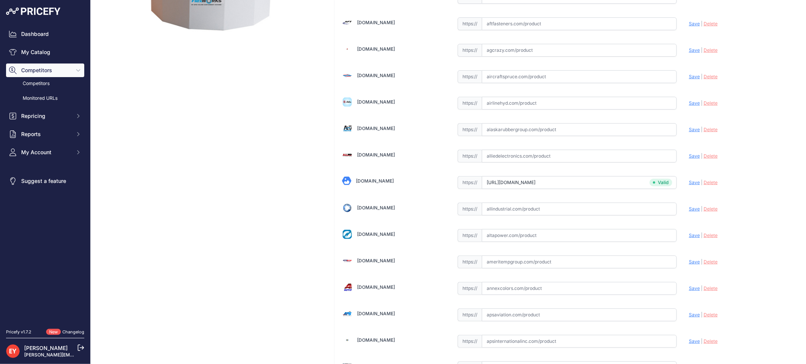
scroll to position [4380, 0]
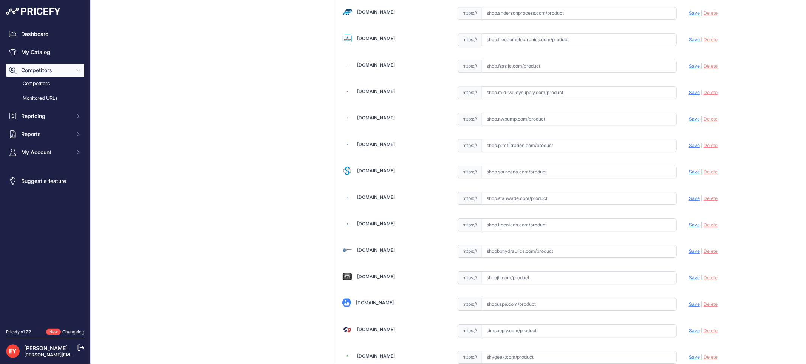
click at [498, 178] on input "text" at bounding box center [579, 171] width 195 height 13
paste input "https://shop.sourcena.com/OPW-Fueling-Components/Tank-Sumps/TSM-4842/OPW-TSM-48…"
click at [689, 175] on span "Save" at bounding box center [694, 172] width 11 height 6
type input "https://shop.sourcena.com/OPW-Fueling-Components/Tank-Sumps/TSM-4842/OPW-TSM-48…"
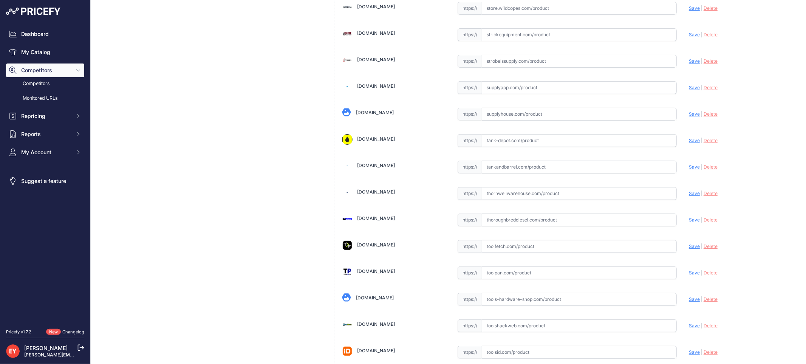
scroll to position [5658, 0]
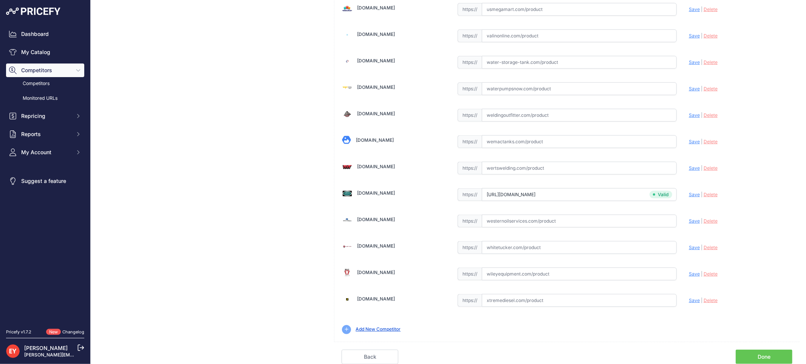
click at [766, 352] on link "Done" at bounding box center [764, 357] width 57 height 14
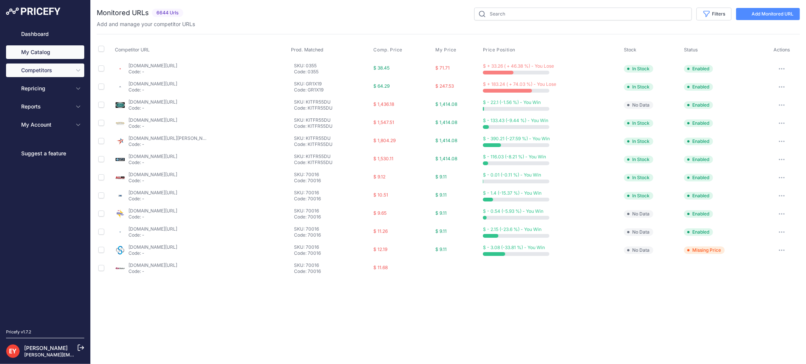
click at [57, 51] on link "My Catalog" at bounding box center [45, 52] width 78 height 14
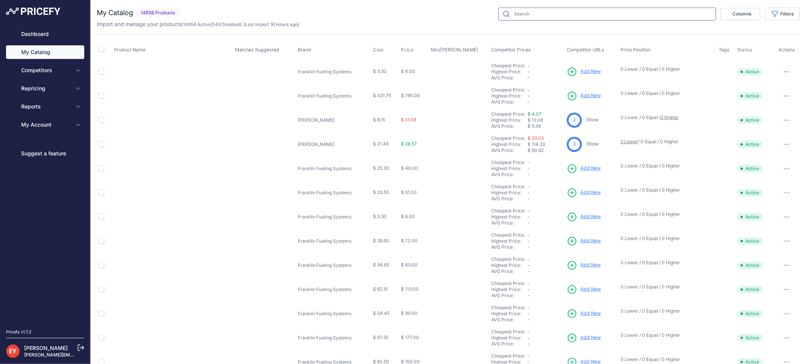
click at [509, 14] on input "text" at bounding box center [607, 14] width 218 height 13
paste input "TSM-4842"
type input "TSM-4842"
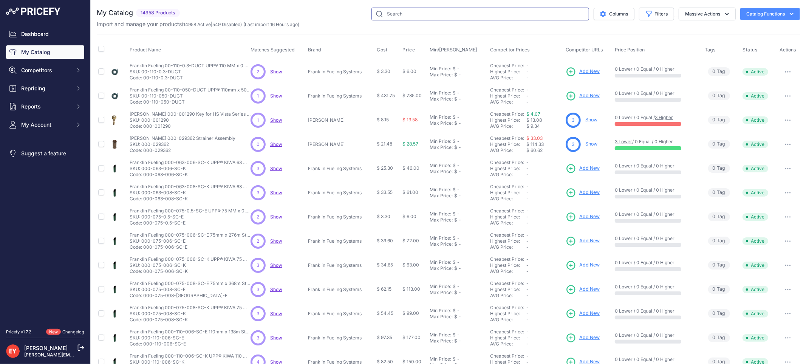
click at [509, 13] on input "text" at bounding box center [480, 14] width 218 height 13
paste input "TSM-4842"
type input "TSM-4842"
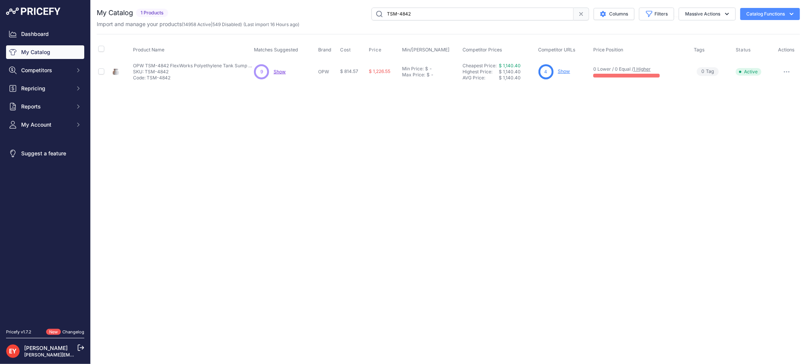
click at [562, 70] on link "Show" at bounding box center [564, 71] width 12 height 6
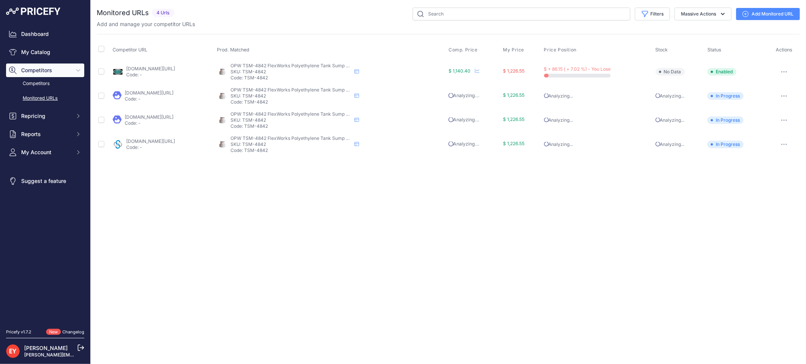
click at [746, 13] on icon at bounding box center [745, 14] width 6 height 6
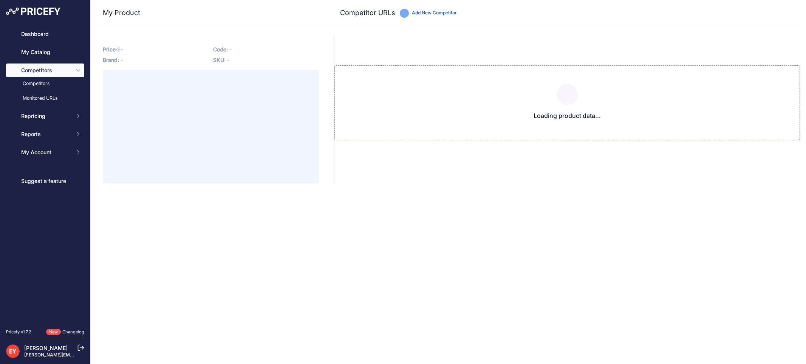
type input "[DOMAIN_NAME][URL]"
type input "shop.sourcena.com/OPW-Fueling-Components/Tank-Sumps/TSM-4842/OPW-TSM-4842-Mediu…"
type input "westechequipment.com/index.php?main_page=product_info&products_id=70138&prirule…"
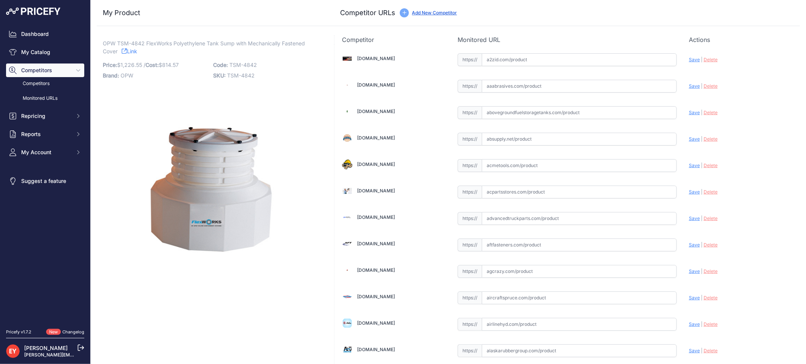
scroll to position [5254, 0]
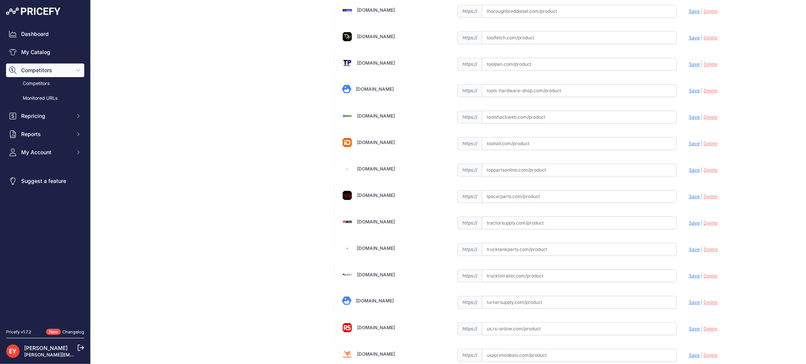
click at [513, 176] on input "text" at bounding box center [579, 170] width 195 height 13
paste input "https://www.toppartsonline.com/product/opw-tsm-4842-flexworks-polyethylene-tank…"
click at [690, 173] on span "Save" at bounding box center [694, 170] width 11 height 6
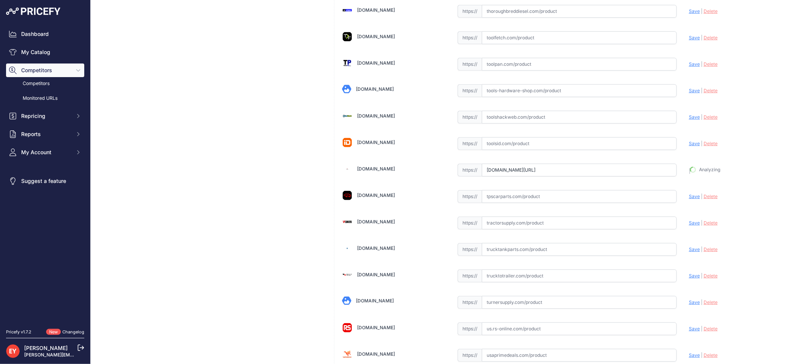
type input "https://www.toppartsonline.com/product/opw-tsm-4842-flexworks-polyethylene-tank…"
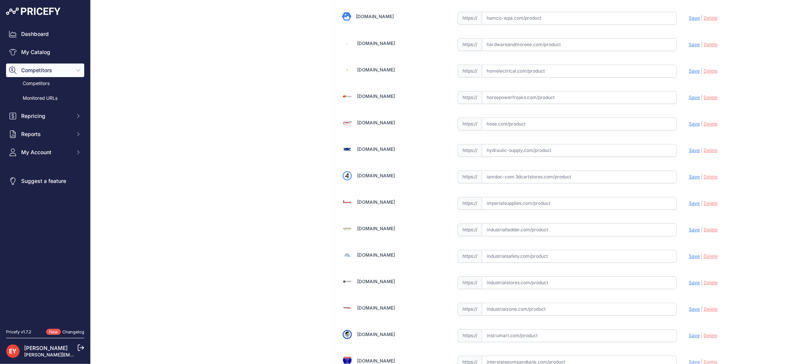
click at [523, 183] on input "text" at bounding box center [579, 176] width 195 height 13
paste input "https://iamdoc-com.3dcartstores.com/Tank-Sump-Medium-Bury-39-Cover-48-Base_p_10…"
click at [691, 179] on span "Save" at bounding box center [694, 177] width 11 height 6
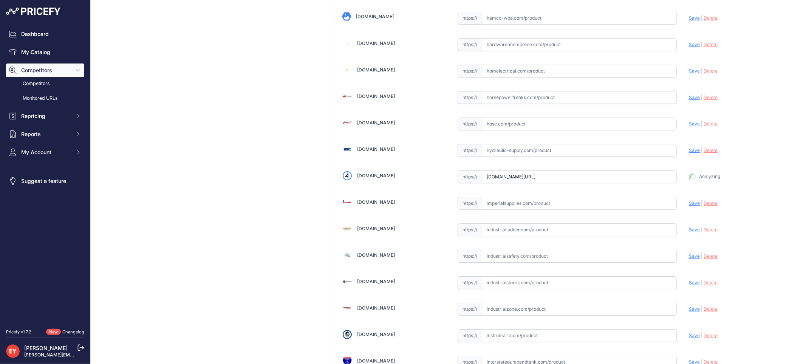
type input "https://iamdoc-com.3dcartstores.com/Tank-Sump-Medium-Bury-39-Cover-48-Base_p_10…"
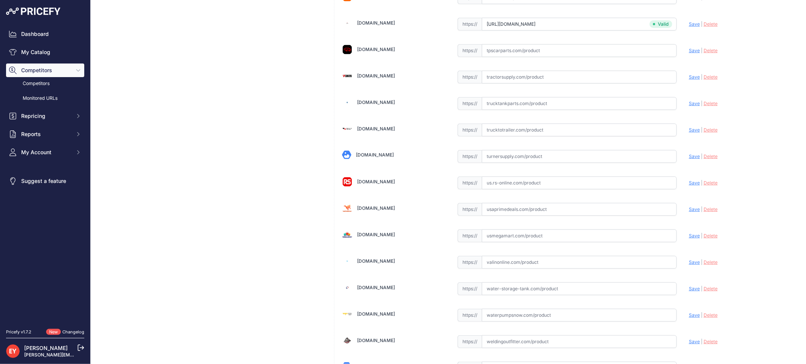
scroll to position [5640, 0]
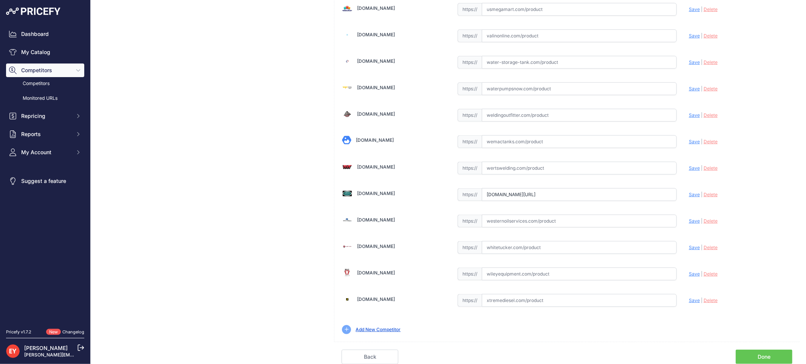
click at [762, 354] on link "Done" at bounding box center [764, 357] width 57 height 14
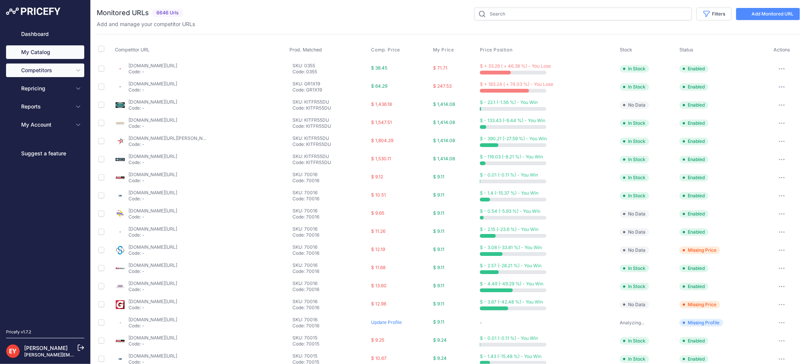
click at [61, 51] on link "My Catalog" at bounding box center [45, 52] width 78 height 14
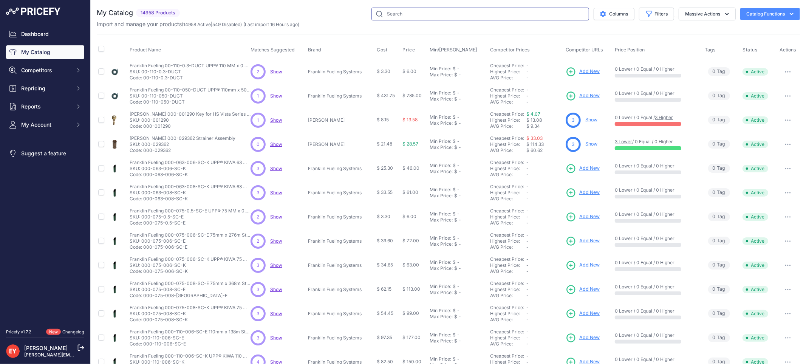
drag, startPoint x: 402, startPoint y: 11, endPoint x: 417, endPoint y: 0, distance: 18.1
click at [402, 11] on input "text" at bounding box center [480, 14] width 218 height 13
paste input "[URL][DOMAIN_NAME]"
drag, startPoint x: 382, startPoint y: 14, endPoint x: 602, endPoint y: 40, distance: 221.4
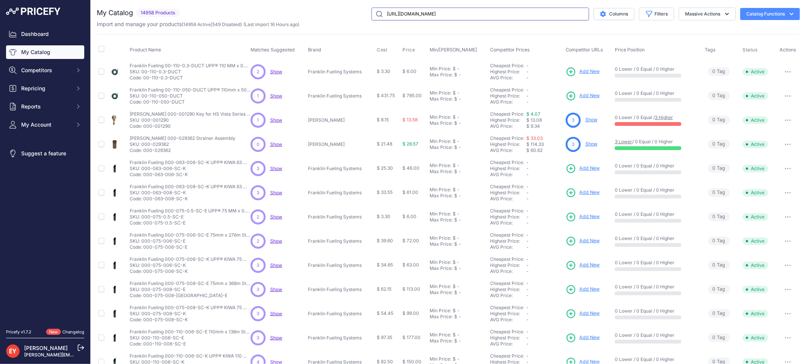
click at [602, 40] on div "My Catalog 14958 Products" at bounding box center [448, 227] width 703 height 439
type input "[URL]"
drag, startPoint x: 461, startPoint y: 12, endPoint x: 342, endPoint y: 17, distance: 119.1
click at [342, 17] on div "[URL] Columns Filters Status All Status Only Enabled Only Disabled Matched" at bounding box center [491, 14] width 617 height 13
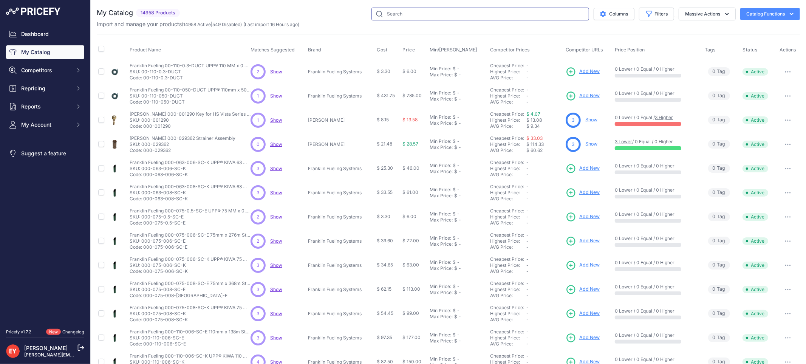
paste input "TSM-4842"
type input "TSM-4842"
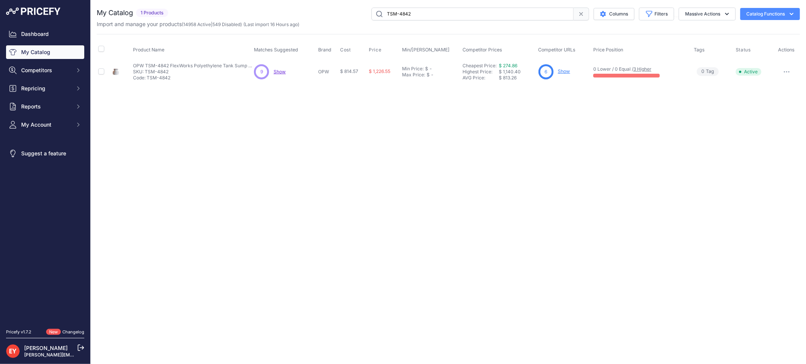
click at [566, 72] on link "Show" at bounding box center [564, 71] width 12 height 6
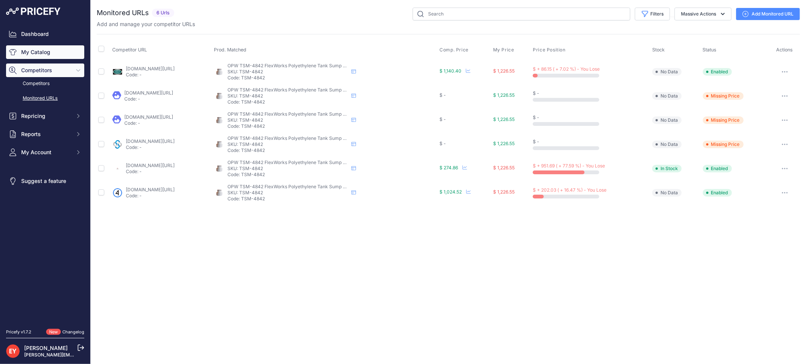
click at [46, 45] on link "My Catalog" at bounding box center [45, 52] width 78 height 14
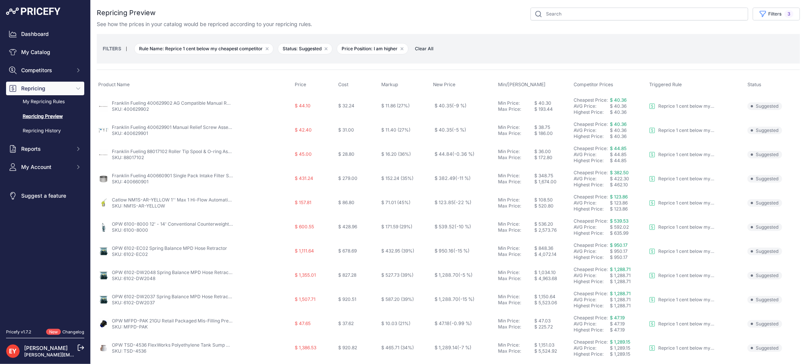
scroll to position [245, 0]
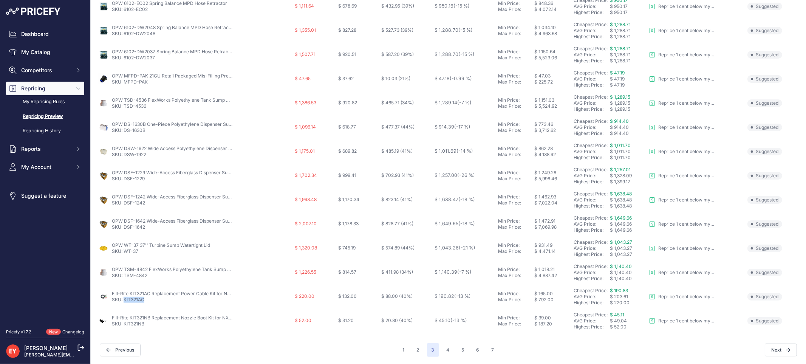
drag, startPoint x: 149, startPoint y: 298, endPoint x: 125, endPoint y: 302, distance: 24.8
click at [125, 302] on p "SKU: KIT321AC" at bounding box center [172, 300] width 121 height 6
copy link "KIT321AC"
drag, startPoint x: 110, startPoint y: 290, endPoint x: 148, endPoint y: 293, distance: 38.3
click at [148, 293] on div "Fill-Rite KIT321AC Replacement Power Cable Kit for NX3200 Series Pumps SKU: KIT…" at bounding box center [194, 297] width 193 height 12
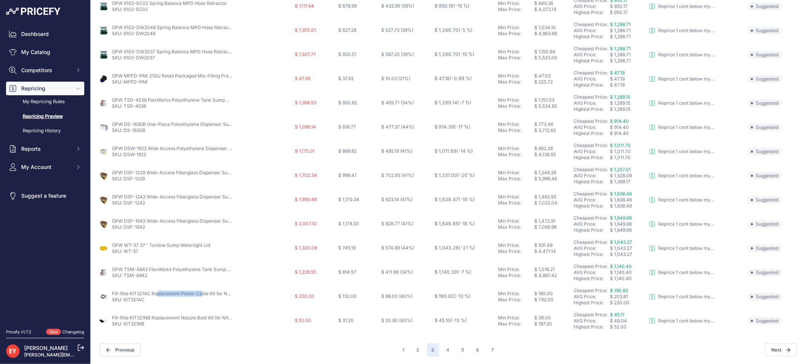
copy link "Fill-Rite KIT321AC"
drag, startPoint x: 150, startPoint y: 300, endPoint x: 125, endPoint y: 300, distance: 24.9
click at [125, 300] on p "SKU: KIT321AC" at bounding box center [172, 300] width 121 height 6
copy link "KIT321AC"
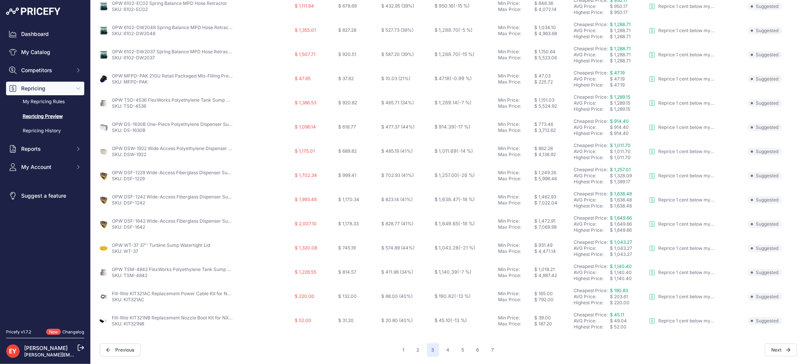
drag, startPoint x: 59, startPoint y: 302, endPoint x: 62, endPoint y: 304, distance: 3.9
click at [59, 303] on nav "Dashboard My Catalog Competitors Competitors Monitored URLs Repricing My Repric…" at bounding box center [45, 173] width 78 height 292
drag, startPoint x: 110, startPoint y: 293, endPoint x: 150, endPoint y: 295, distance: 39.4
click at [150, 295] on div "Fill-Rite KIT321AC Replacement Power Cable Kit for NX3200 Series Pumps SKU: KIT…" at bounding box center [194, 297] width 193 height 12
copy link "Fill-Rite KIT321AC"
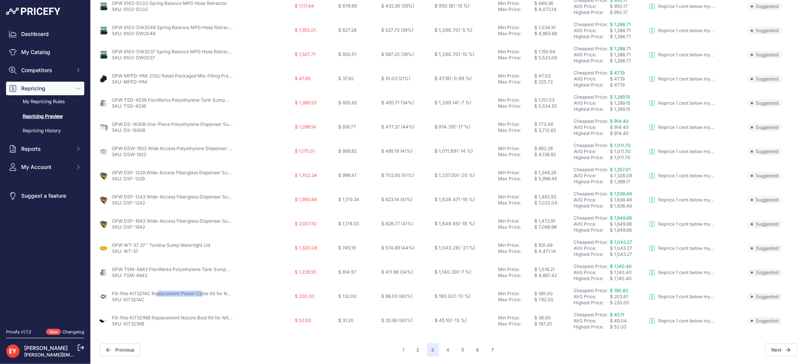
copy link "Fill-Rite KIT321AC"
